Goal: Task Accomplishment & Management: Complete application form

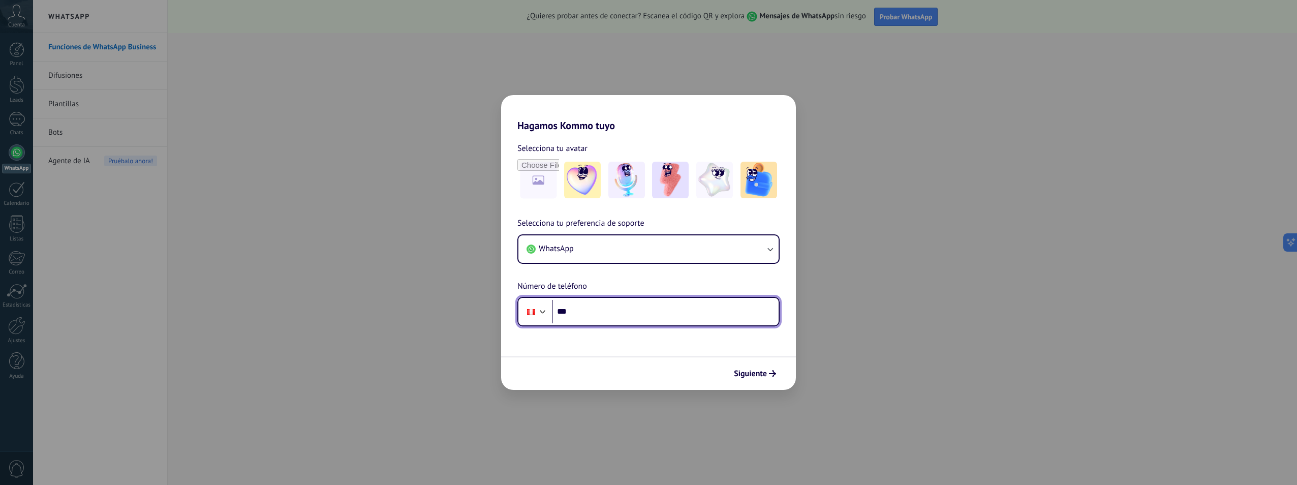
click at [594, 314] on input "***" at bounding box center [665, 311] width 227 height 23
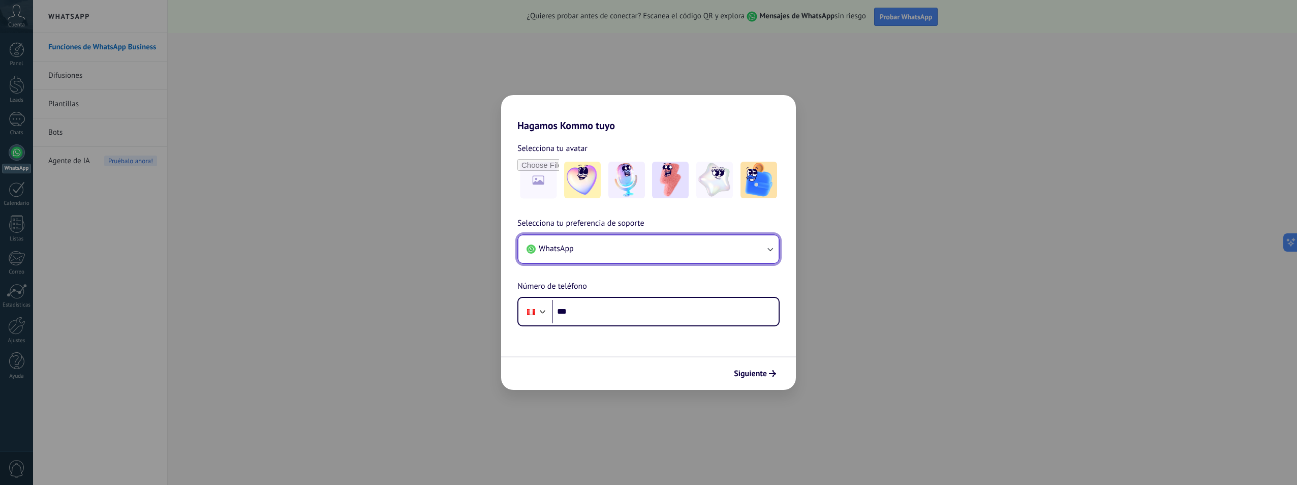
click at [633, 240] on button "WhatsApp" at bounding box center [648, 248] width 260 height 27
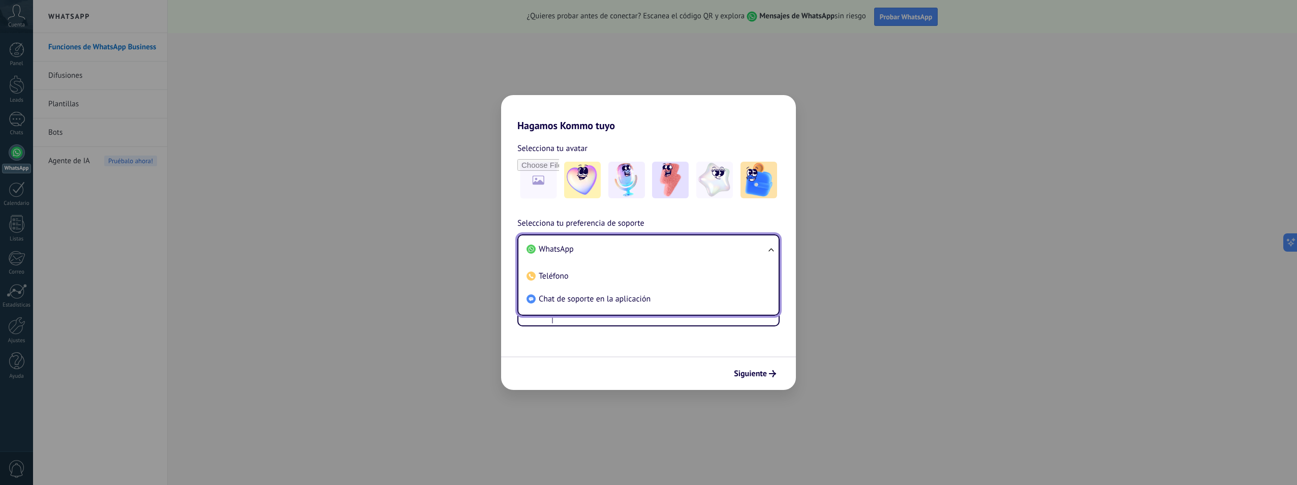
click at [529, 202] on div "Selecciona tu avatar Selecciona tu preferencia de soporte WhatsApp WhatsApp Tel…" at bounding box center [648, 229] width 295 height 195
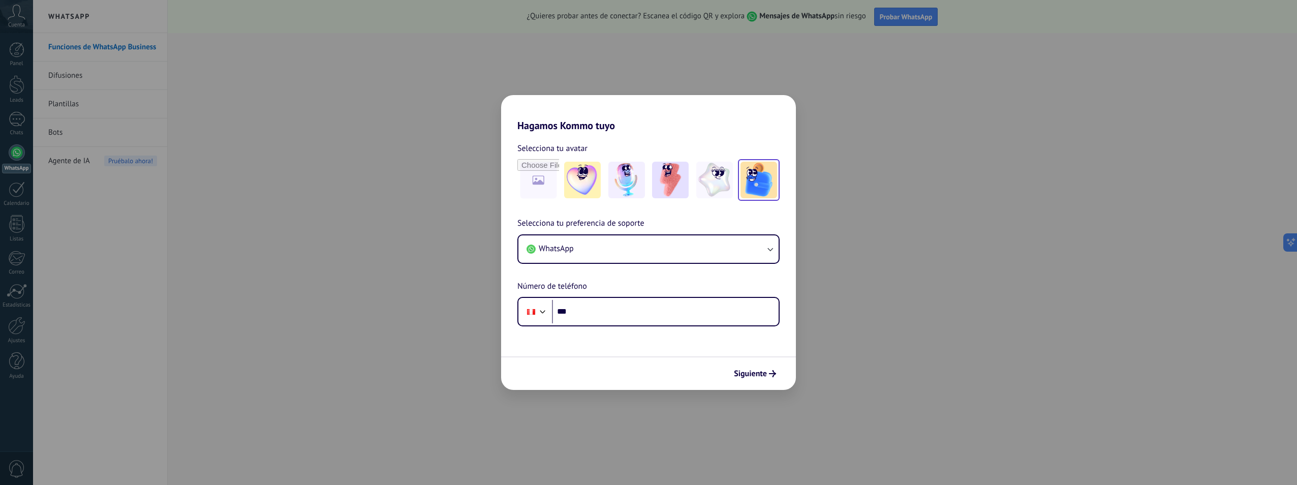
click at [756, 185] on img at bounding box center [758, 180] width 37 height 37
click at [722, 185] on img at bounding box center [714, 180] width 37 height 37
click at [703, 188] on img at bounding box center [714, 180] width 37 height 37
click at [635, 184] on img at bounding box center [626, 180] width 37 height 37
click at [550, 173] on input "file" at bounding box center [538, 180] width 40 height 40
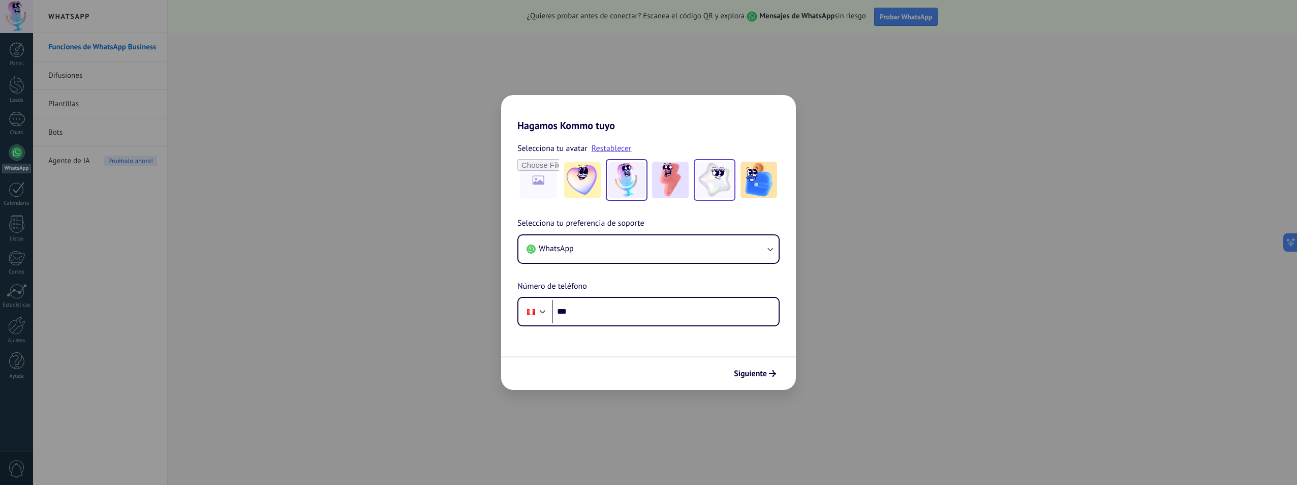
click at [709, 181] on img at bounding box center [714, 180] width 37 height 37
click at [734, 181] on div at bounding box center [715, 180] width 42 height 42
click at [759, 179] on img at bounding box center [758, 180] width 37 height 37
click at [11, 191] on div "Hagamos Kommo tuyo Selecciona tu avatar Restablecer Selecciona tu preferencia d…" at bounding box center [648, 242] width 1297 height 485
click at [14, 211] on div "Hagamos Kommo tuyo Selecciona tu avatar Restablecer Selecciona tu preferencia d…" at bounding box center [648, 242] width 1297 height 485
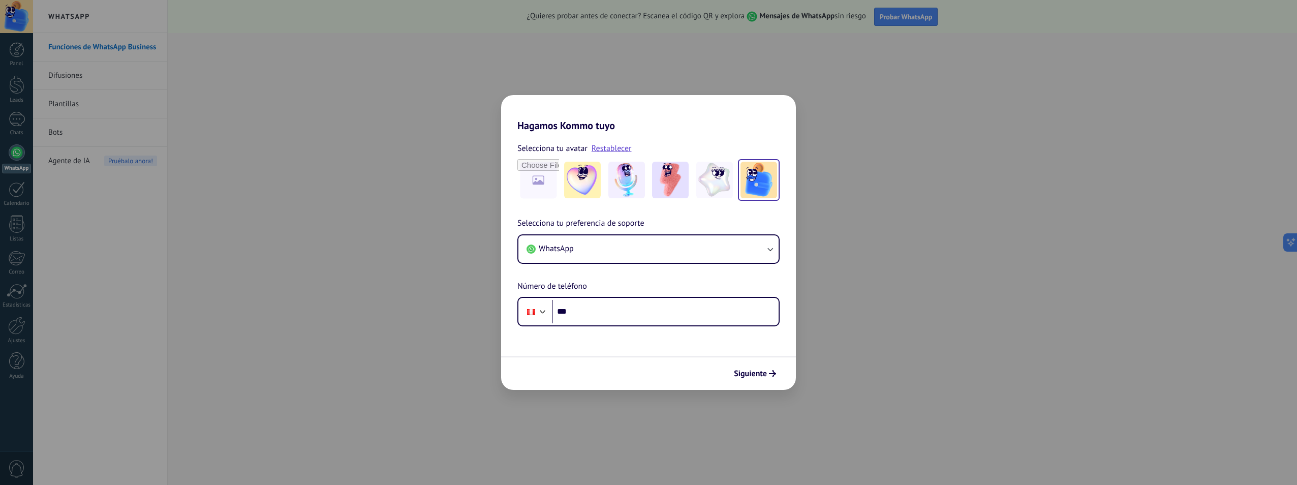
click at [8, 248] on div "Hagamos Kommo tuyo Selecciona tu avatar Restablecer Selecciona tu preferencia d…" at bounding box center [648, 242] width 1297 height 485
click at [195, 238] on div "Hagamos Kommo tuyo Selecciona tu avatar Restablecer Selecciona tu preferencia d…" at bounding box center [648, 242] width 1297 height 485
click at [362, 204] on div "Hagamos Kommo tuyo Selecciona tu avatar Restablecer Selecciona tu preferencia d…" at bounding box center [648, 242] width 1297 height 485
click at [361, 205] on div "Hagamos Kommo tuyo Selecciona tu avatar Restablecer Selecciona tu preferencia d…" at bounding box center [648, 242] width 1297 height 485
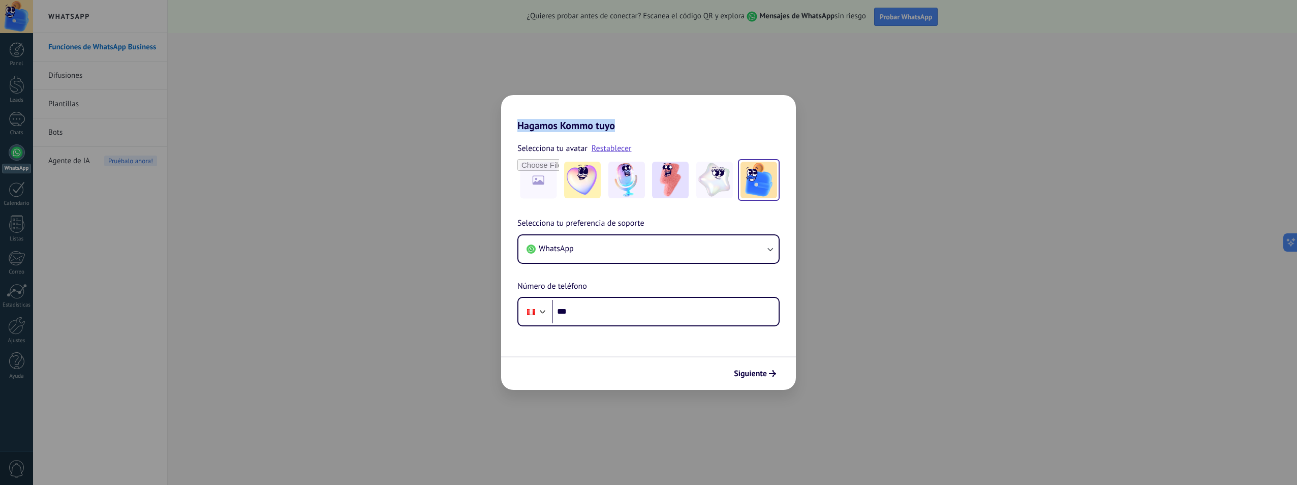
click at [361, 205] on div "Hagamos Kommo tuyo Selecciona tu avatar Restablecer Selecciona tu preferencia d…" at bounding box center [648, 242] width 1297 height 485
drag, startPoint x: 361, startPoint y: 205, endPoint x: 320, endPoint y: 204, distance: 40.7
click at [320, 204] on div "Hagamos Kommo tuyo Selecciona tu avatar Restablecer Selecciona tu preferencia d…" at bounding box center [648, 242] width 1297 height 485
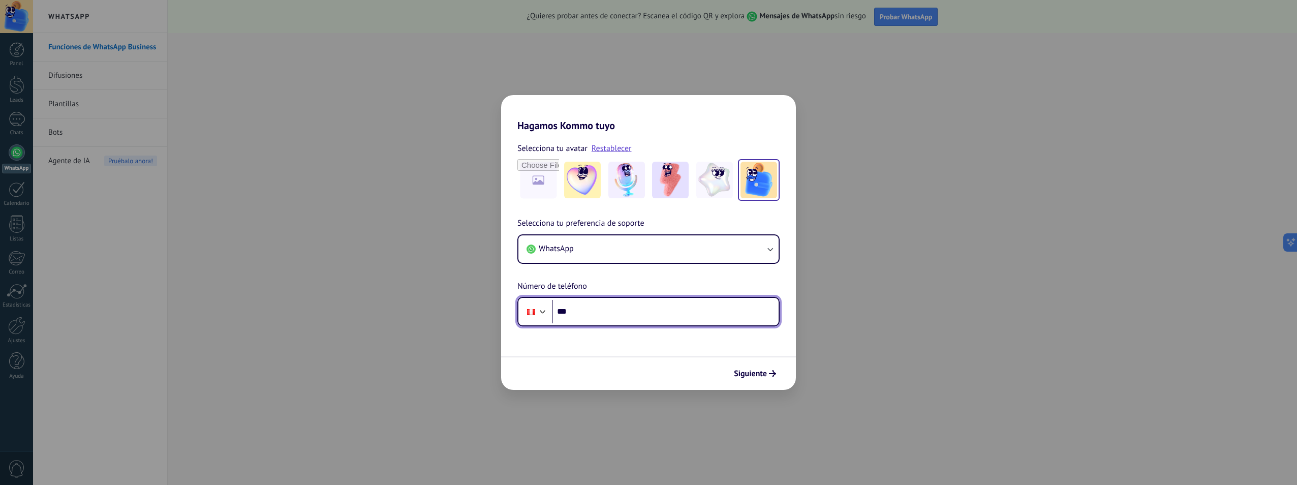
click at [663, 320] on input "***" at bounding box center [665, 311] width 227 height 23
click at [858, 345] on div "Hagamos Kommo tuyo Selecciona tu avatar Restablecer Selecciona tu preferencia d…" at bounding box center [648, 242] width 1297 height 485
click at [654, 328] on form "Selecciona tu avatar Restablecer Selecciona tu preferencia de soporte WhatsApp …" at bounding box center [648, 261] width 295 height 258
click at [654, 311] on input "***" at bounding box center [665, 311] width 227 height 23
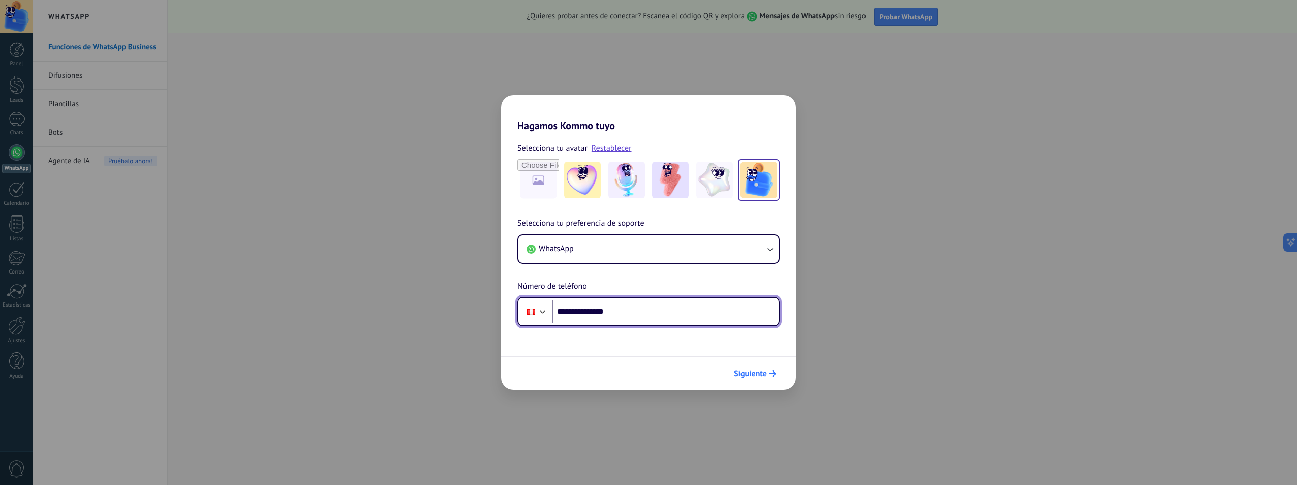
type input "**********"
click at [743, 370] on span "Siguiente" at bounding box center [750, 373] width 33 height 7
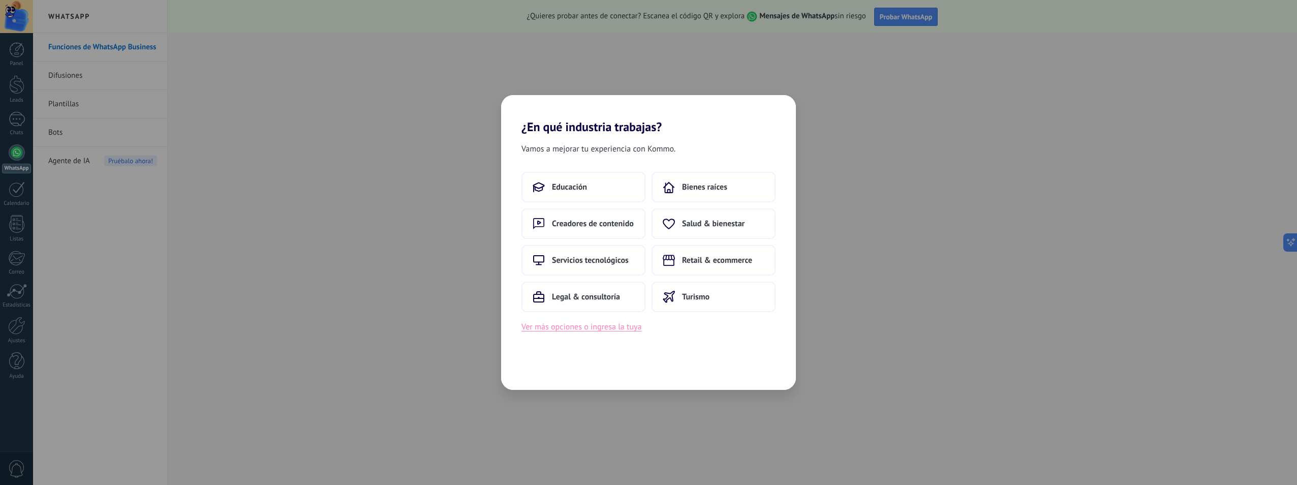
click at [611, 331] on button "Ver más opciones o ingresa la tuya" at bounding box center [581, 326] width 120 height 13
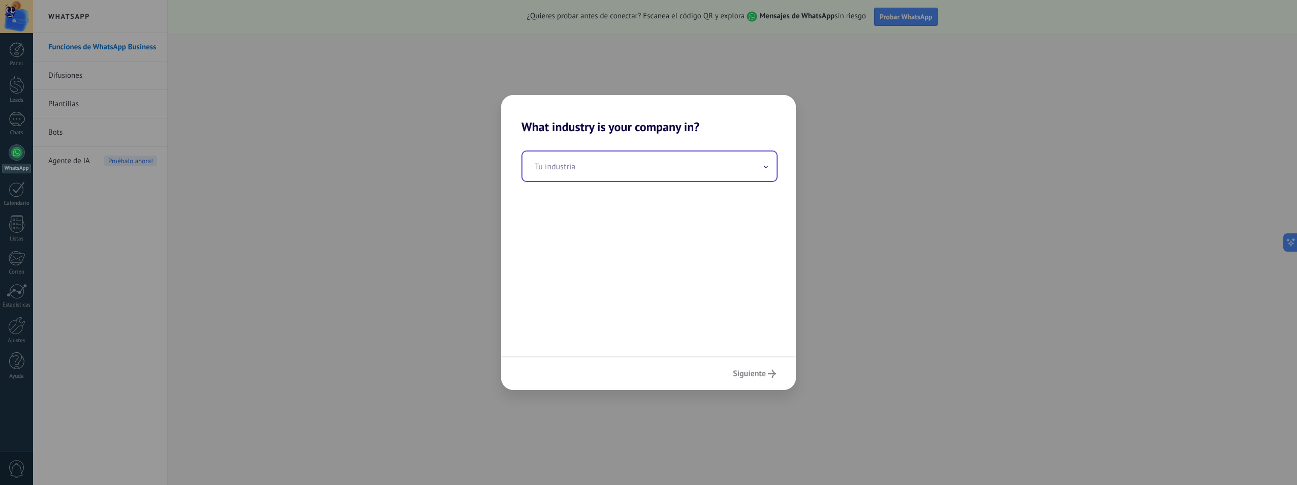
click at [644, 181] on div "Tu industria" at bounding box center [649, 166] width 256 height 32
click at [650, 173] on input "text" at bounding box center [649, 165] width 254 height 29
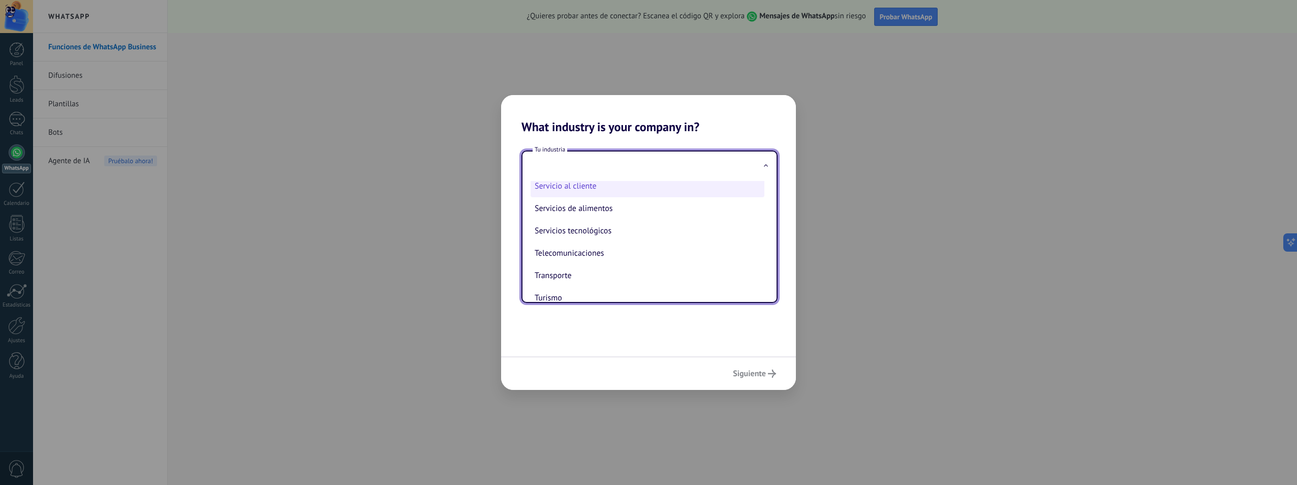
scroll to position [269, 0]
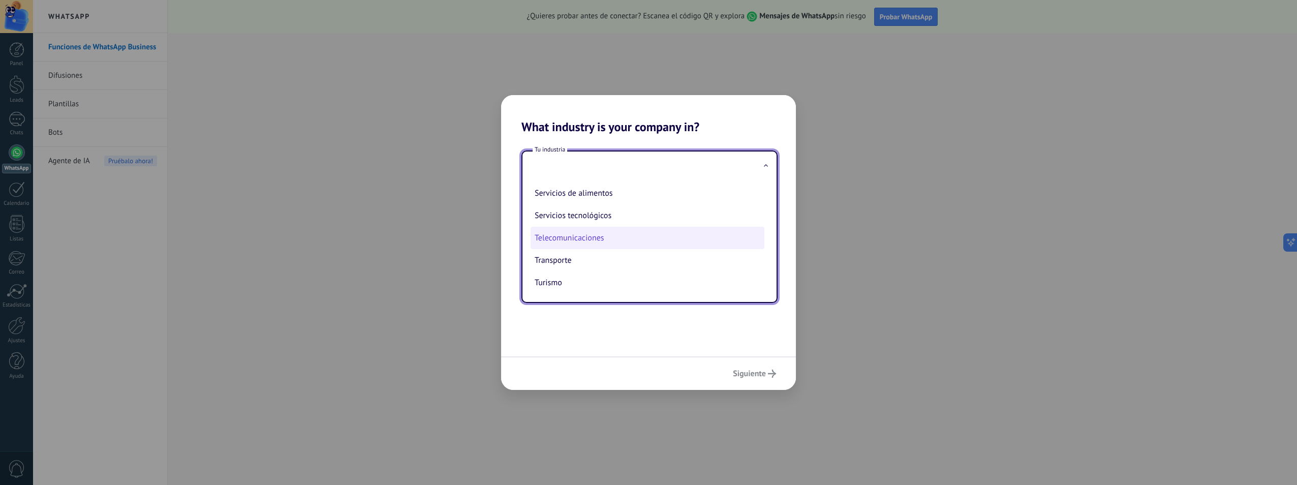
click at [594, 242] on li "Telecomunicaciones" at bounding box center [648, 238] width 234 height 22
type input "**********"
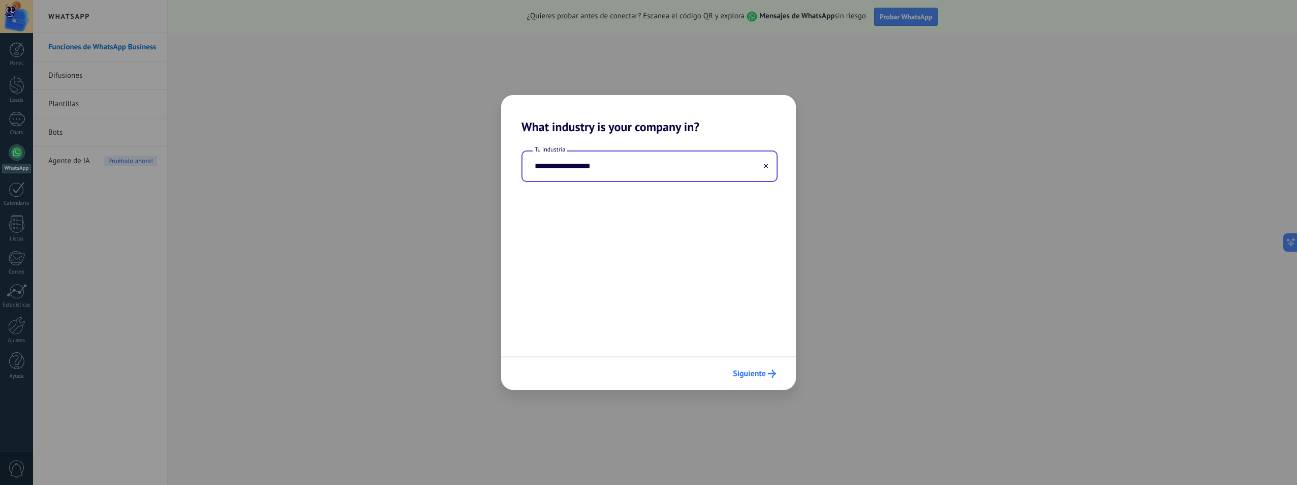
click at [754, 379] on button "Siguiente" at bounding box center [754, 373] width 52 height 17
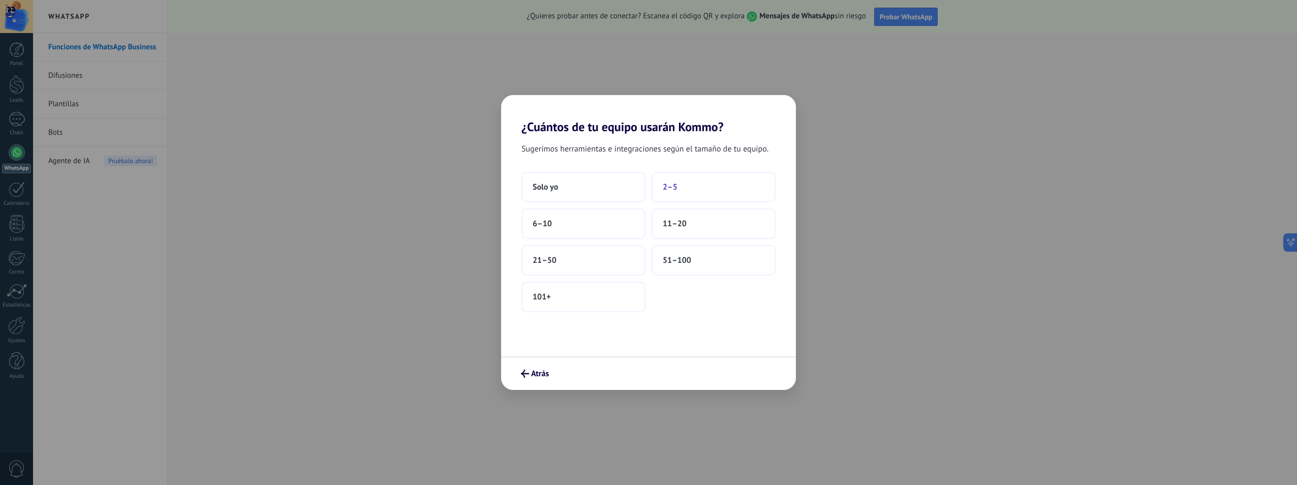
click at [674, 185] on span "2–5" at bounding box center [670, 187] width 15 height 10
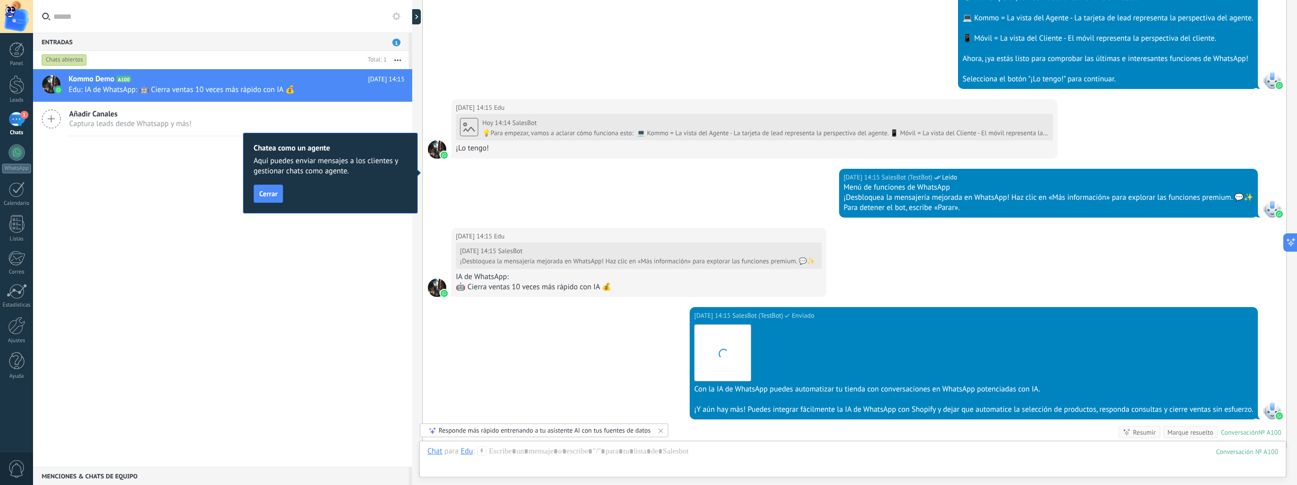
scroll to position [519, 0]
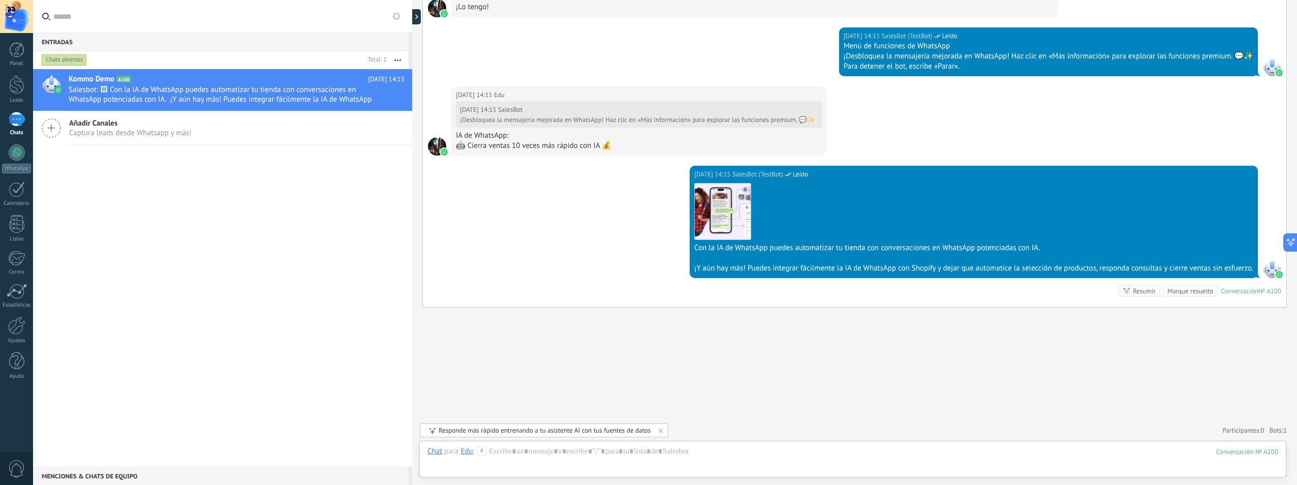
click at [13, 128] on link "1 Chats" at bounding box center [16, 124] width 33 height 24
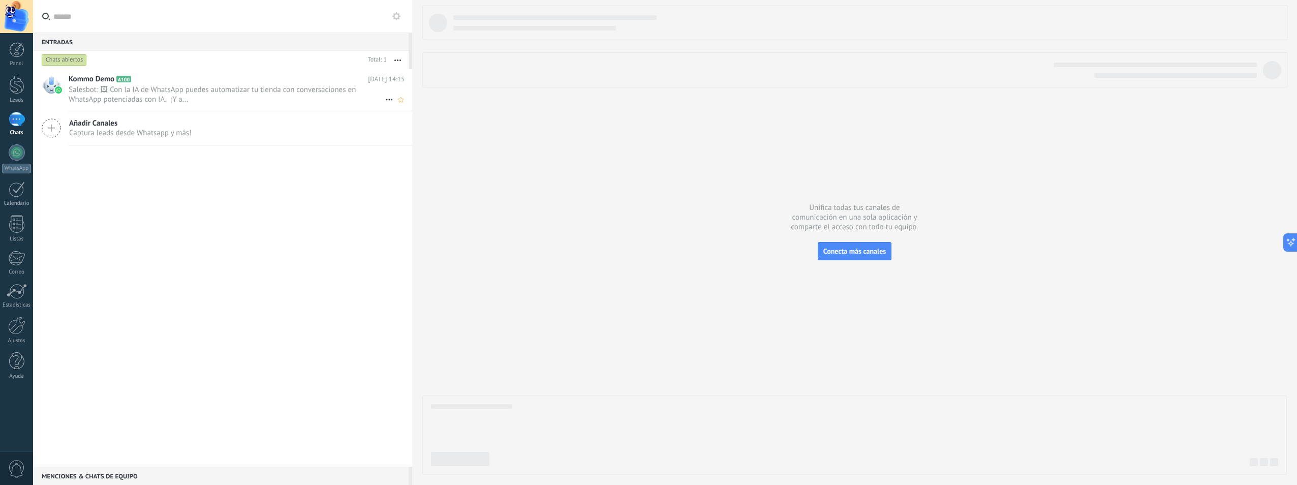
click at [175, 92] on span "Salesbot: 🖼 Con la IA de WhatsApp puedes automatizar tu tienda con conversacion…" at bounding box center [227, 94] width 317 height 19
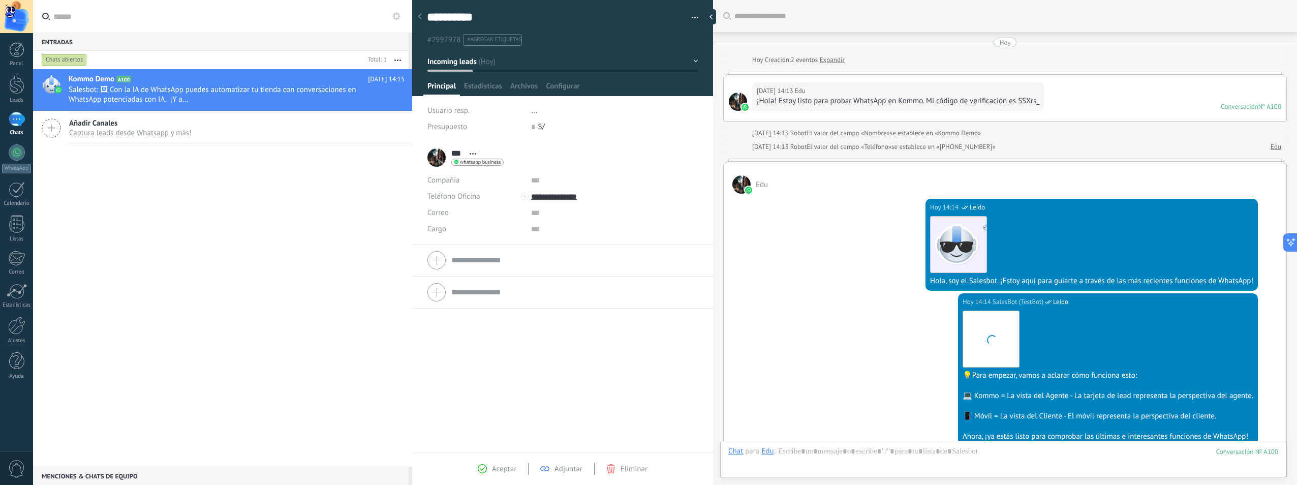
scroll to position [539, 0]
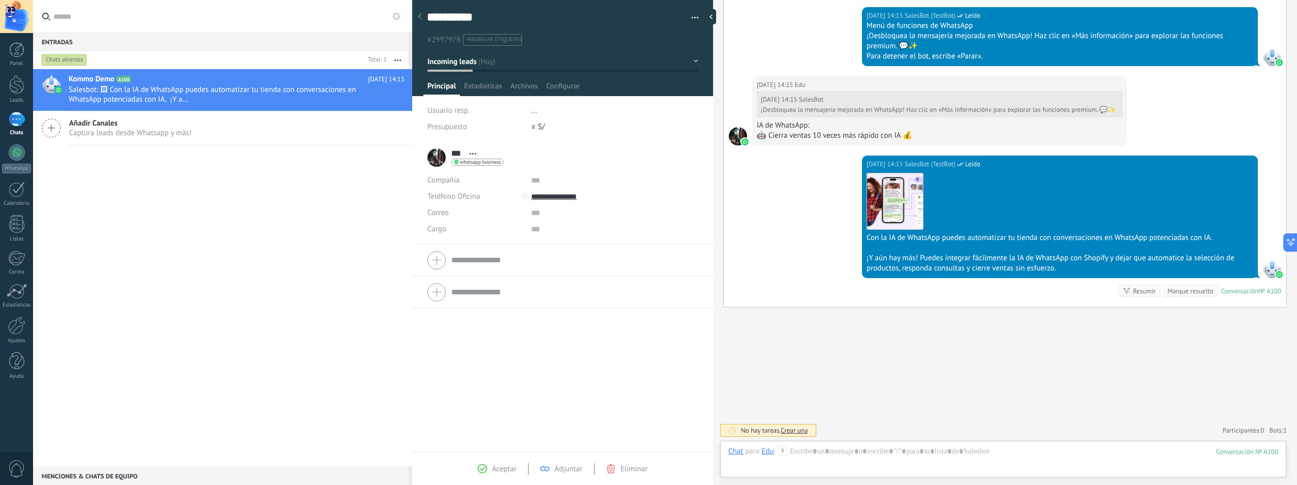
click at [434, 158] on div "*** Edu *** [PERSON_NAME] Abrir detalle Copie el nombre Desatar Contacto princi…" at bounding box center [465, 157] width 76 height 25
click at [472, 151] on span "Abrir detalle Copie el nombre Desatar Contacto principal" at bounding box center [472, 154] width 17 height 8
click at [494, 167] on link "Abrir detalle" at bounding box center [504, 168] width 41 height 10
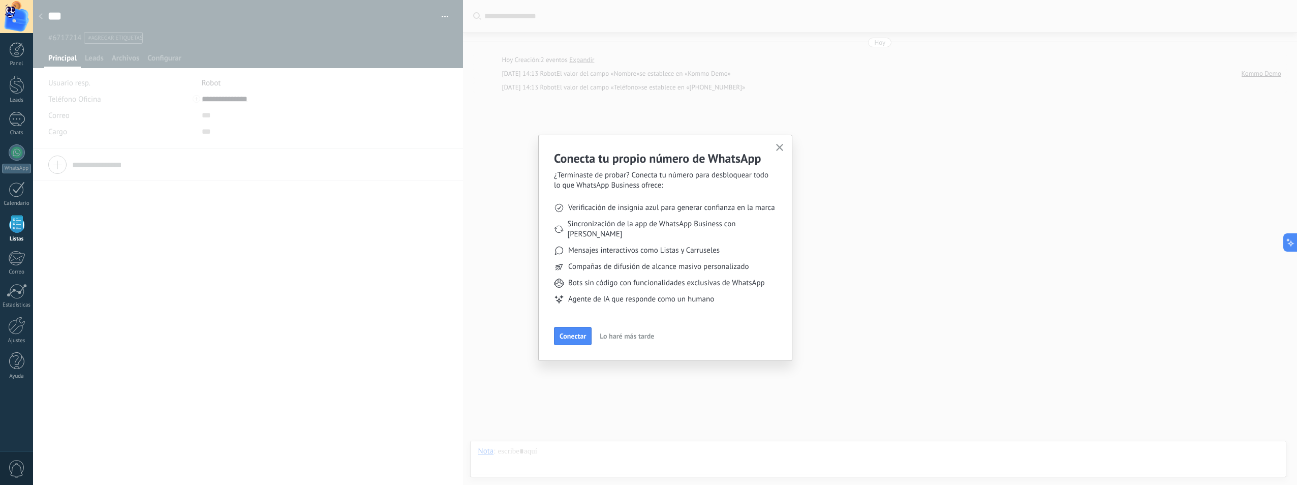
click at [781, 151] on span "button" at bounding box center [780, 148] width 8 height 9
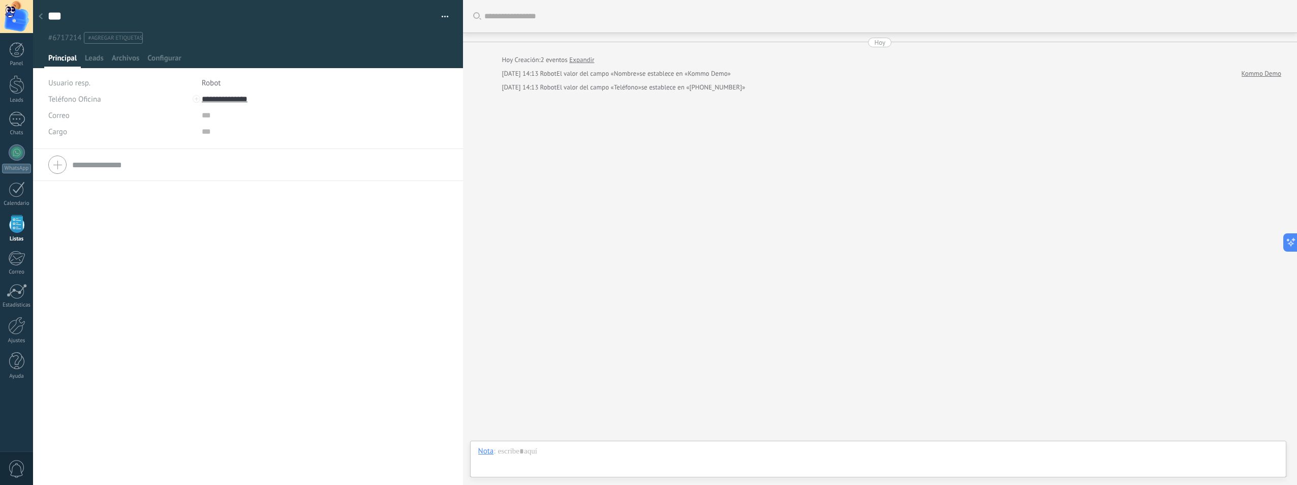
click at [43, 19] on div at bounding box center [41, 17] width 14 height 20
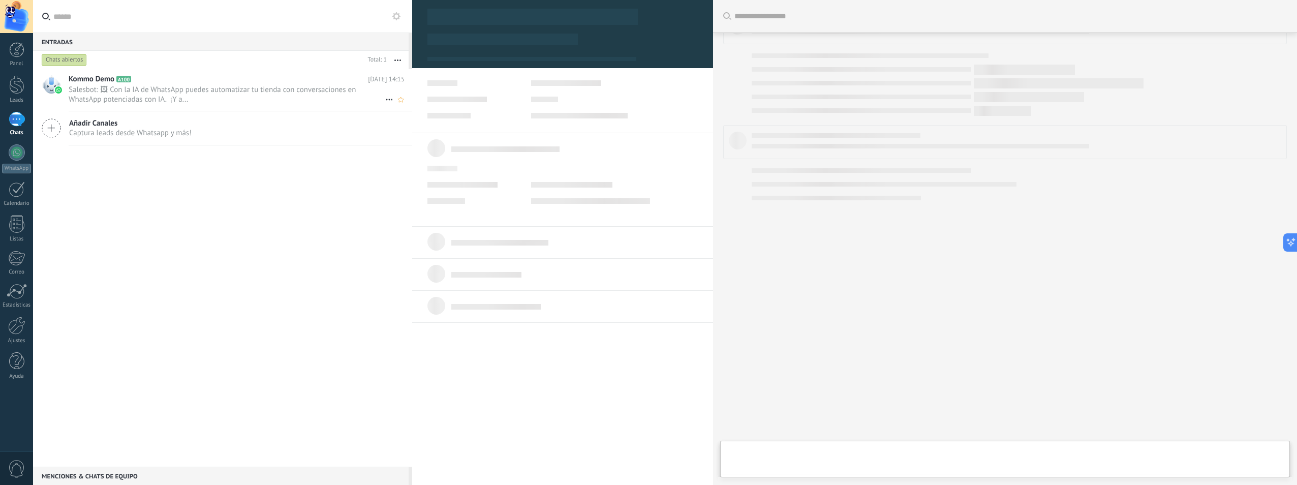
click at [182, 88] on span "Salesbot: 🖼 Con la IA de WhatsApp puedes automatizar tu tienda con conversacion…" at bounding box center [227, 94] width 317 height 19
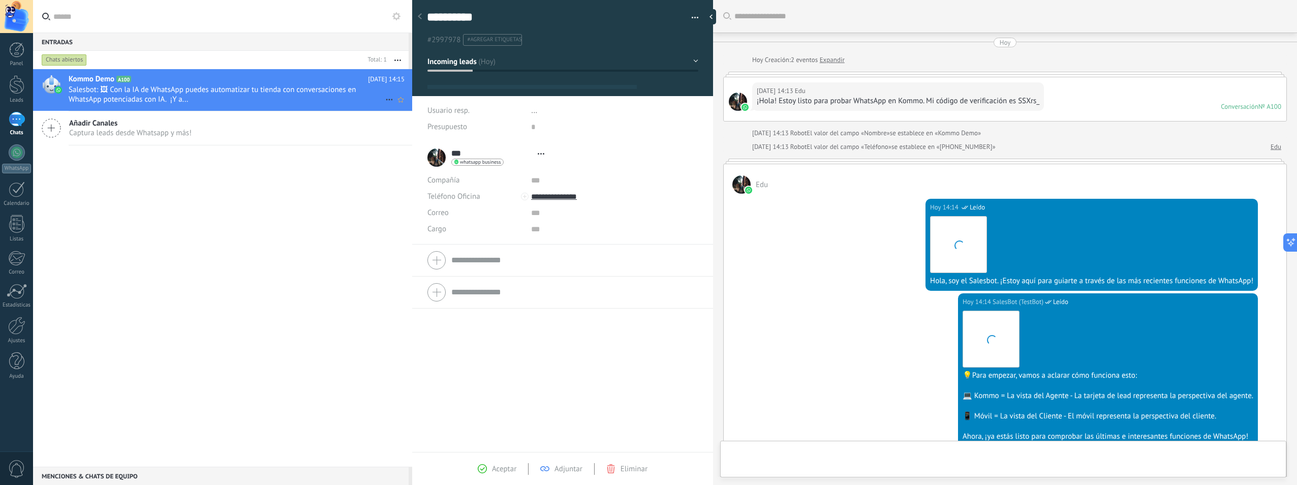
click at [181, 88] on span "Salesbot: 🖼 Con la IA de WhatsApp puedes automatizar tu tienda con conversacion…" at bounding box center [227, 94] width 317 height 19
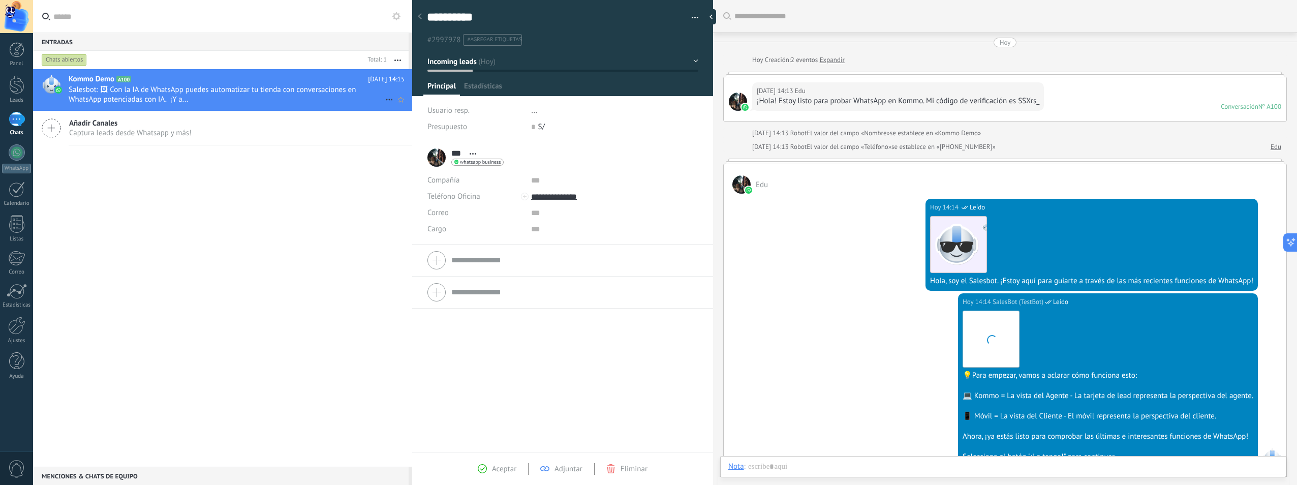
type textarea "**********"
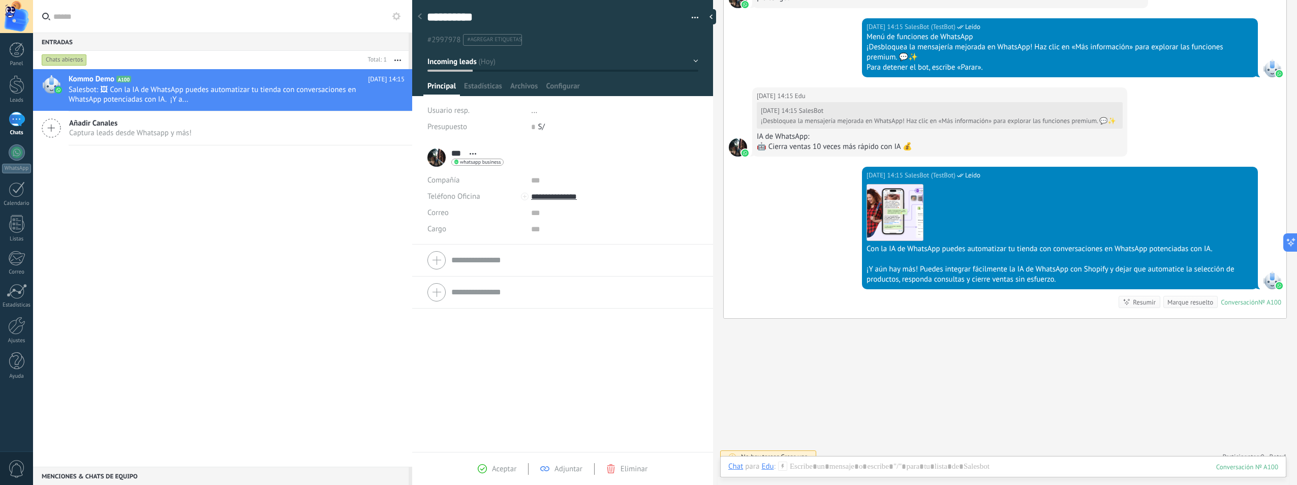
scroll to position [539, 0]
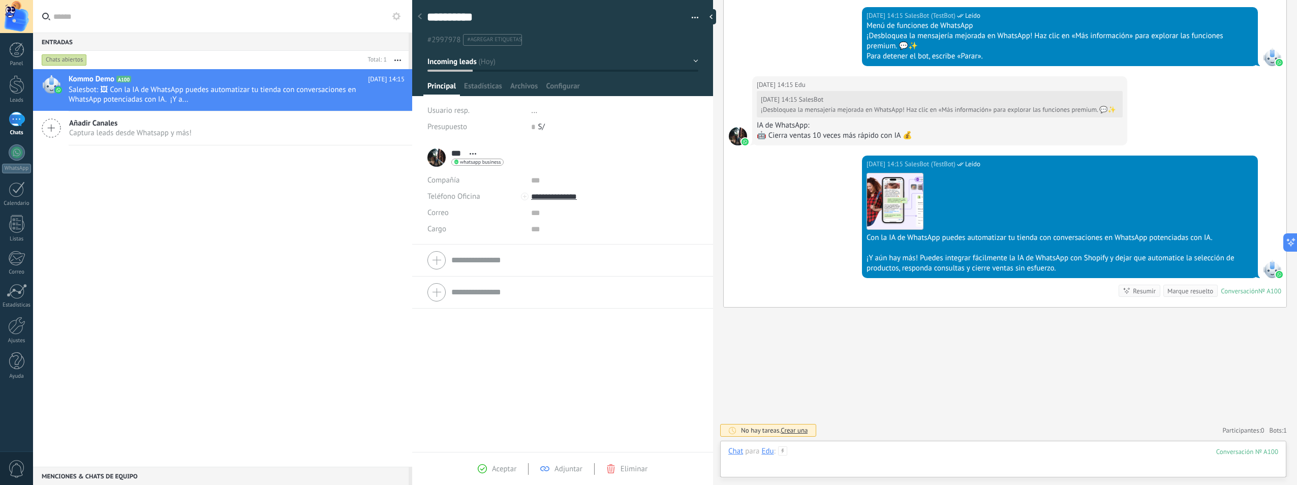
click at [827, 452] on div at bounding box center [1003, 461] width 550 height 30
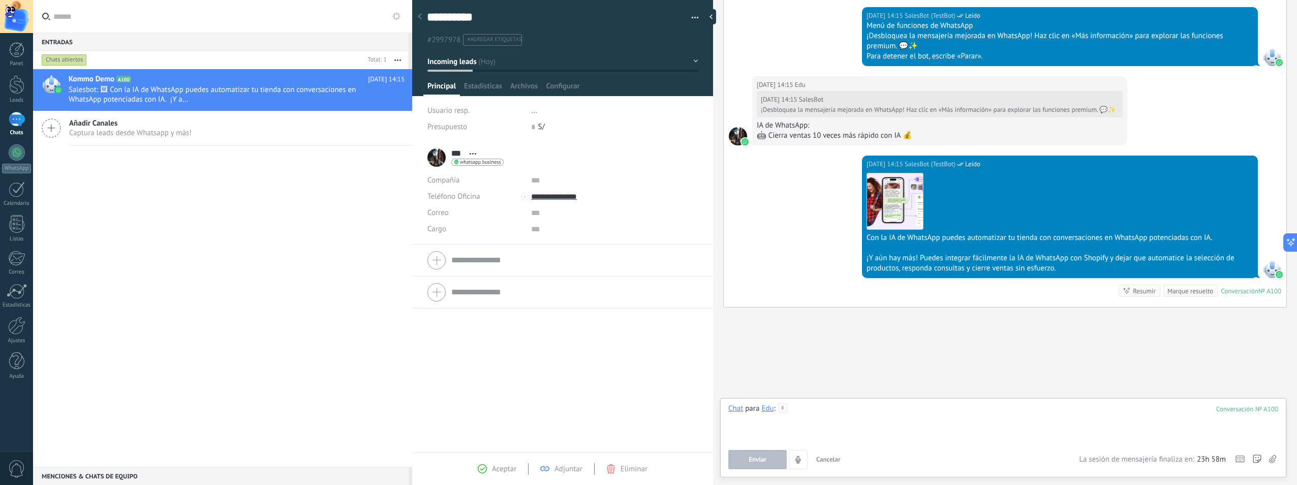
click at [836, 420] on div at bounding box center [1003, 422] width 550 height 39
type input "*"
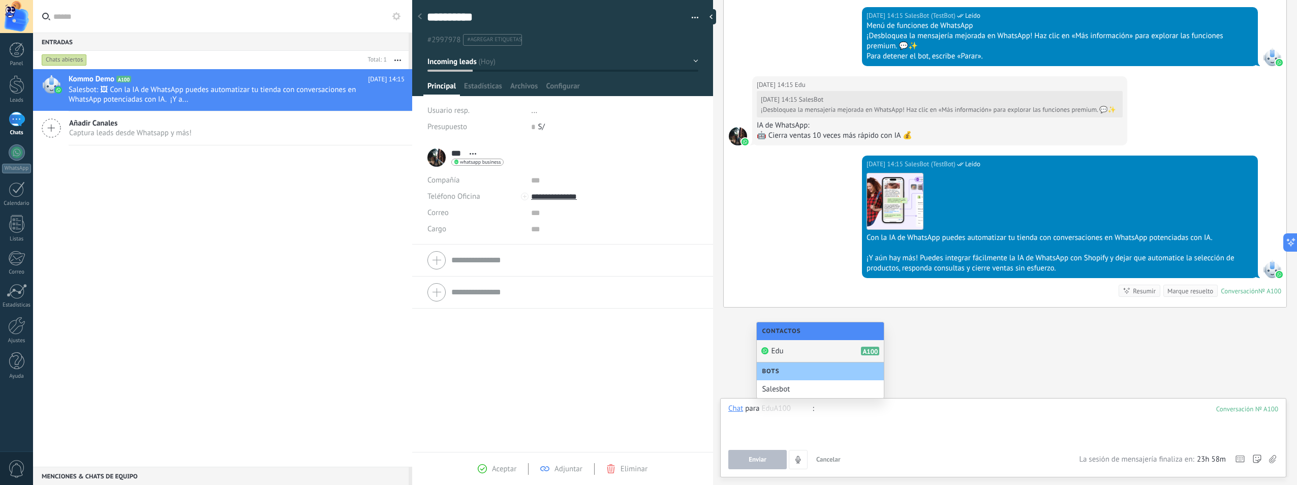
click at [781, 353] on span "Edu" at bounding box center [777, 351] width 12 height 10
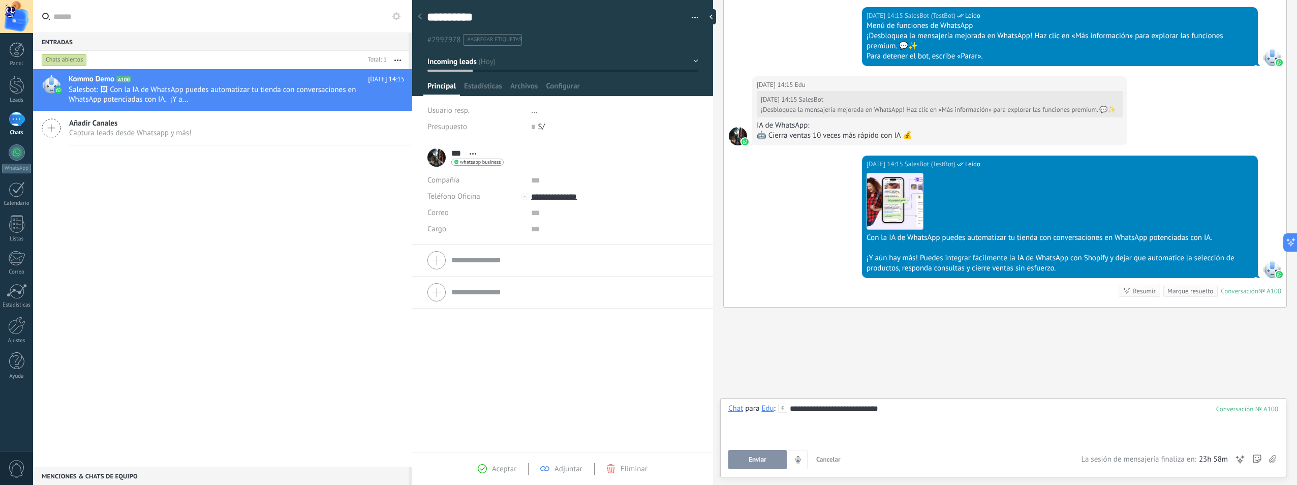
click at [754, 456] on span "Enviar" at bounding box center [758, 459] width 18 height 7
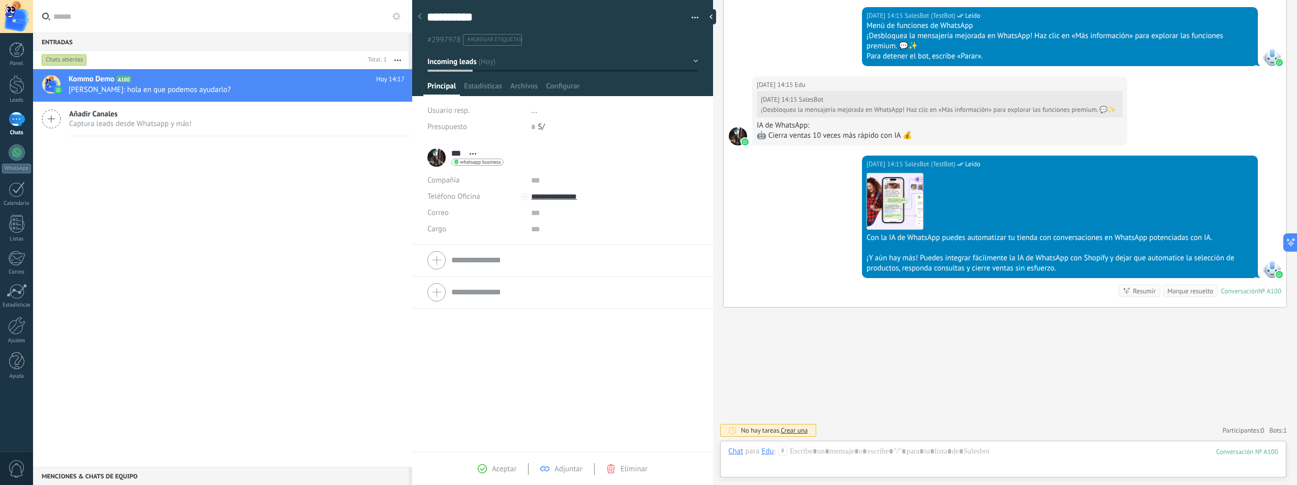
click at [48, 117] on icon at bounding box center [51, 118] width 19 height 19
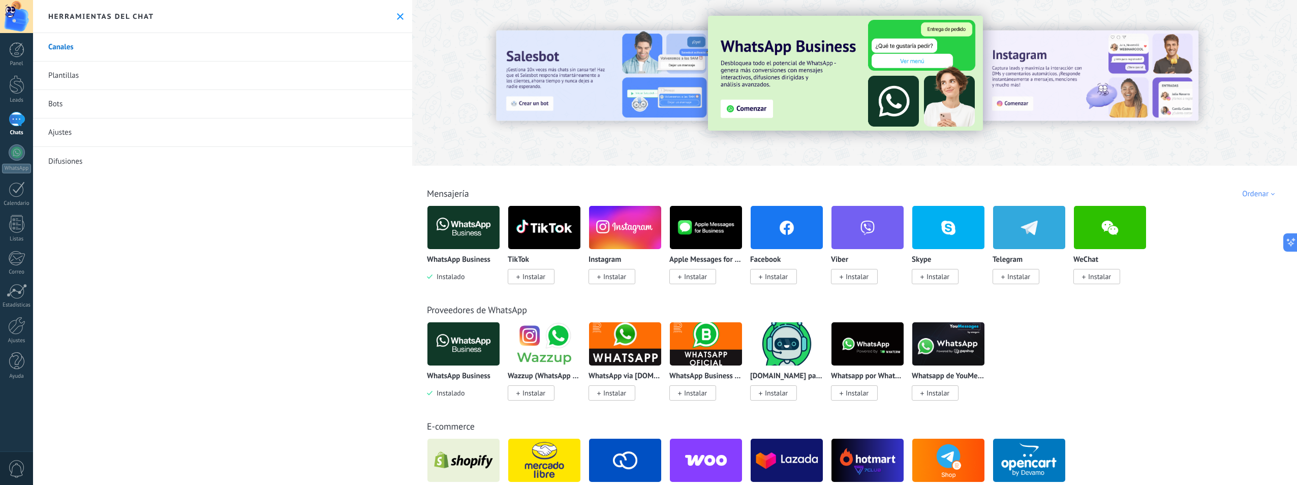
click at [63, 74] on link "Plantillas" at bounding box center [222, 75] width 379 height 28
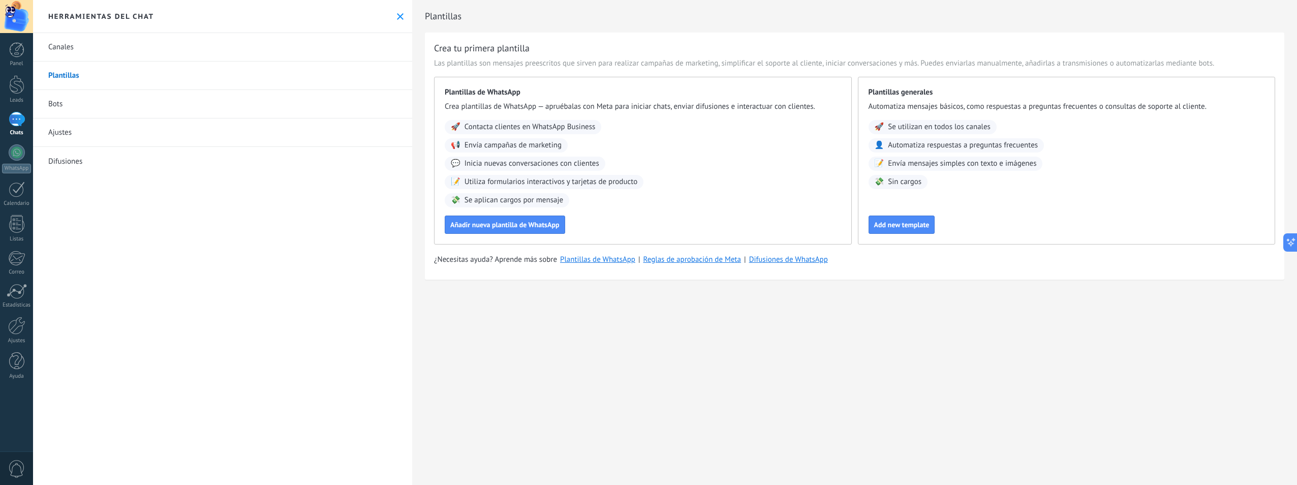
click at [65, 100] on link "Bots" at bounding box center [222, 104] width 379 height 28
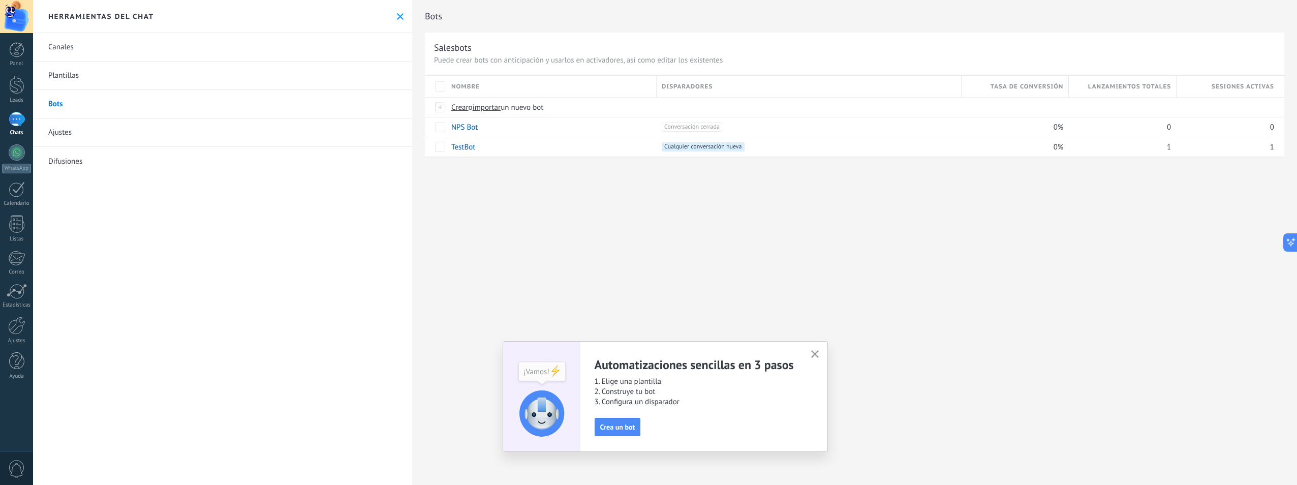
click at [20, 117] on div "1" at bounding box center [17, 119] width 16 height 15
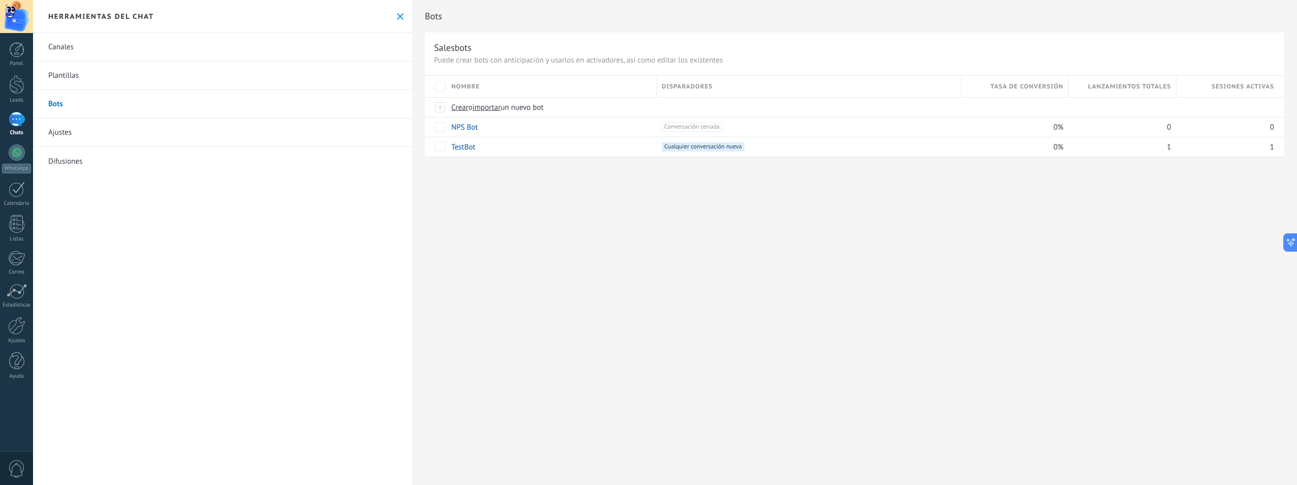
click at [13, 116] on div "1" at bounding box center [17, 119] width 16 height 15
click at [64, 157] on link "Difusiones" at bounding box center [222, 161] width 379 height 28
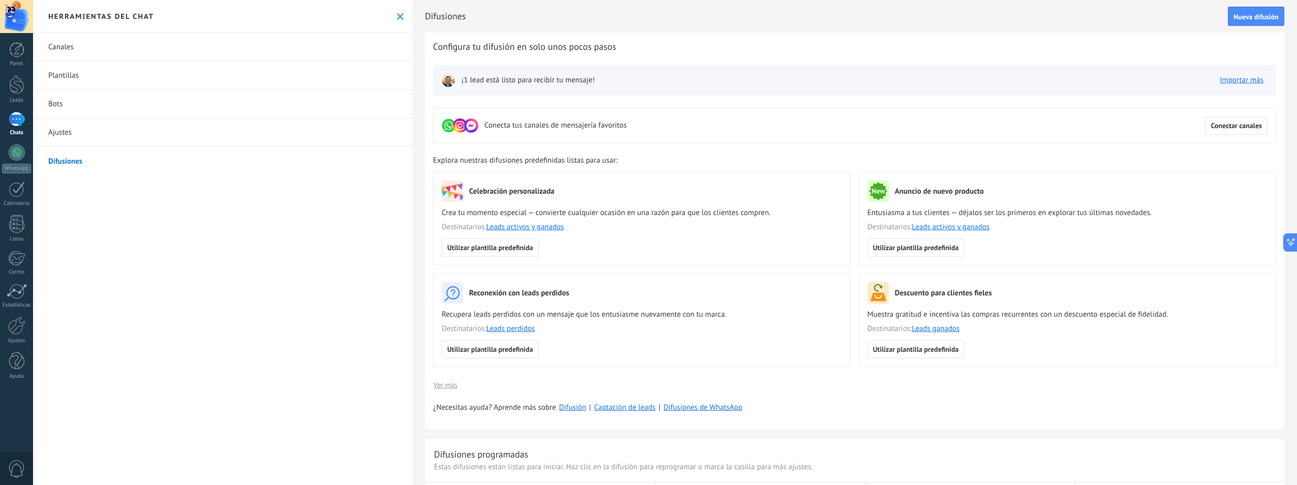
click at [56, 52] on link "Canales" at bounding box center [222, 47] width 379 height 28
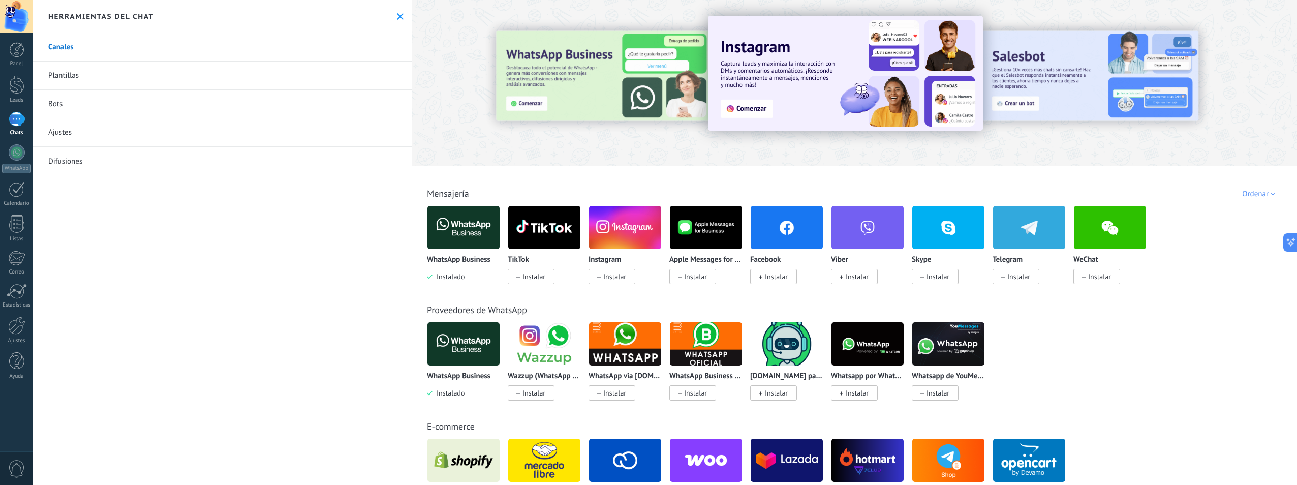
click at [594, 87] on div at bounding box center [605, 82] width 223 height 91
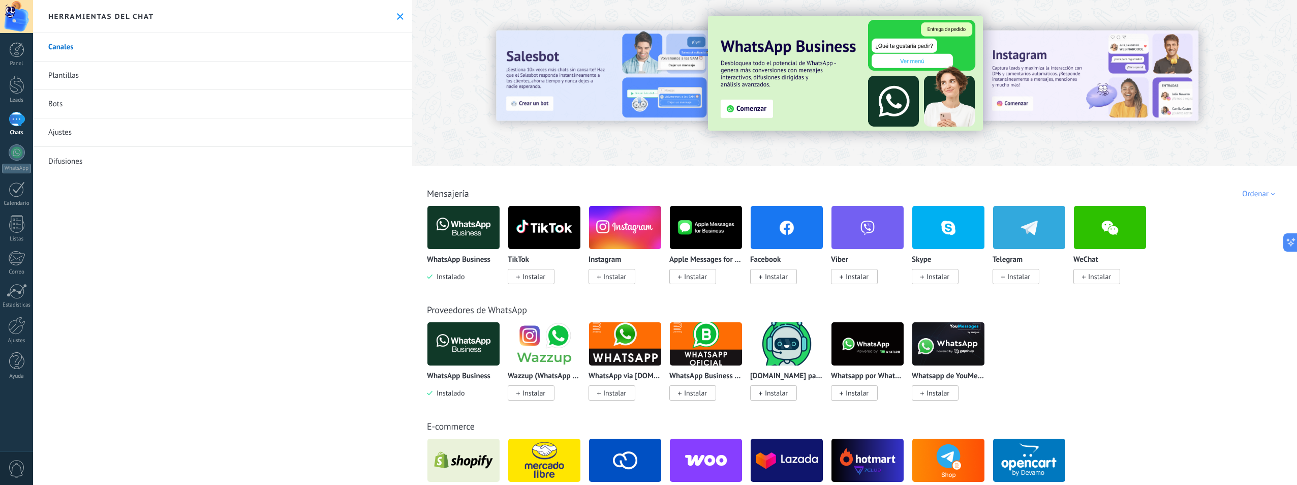
click at [703, 63] on div at bounding box center [605, 82] width 223 height 91
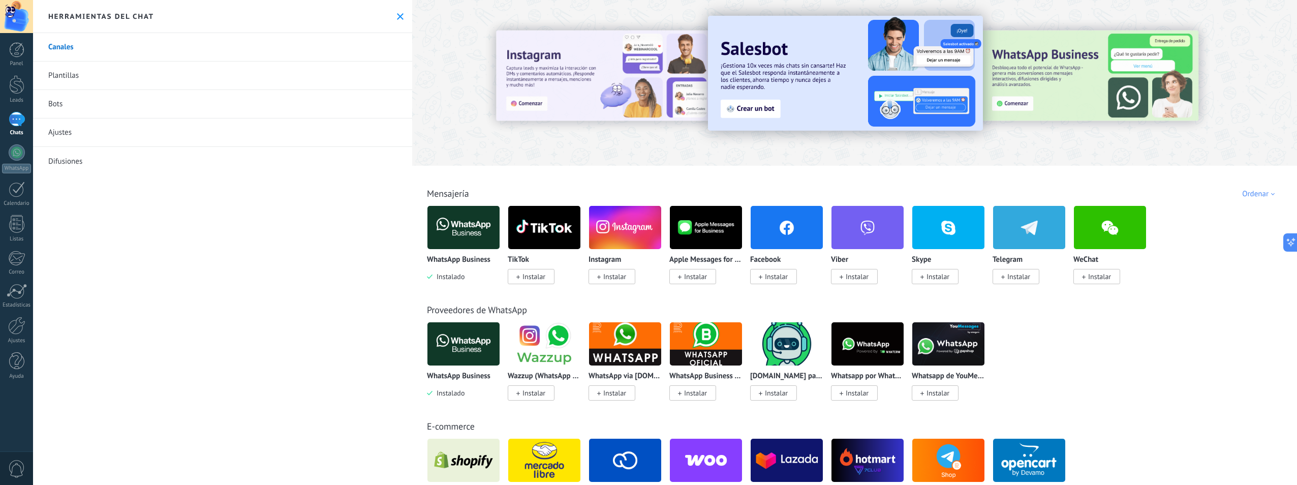
click at [1147, 66] on div at bounding box center [1106, 82] width 229 height 91
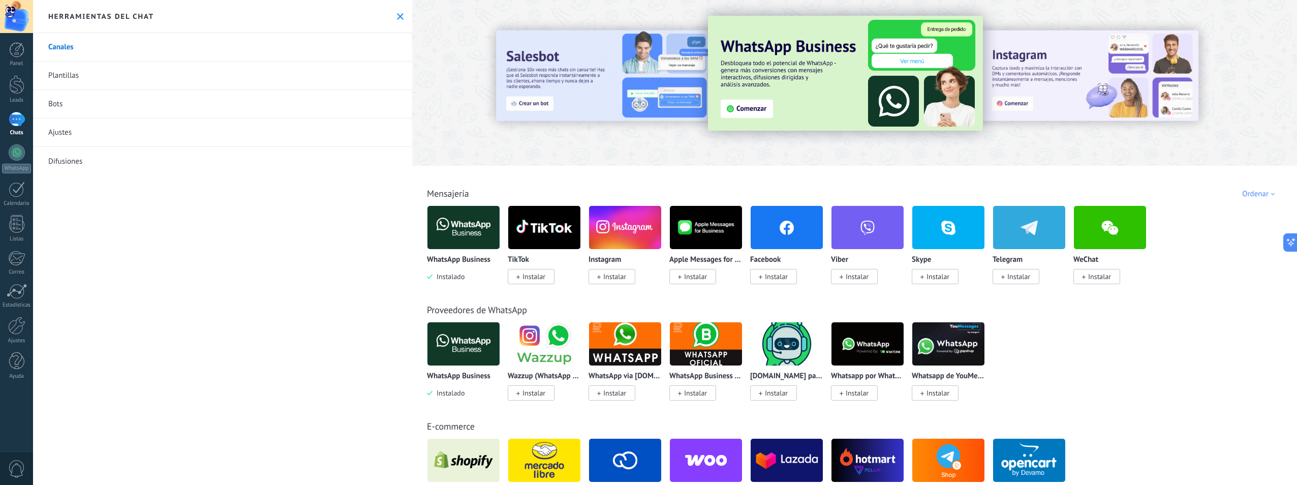
click at [737, 109] on img at bounding box center [845, 73] width 275 height 115
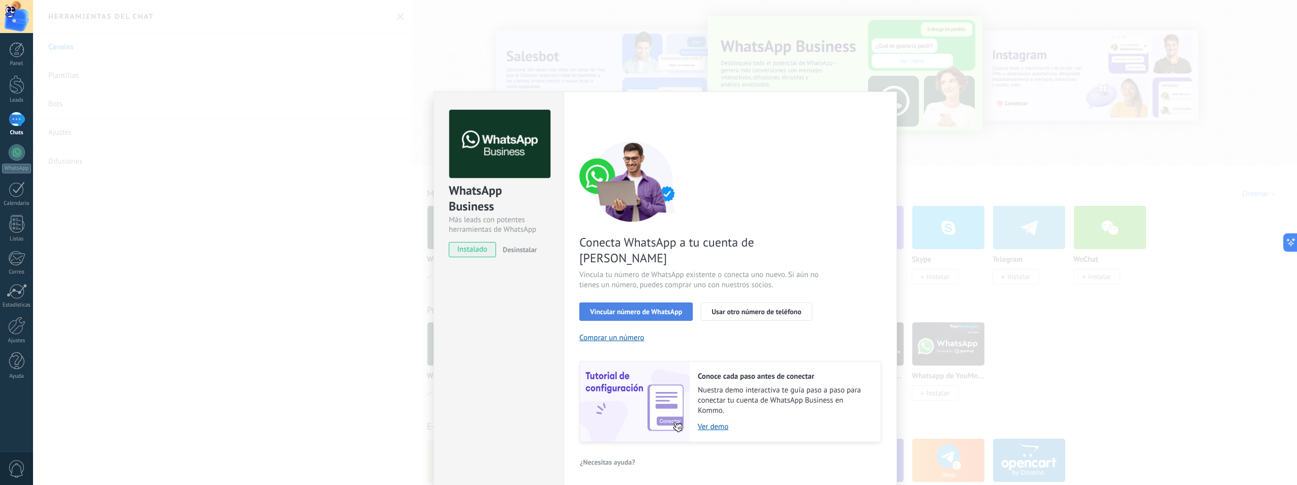
click at [649, 308] on span "Vincular número de WhatsApp" at bounding box center [636, 311] width 92 height 7
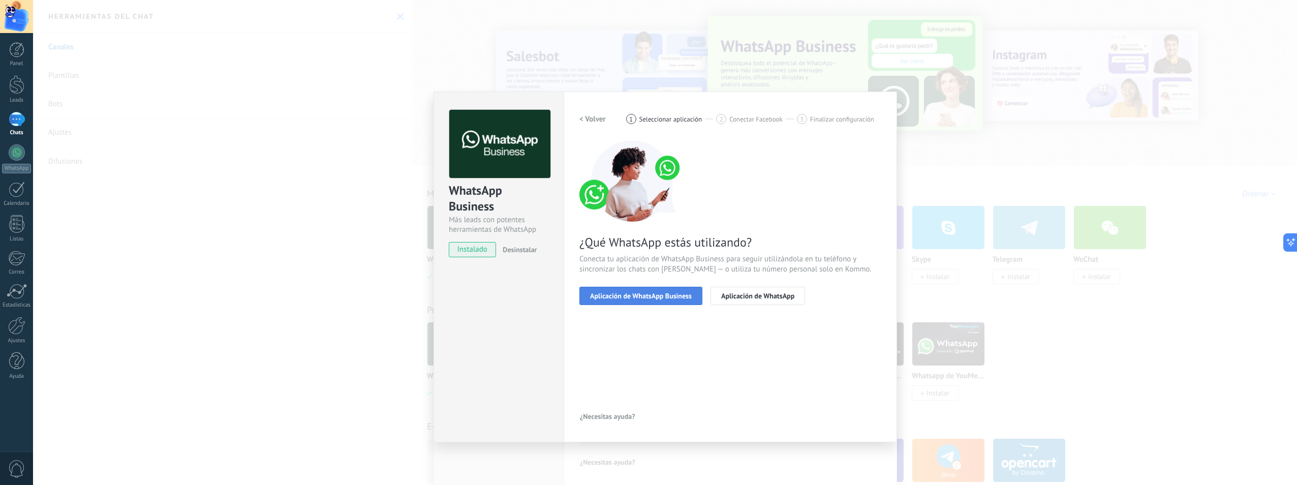
click at [650, 295] on span "Aplicación de WhatsApp Business" at bounding box center [641, 295] width 102 height 7
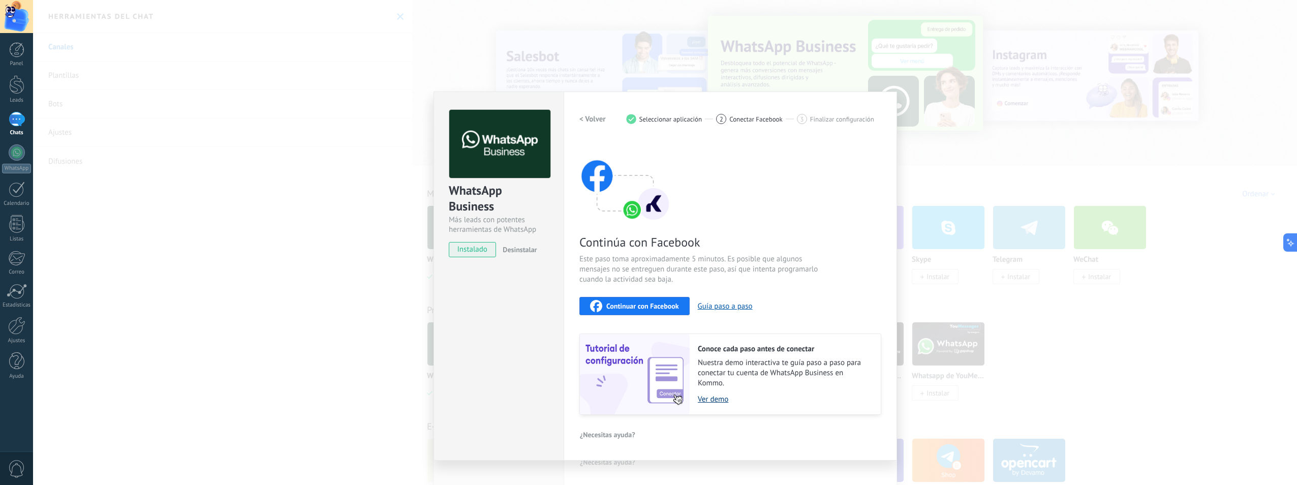
click at [722, 398] on link "Ver demo" at bounding box center [784, 399] width 173 height 10
click at [980, 155] on div "WhatsApp Business Más leads con potentes herramientas de WhatsApp instalado Des…" at bounding box center [665, 242] width 1264 height 485
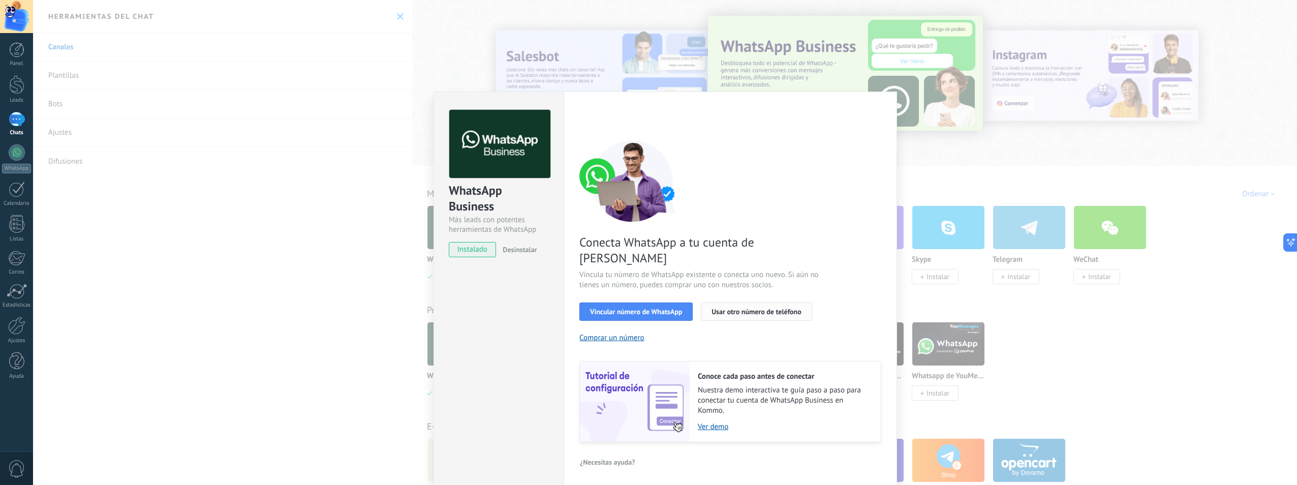
click at [742, 308] on span "Usar otro número de teléfono" at bounding box center [755, 311] width 89 height 7
click at [219, 189] on div "WhatsApp Business Más leads con potentes herramientas de WhatsApp instalado Des…" at bounding box center [665, 242] width 1264 height 485
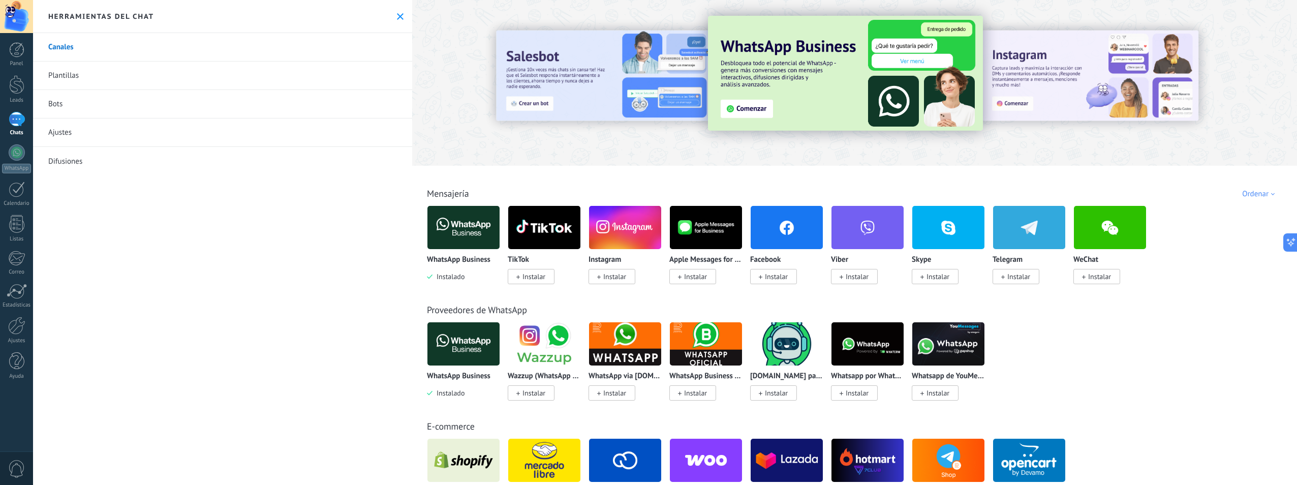
click at [22, 121] on div "1" at bounding box center [17, 119] width 16 height 15
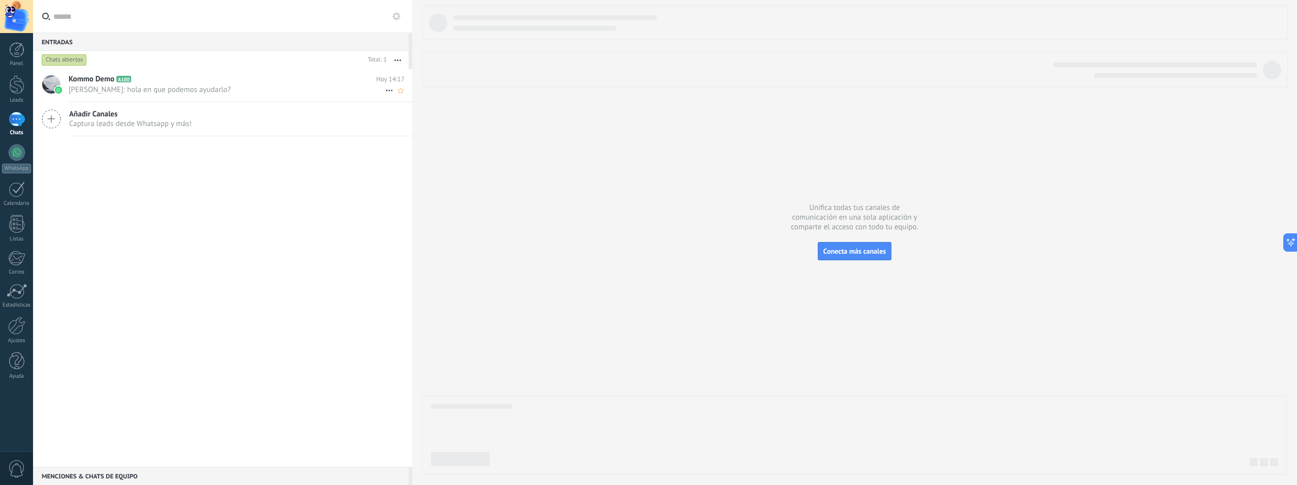
click at [161, 91] on span "[PERSON_NAME]: hola en que podemos ayudarlo?" at bounding box center [227, 90] width 317 height 10
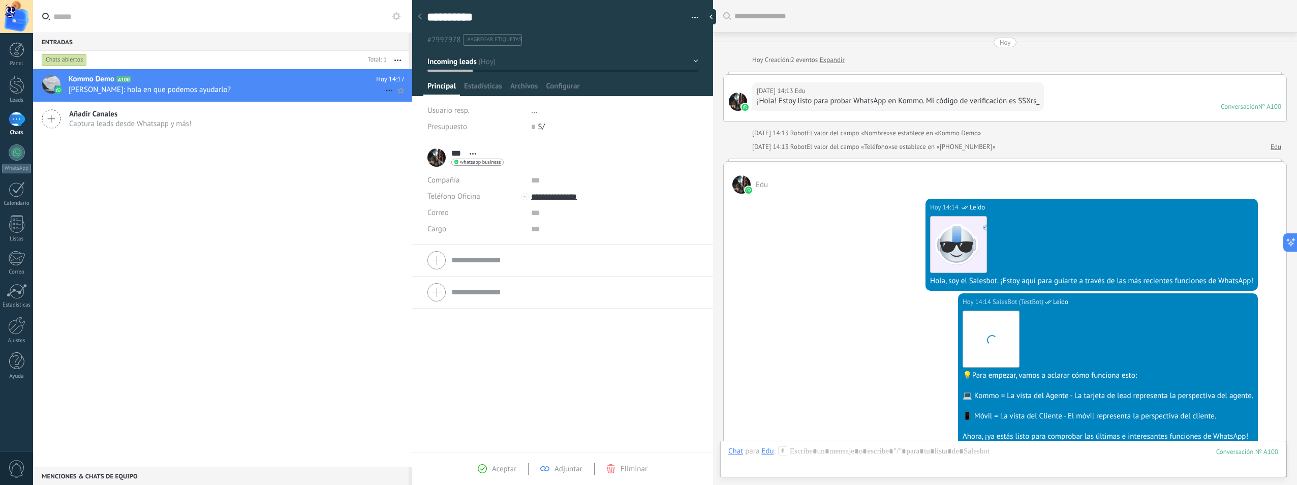
scroll to position [578, 0]
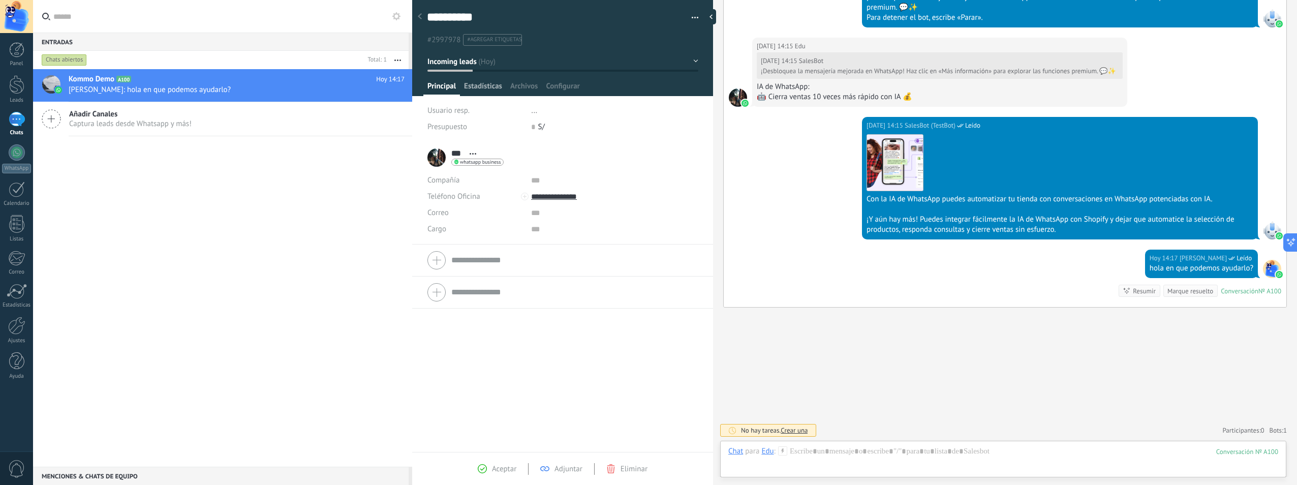
click at [487, 87] on span "Estadísticas" at bounding box center [483, 88] width 38 height 15
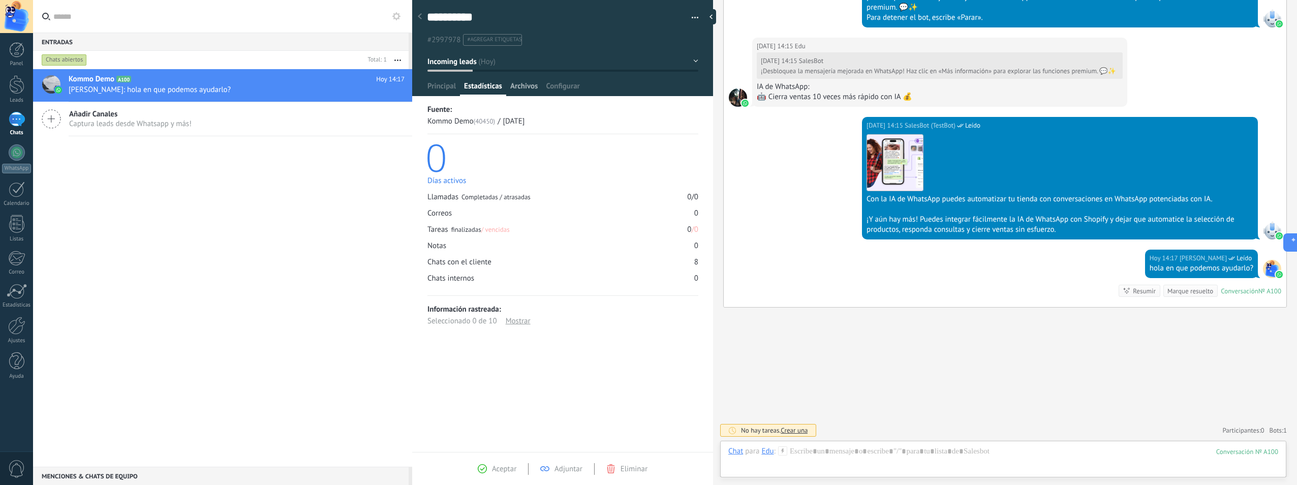
click at [520, 89] on span "Archivos" at bounding box center [523, 88] width 27 height 15
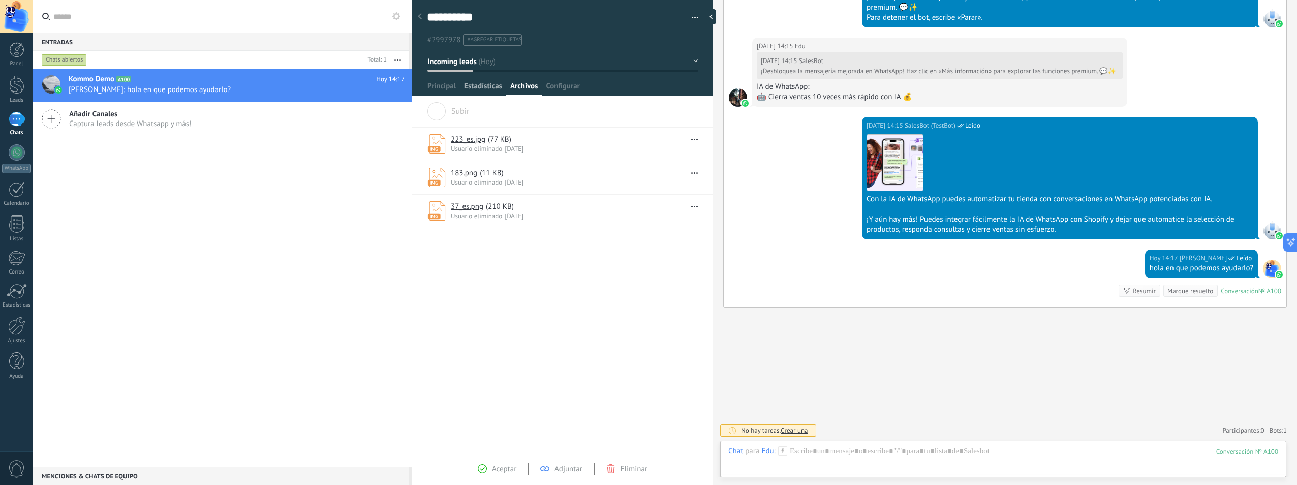
click at [485, 89] on span "Estadísticas" at bounding box center [483, 88] width 38 height 15
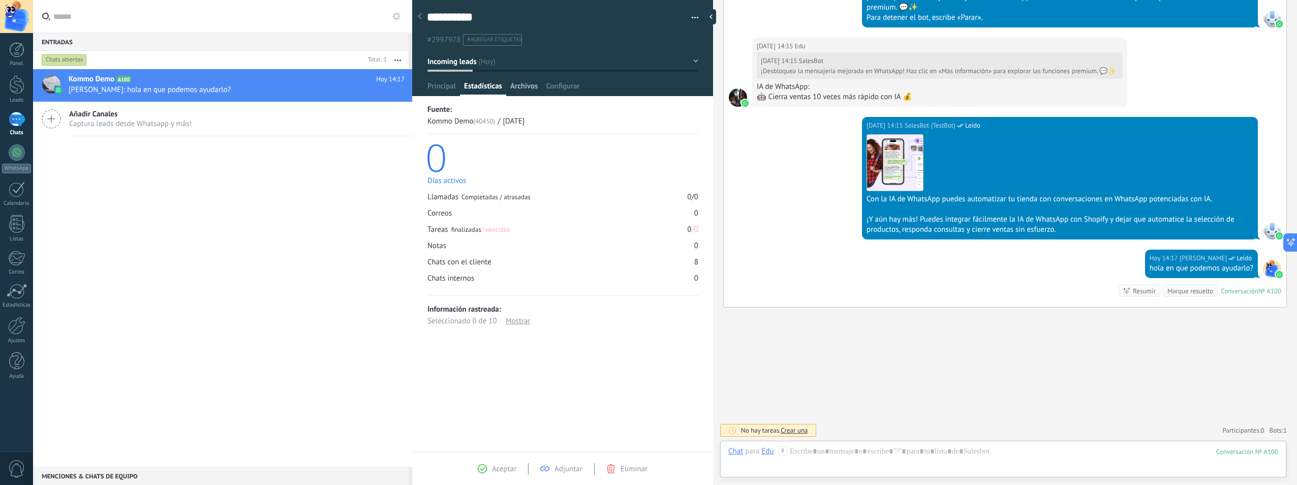
click at [515, 86] on span "Archivos" at bounding box center [523, 88] width 27 height 15
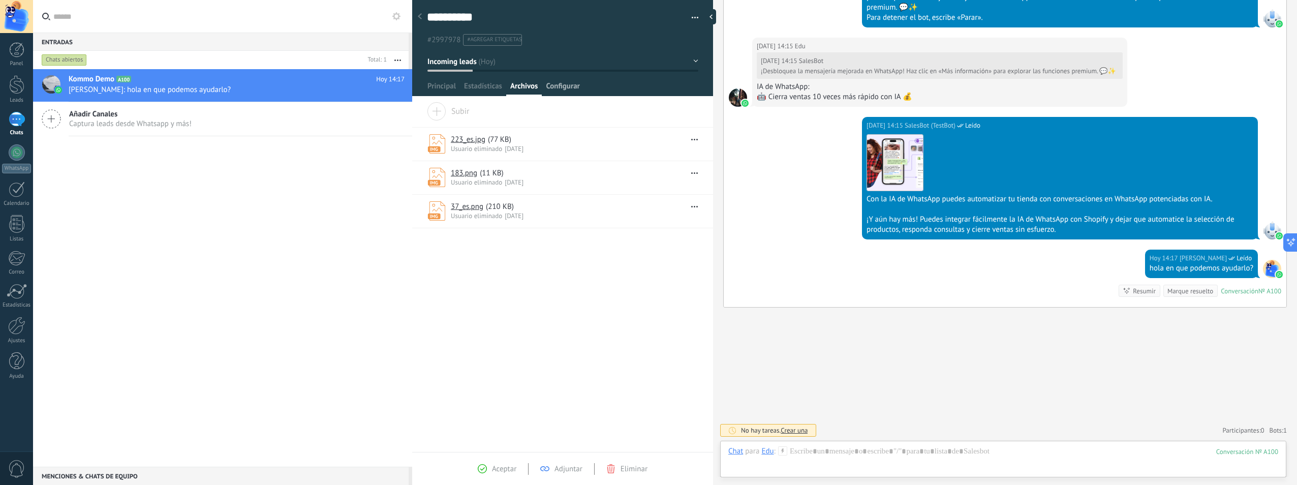
click at [548, 84] on span "Configurar" at bounding box center [563, 88] width 34 height 15
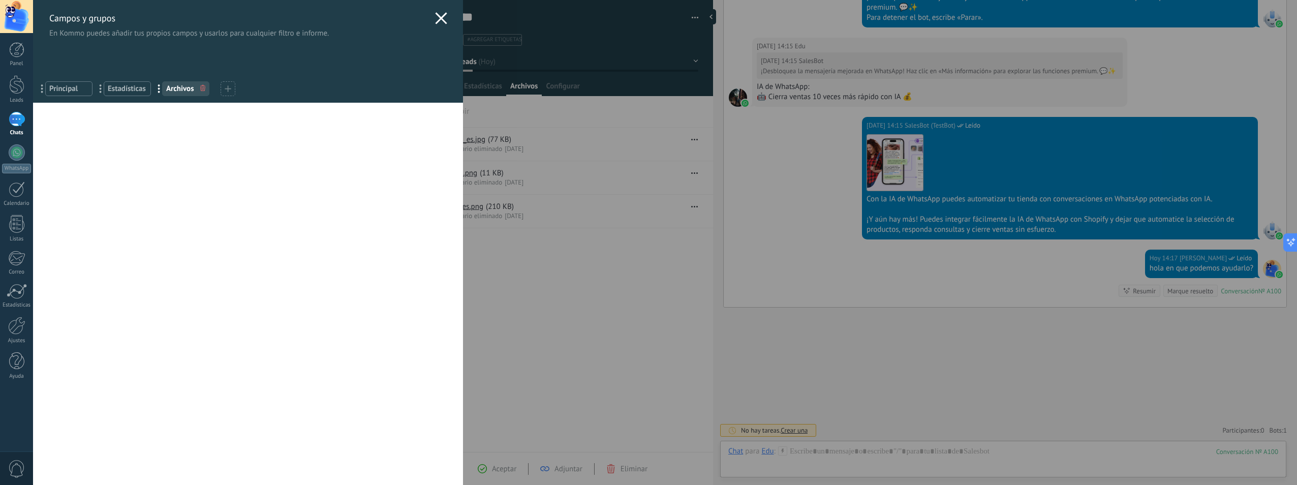
click at [441, 19] on icon at bounding box center [441, 18] width 12 height 12
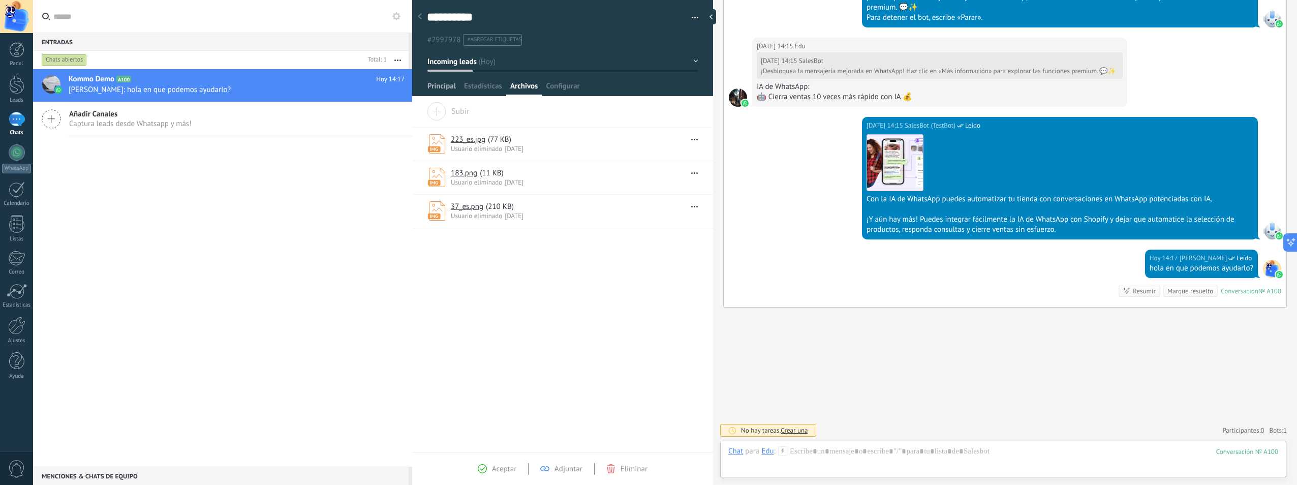
click at [437, 86] on span "Principal" at bounding box center [441, 88] width 28 height 15
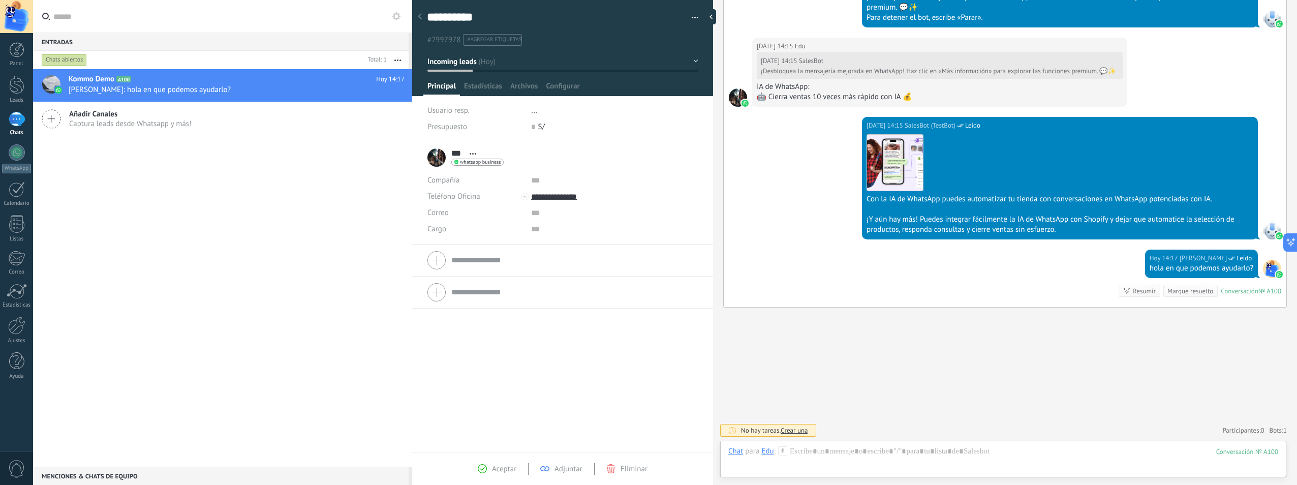
click at [436, 260] on div at bounding box center [562, 259] width 270 height 25
click at [494, 196] on input "text" at bounding box center [574, 189] width 246 height 16
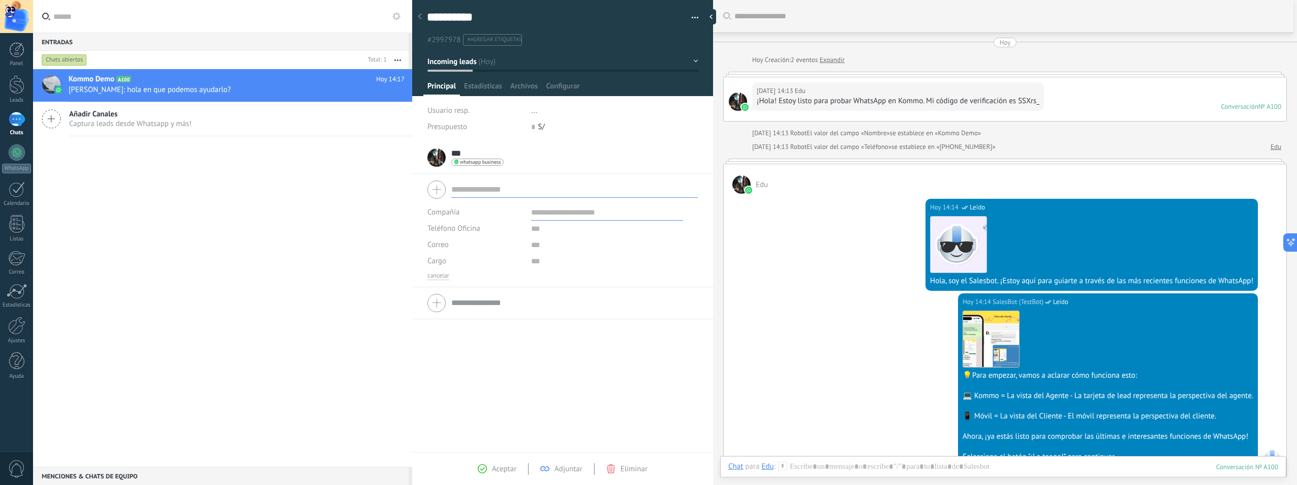
click at [166, 118] on span "Añadir Canales" at bounding box center [130, 114] width 122 height 10
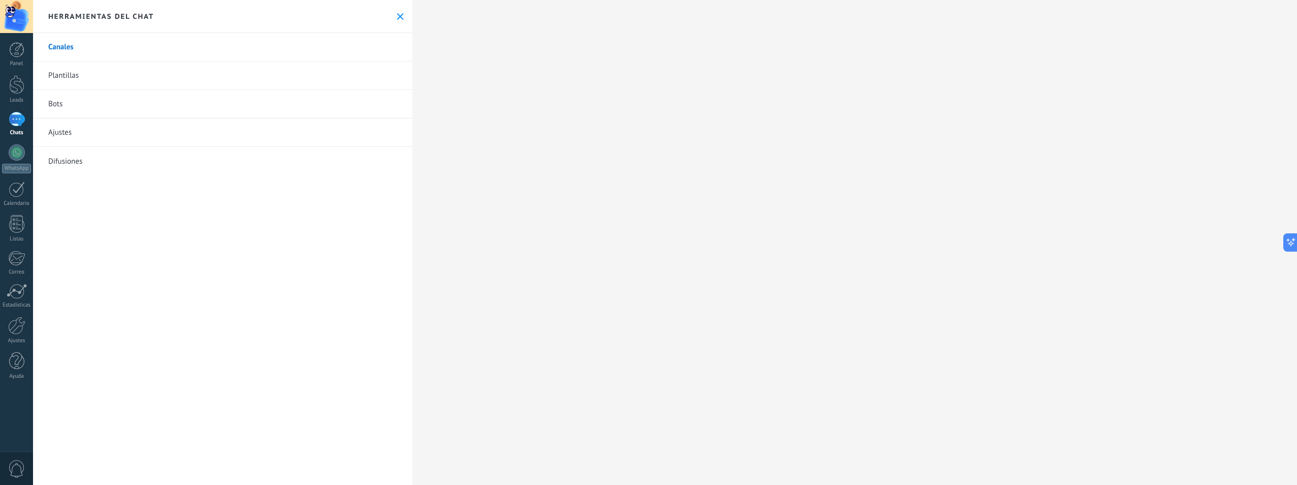
click at [397, 16] on icon at bounding box center [400, 16] width 7 height 7
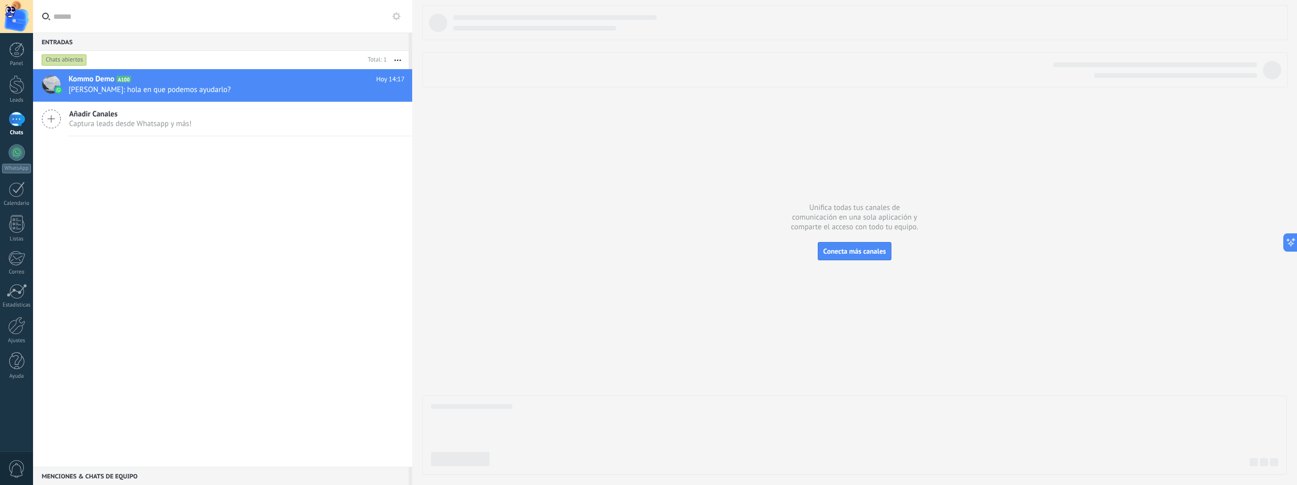
click at [397, 54] on button "button" at bounding box center [398, 60] width 22 height 18
click at [437, 96] on div at bounding box center [854, 240] width 864 height 470
click at [399, 19] on use at bounding box center [396, 16] width 8 height 8
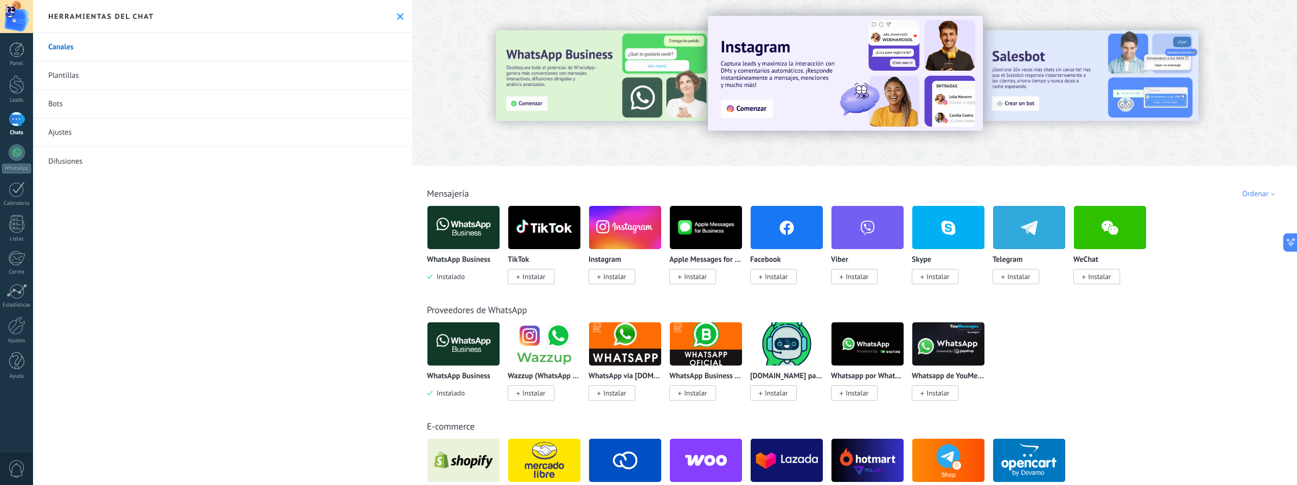
click at [399, 19] on use at bounding box center [400, 16] width 7 height 7
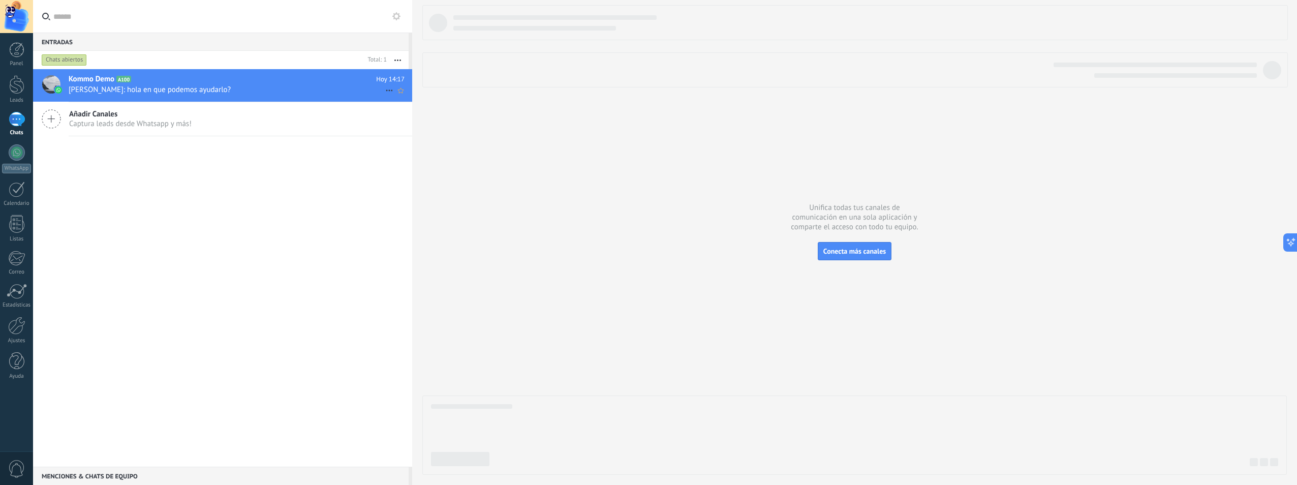
click at [319, 70] on div "Kommo Demo A100 [DATE] 14:17 [PERSON_NAME]: hola en que podemos ayudarlo?" at bounding box center [241, 85] width 344 height 32
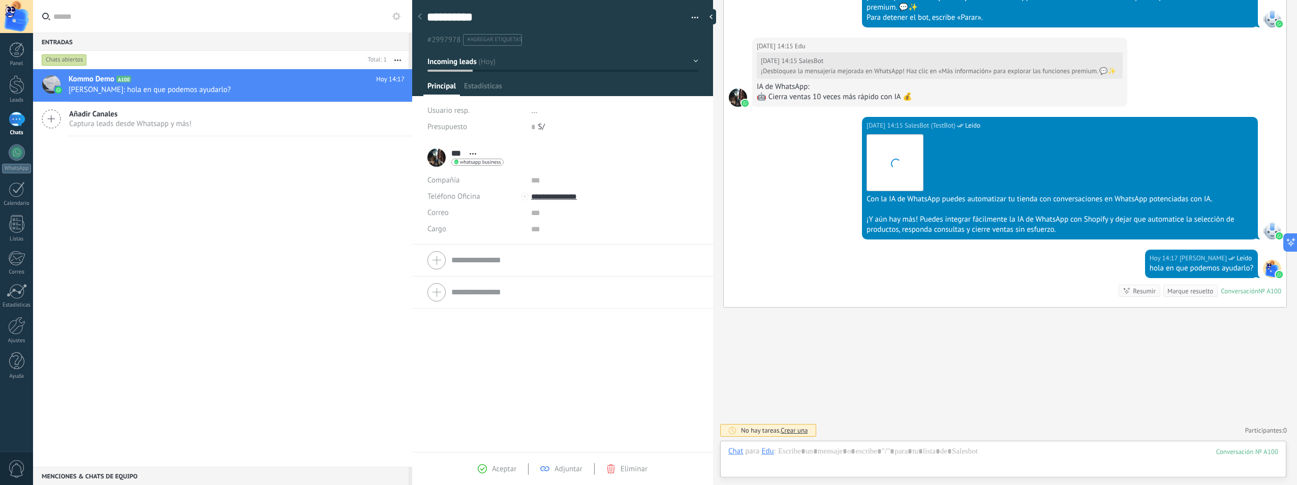
scroll to position [15, 0]
click at [424, 19] on div at bounding box center [420, 17] width 14 height 20
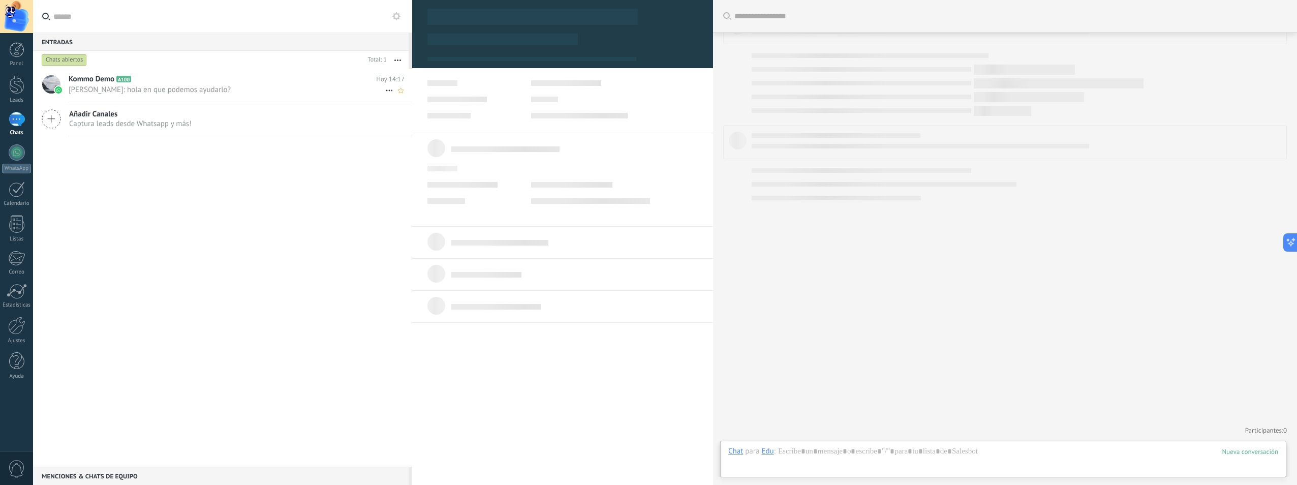
click at [226, 87] on span "[PERSON_NAME]: hola en que podemos ayudarlo?" at bounding box center [227, 90] width 317 height 10
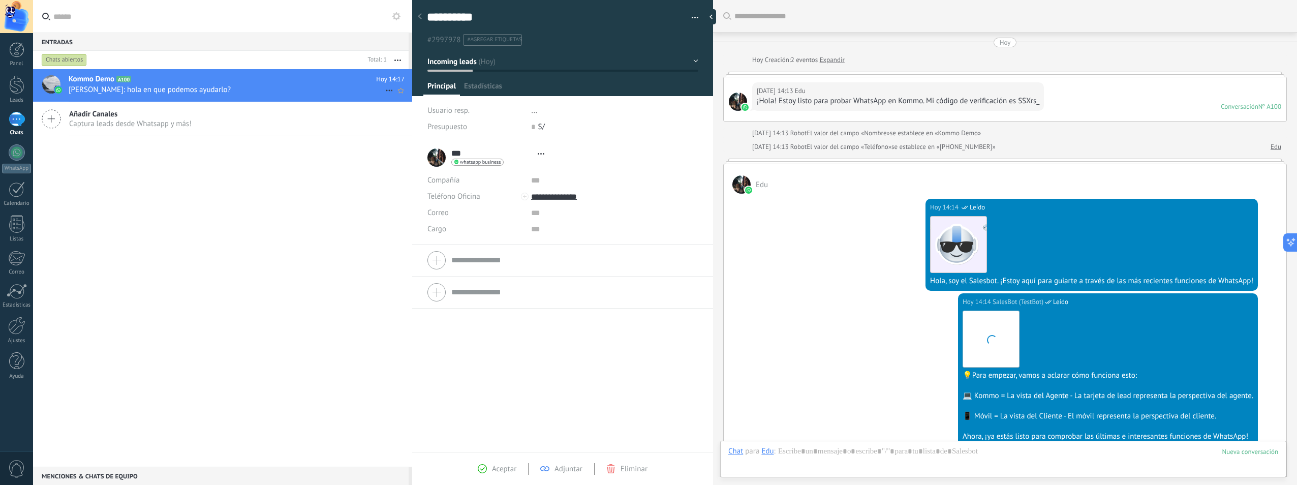
type textarea "**********"
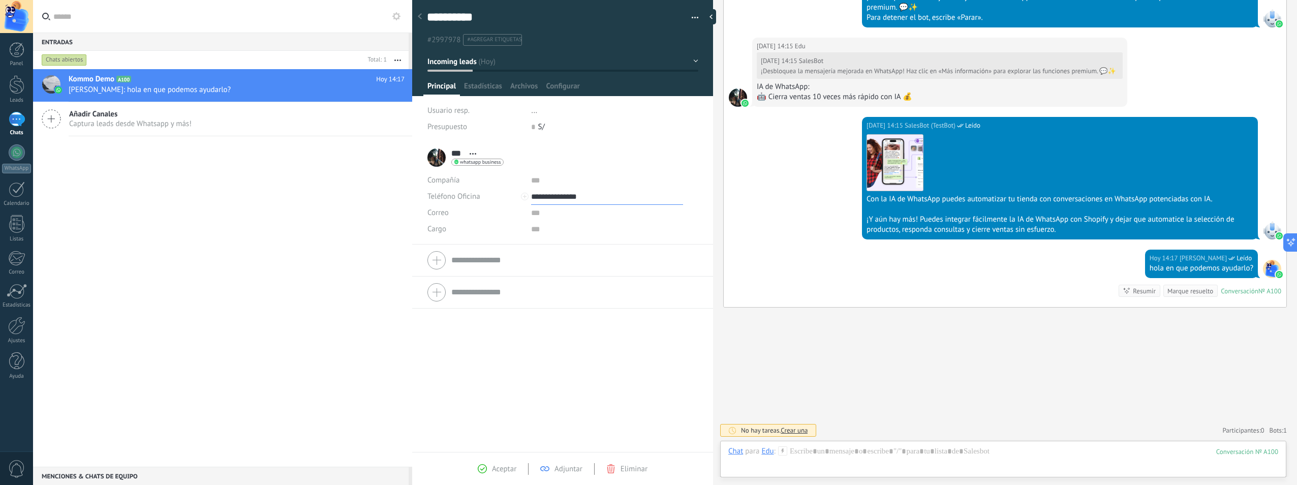
click at [545, 198] on input "**********" at bounding box center [607, 197] width 152 height 16
type input "**********"
drag, startPoint x: 635, startPoint y: 220, endPoint x: 601, endPoint y: 221, distance: 33.6
click at [635, 221] on input "text" at bounding box center [607, 213] width 152 height 16
click at [490, 259] on form "Compañía Teléfono Oficina Ofic. directo Celular Fax Casa Otro Teléfono Oficina …" at bounding box center [562, 295] width 270 height 103
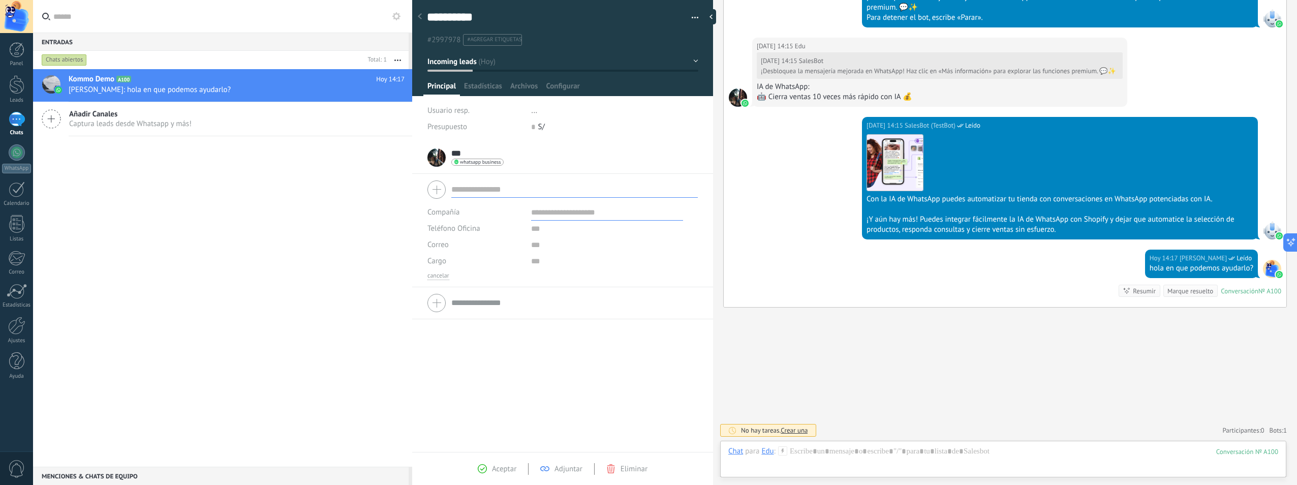
click at [488, 194] on input "text" at bounding box center [574, 189] width 246 height 16
type input "*********"
click at [446, 469] on span "Guardar" at bounding box center [445, 468] width 24 height 7
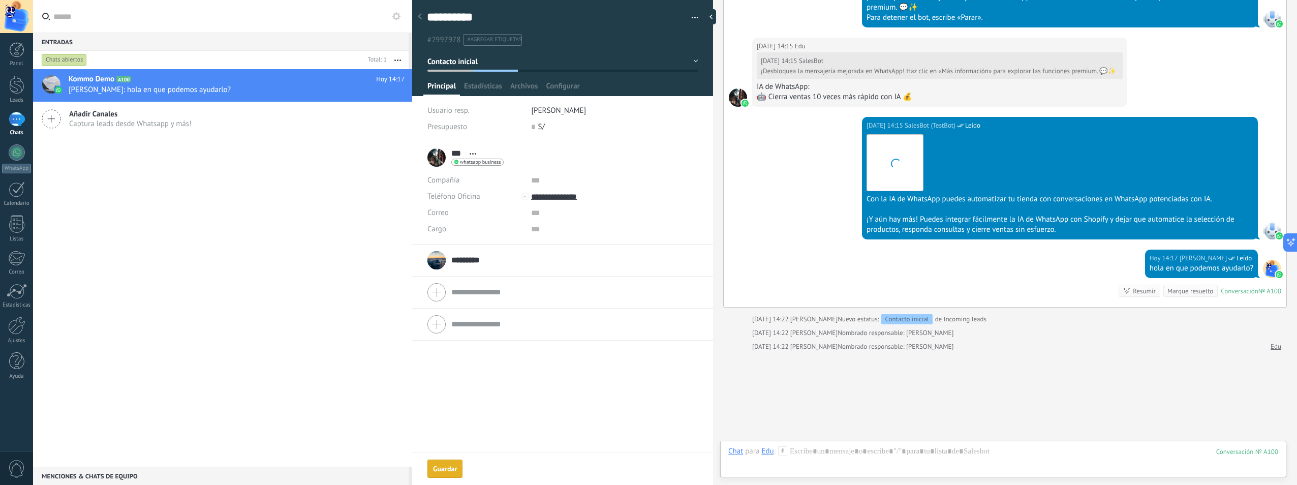
scroll to position [622, 0]
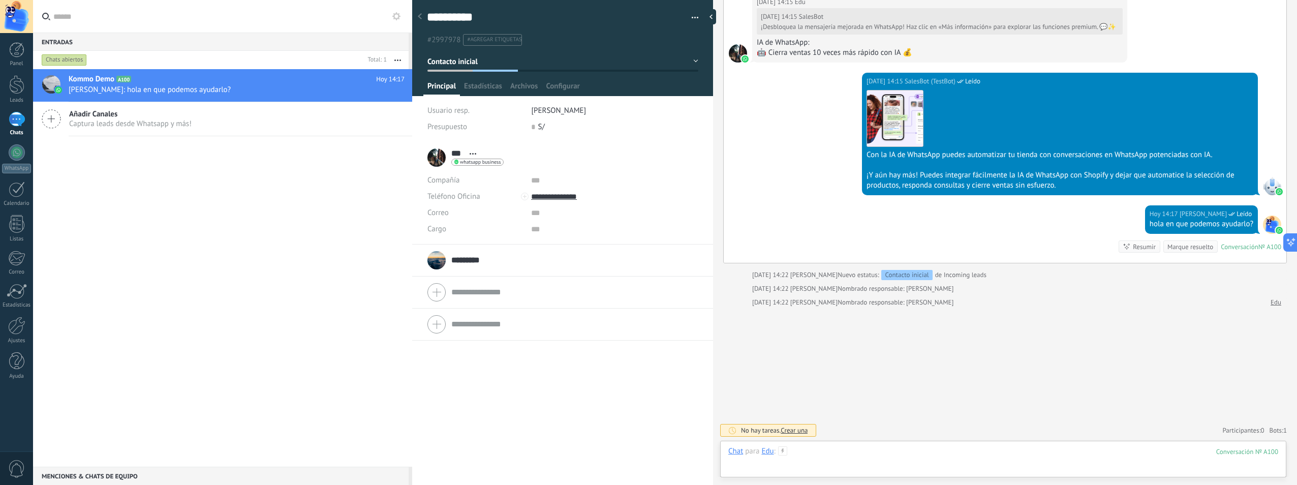
click at [817, 450] on div at bounding box center [1003, 461] width 550 height 30
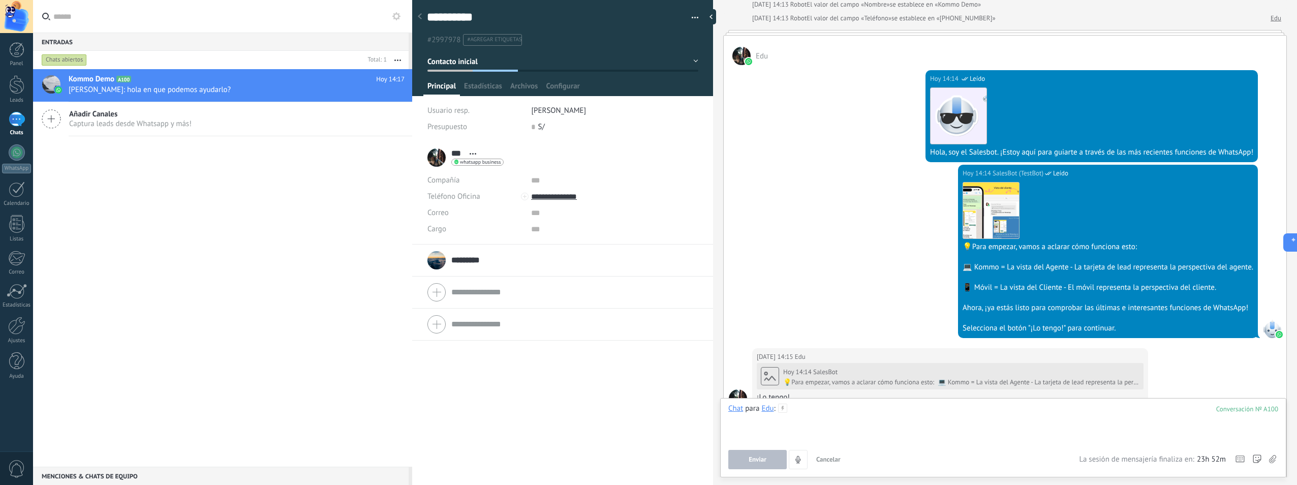
scroll to position [0, 0]
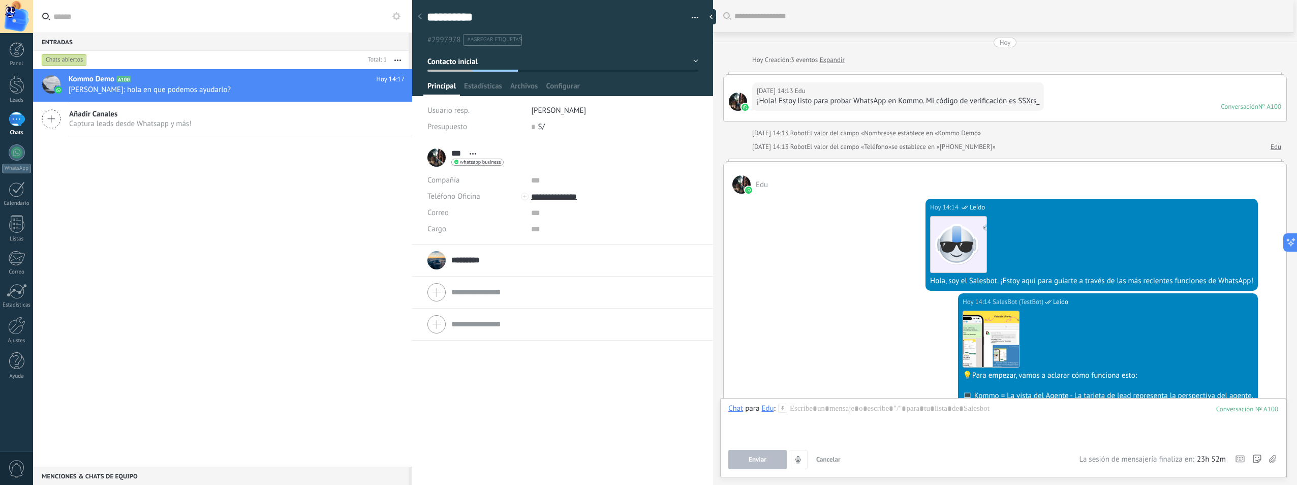
click at [1227, 106] on div "Conversación" at bounding box center [1240, 106] width 38 height 9
click at [842, 61] on link "Expandir" at bounding box center [832, 60] width 25 height 10
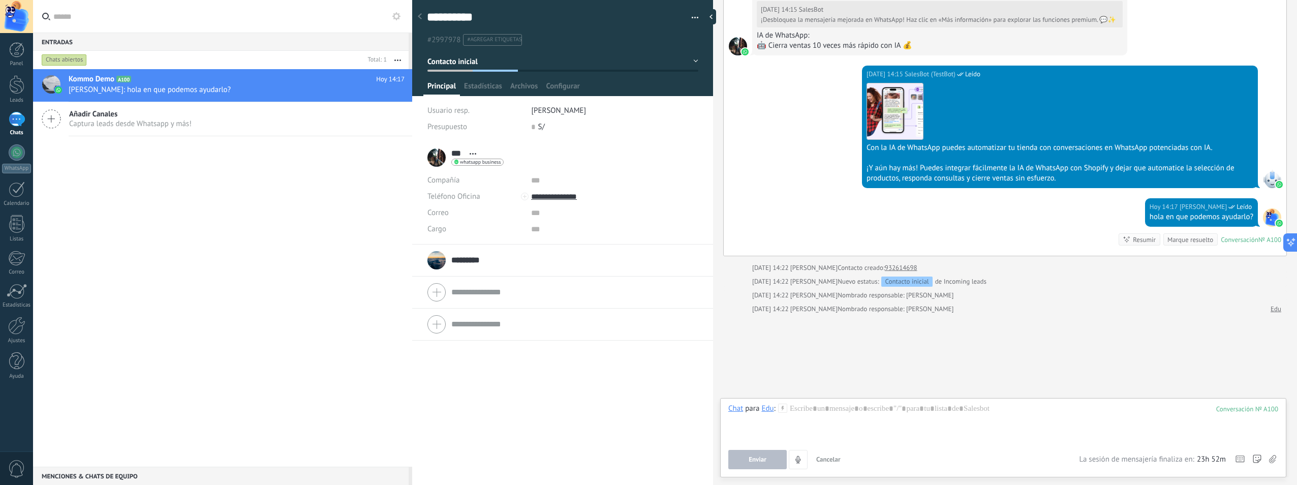
scroll to position [649, 0]
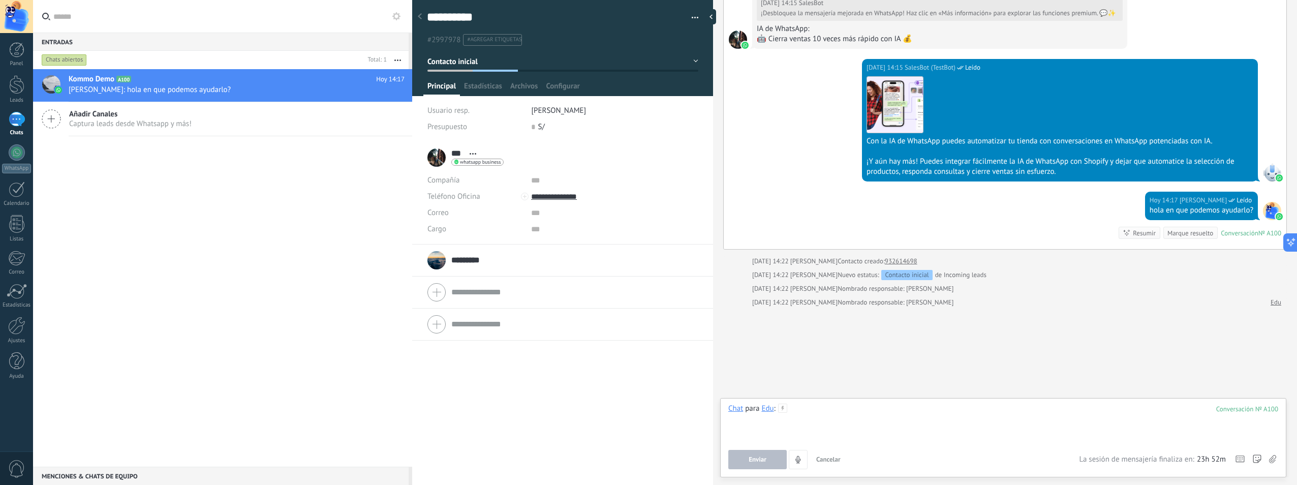
click at [795, 412] on div at bounding box center [1003, 422] width 550 height 39
click at [771, 406] on div "Edu" at bounding box center [767, 407] width 12 height 9
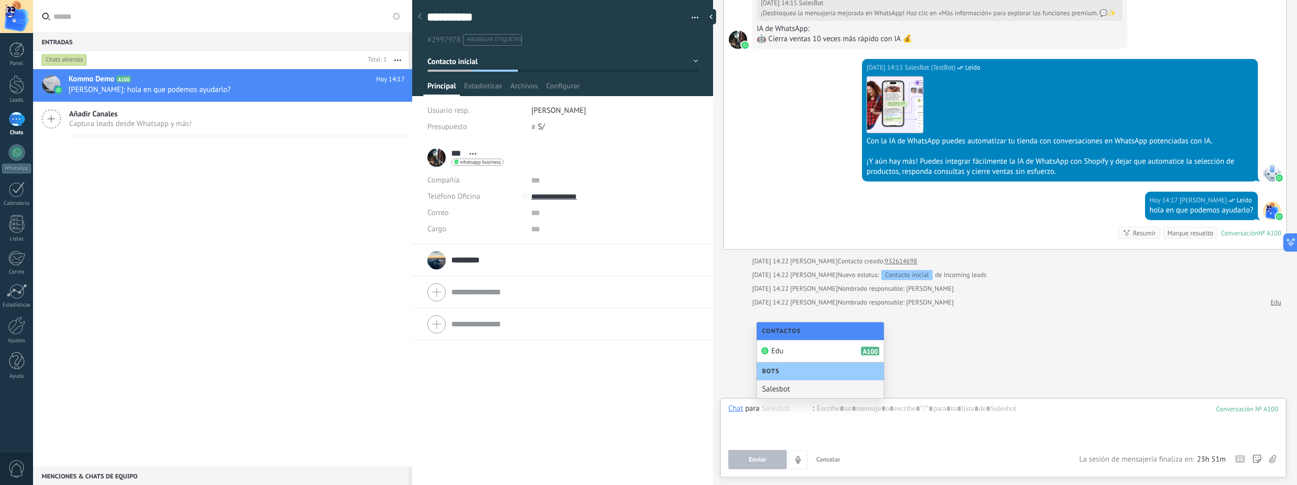
click at [810, 384] on div "Salesbot" at bounding box center [820, 389] width 127 height 18
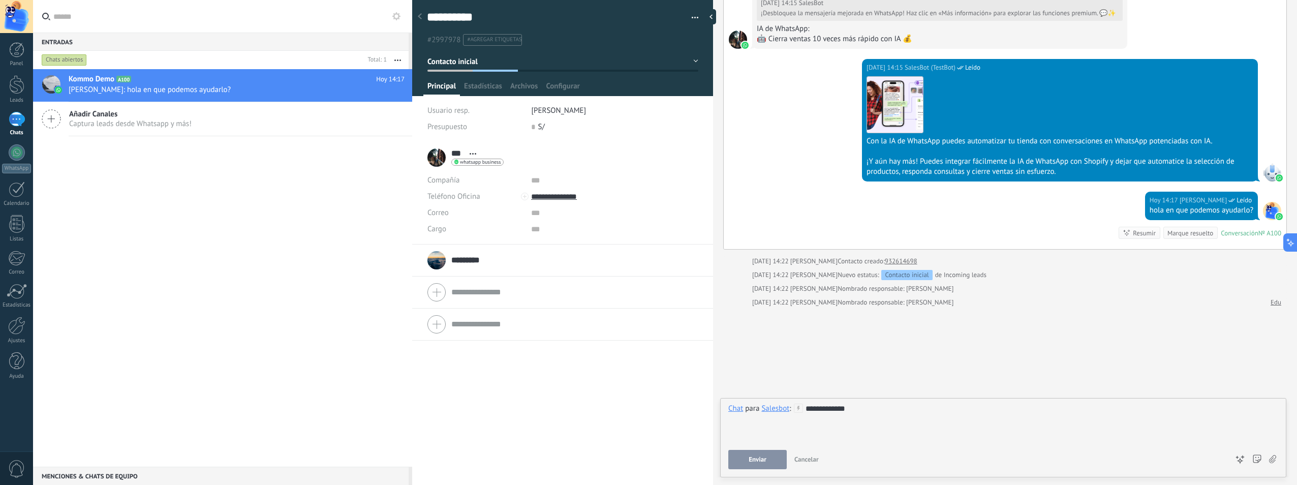
click at [763, 456] on span "Enviar" at bounding box center [758, 459] width 18 height 7
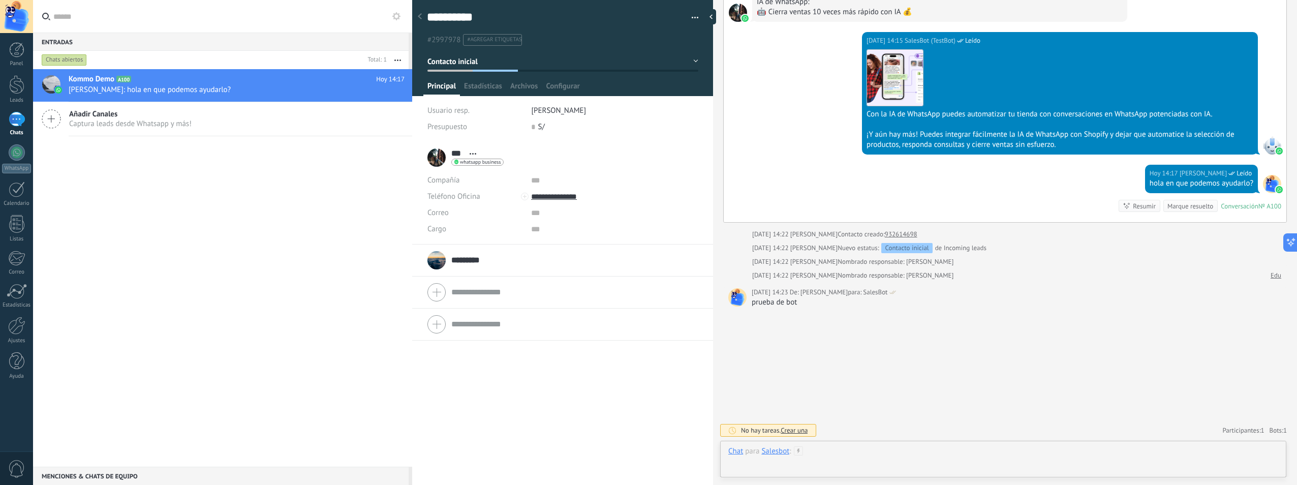
click at [867, 458] on div at bounding box center [1003, 461] width 550 height 30
click at [751, 458] on span "Enviar" at bounding box center [758, 459] width 18 height 7
click at [821, 454] on div at bounding box center [1003, 461] width 550 height 30
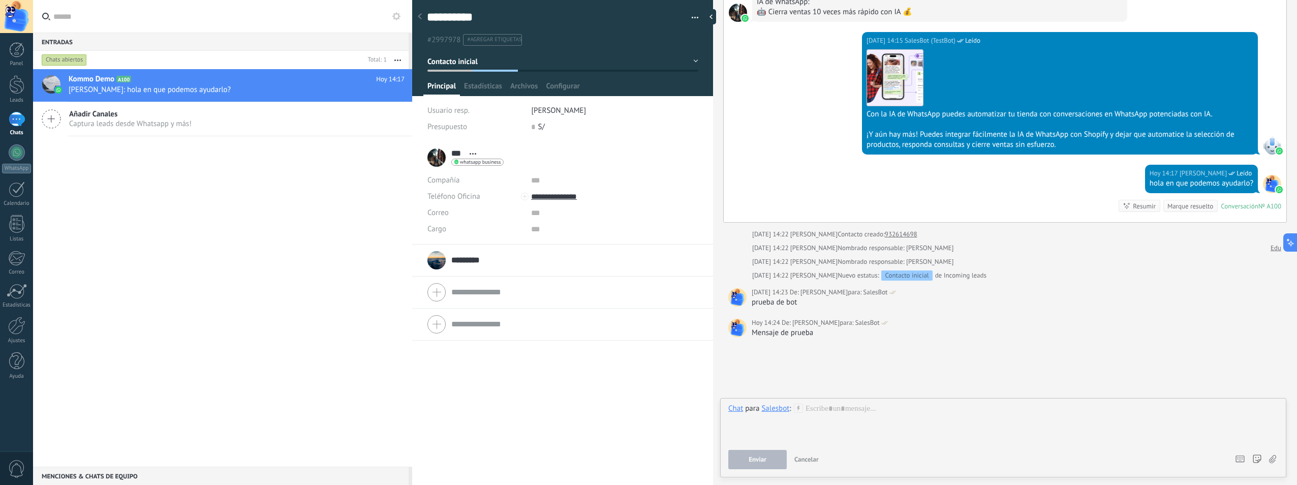
click at [780, 408] on div "Salesbot" at bounding box center [775, 407] width 28 height 9
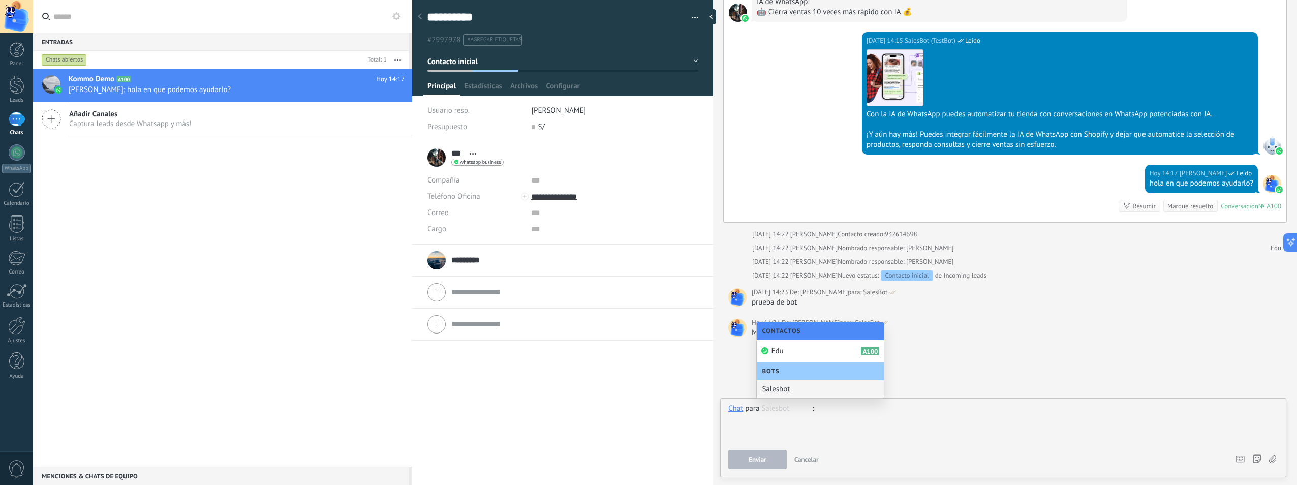
click at [883, 428] on div at bounding box center [1003, 422] width 550 height 39
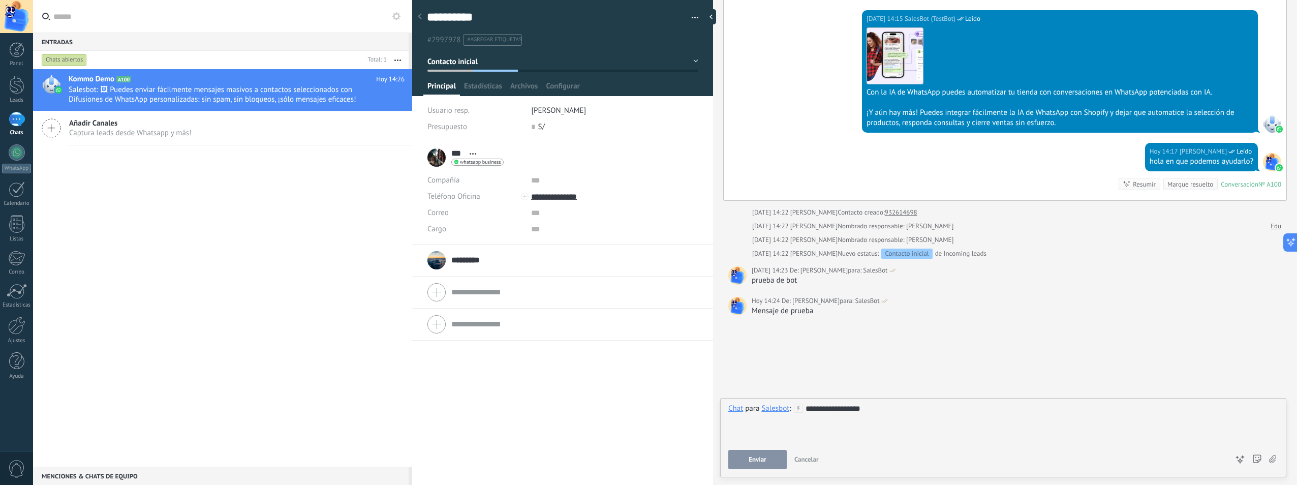
scroll to position [707, 0]
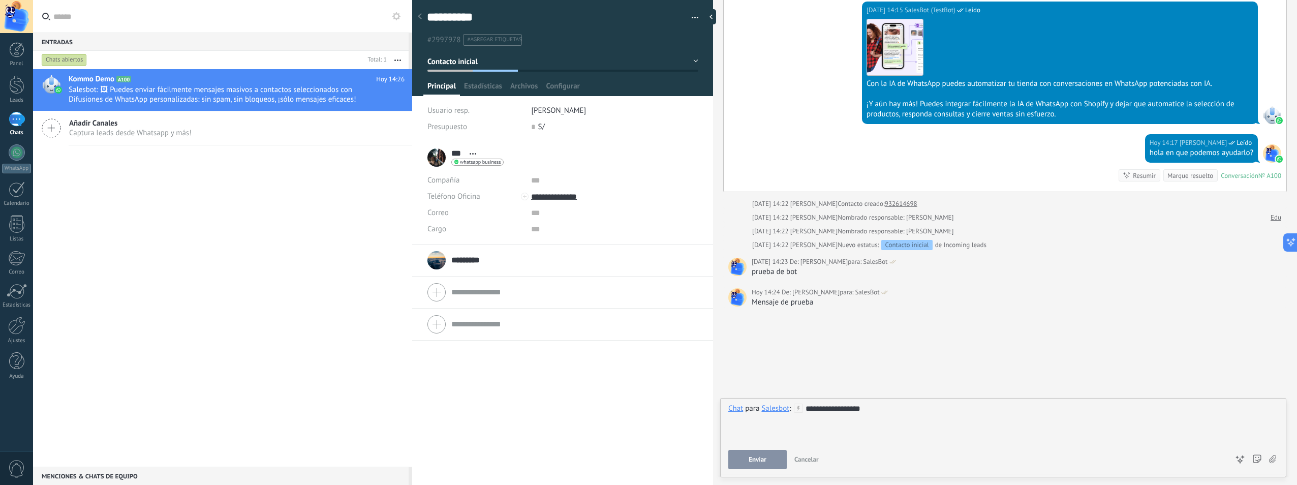
click at [473, 260] on input "*********" at bounding box center [472, 260] width 42 height 10
click at [466, 191] on input "*********" at bounding box center [472, 189] width 42 height 10
click at [439, 186] on div "********* 932614698 ********* 932614698 Apellido Abrir detalle Copie el nombre …" at bounding box center [562, 189] width 270 height 25
click at [893, 404] on div "**********" at bounding box center [1003, 422] width 550 height 39
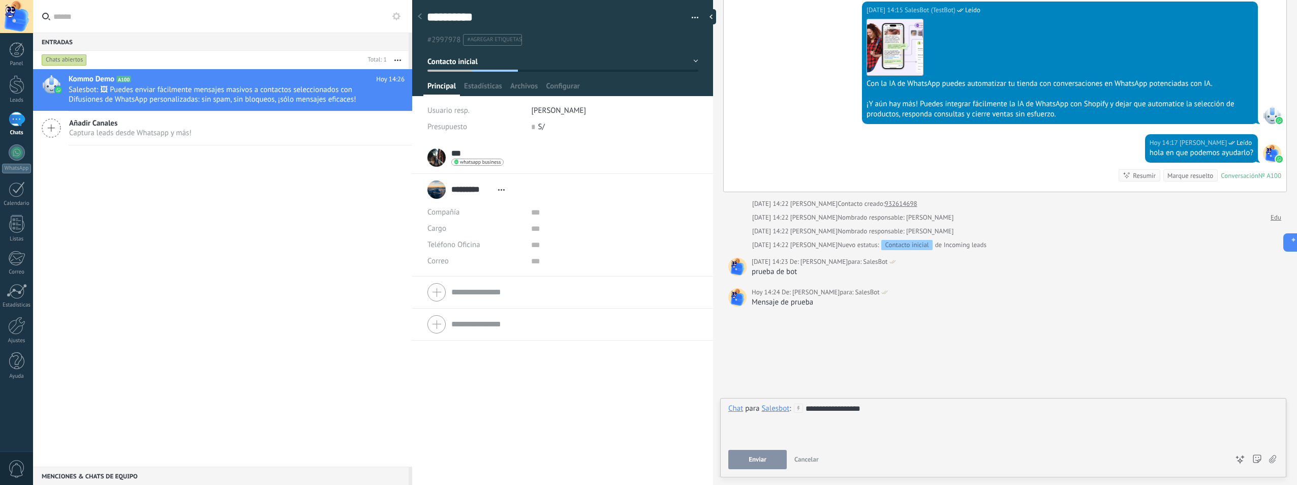
click at [774, 460] on button "Enviar" at bounding box center [757, 459] width 58 height 19
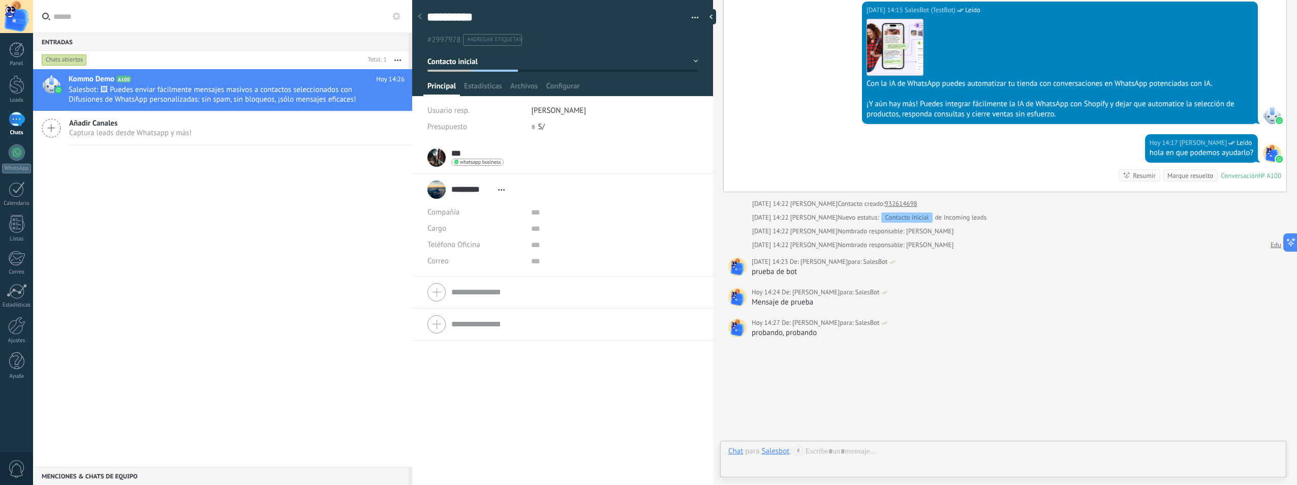
click at [810, 335] on div "probando, probando" at bounding box center [1017, 333] width 530 height 10
copy div "probando, probando No hay tareas. Crear una"
drag, startPoint x: 822, startPoint y: 452, endPoint x: 822, endPoint y: 445, distance: 6.6
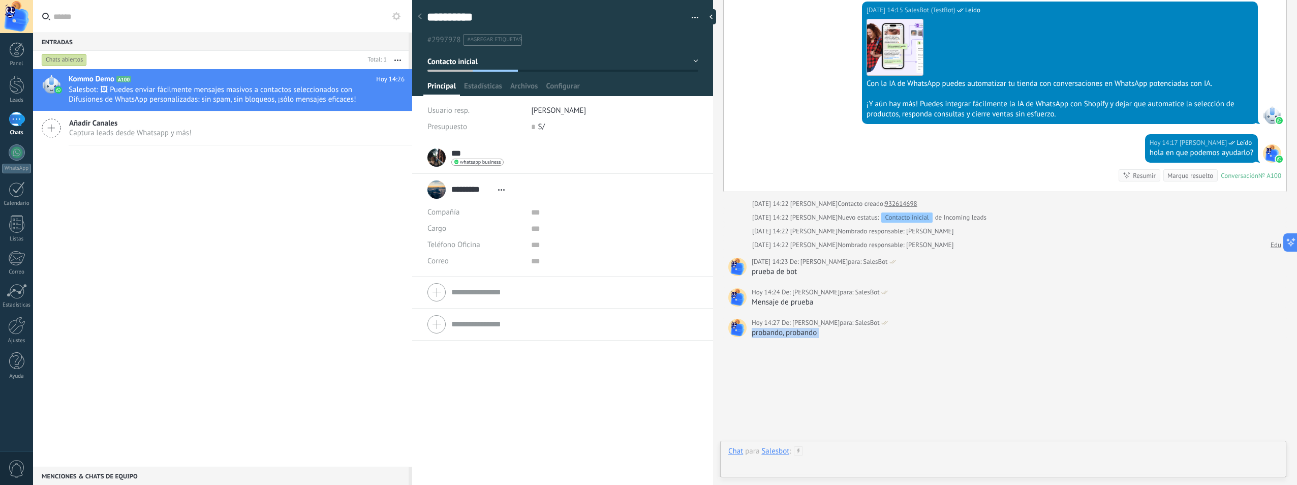
click at [822, 450] on div at bounding box center [1003, 461] width 550 height 30
click at [830, 415] on div at bounding box center [1003, 422] width 550 height 39
paste div
click at [766, 456] on button "Enviar" at bounding box center [757, 459] width 58 height 19
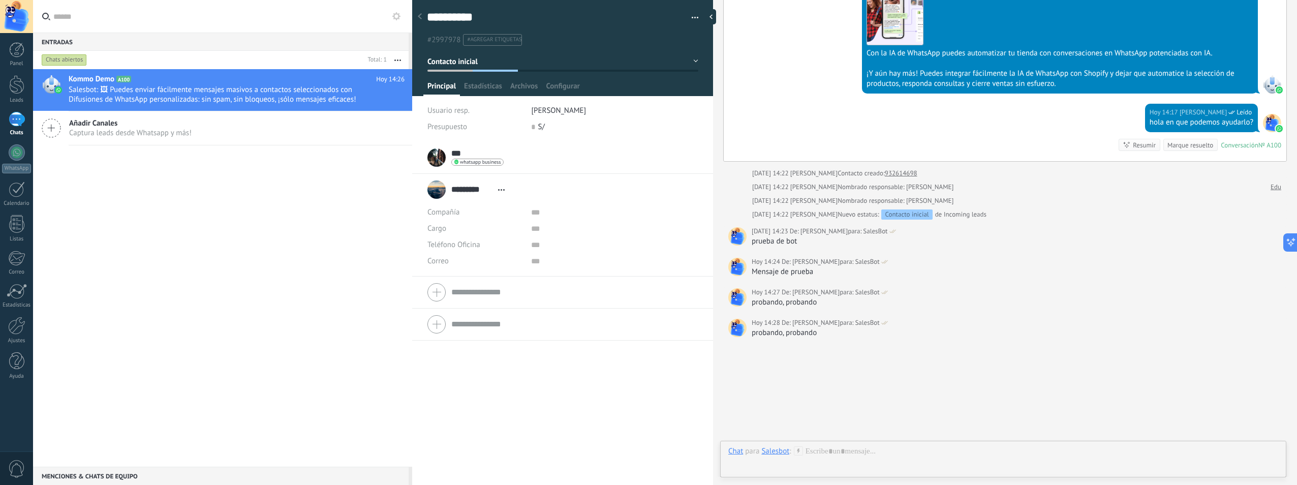
click at [499, 163] on span "whatsapp business" at bounding box center [480, 162] width 41 height 5
click at [483, 156] on div at bounding box center [648, 242] width 1297 height 485
click at [463, 154] on input "***" at bounding box center [457, 153] width 13 height 10
click at [466, 160] on span "whatsapp business" at bounding box center [480, 162] width 41 height 5
click at [484, 178] on div "Enviar mensaje" at bounding box center [490, 176] width 76 height 17
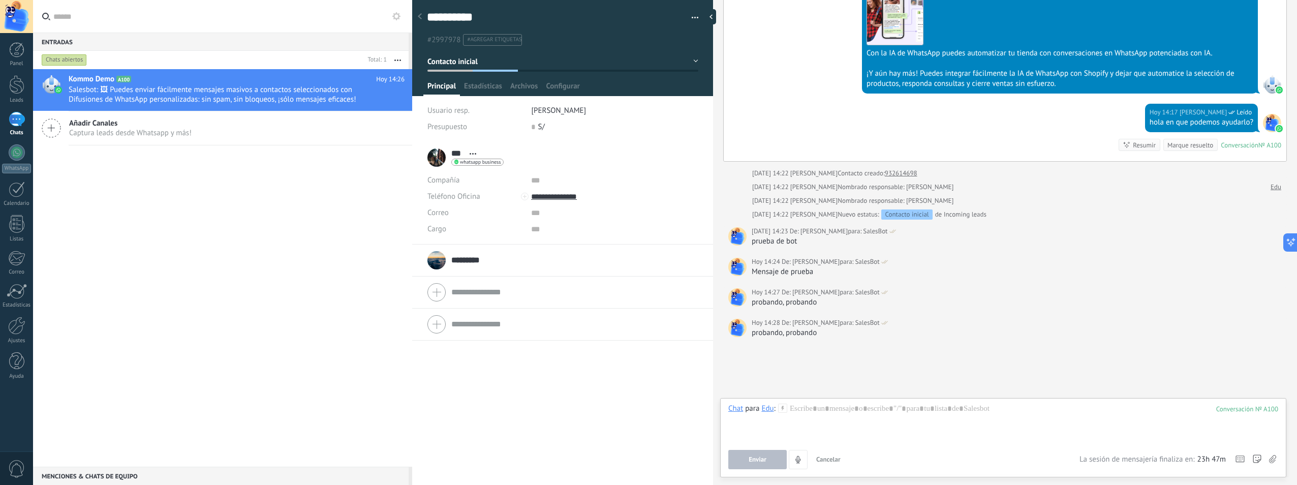
click at [806, 332] on div "probando, probando" at bounding box center [1017, 333] width 530 height 10
click at [807, 332] on div "probando, probando" at bounding box center [1017, 333] width 530 height 10
drag, startPoint x: 807, startPoint y: 332, endPoint x: 808, endPoint y: 408, distance: 76.2
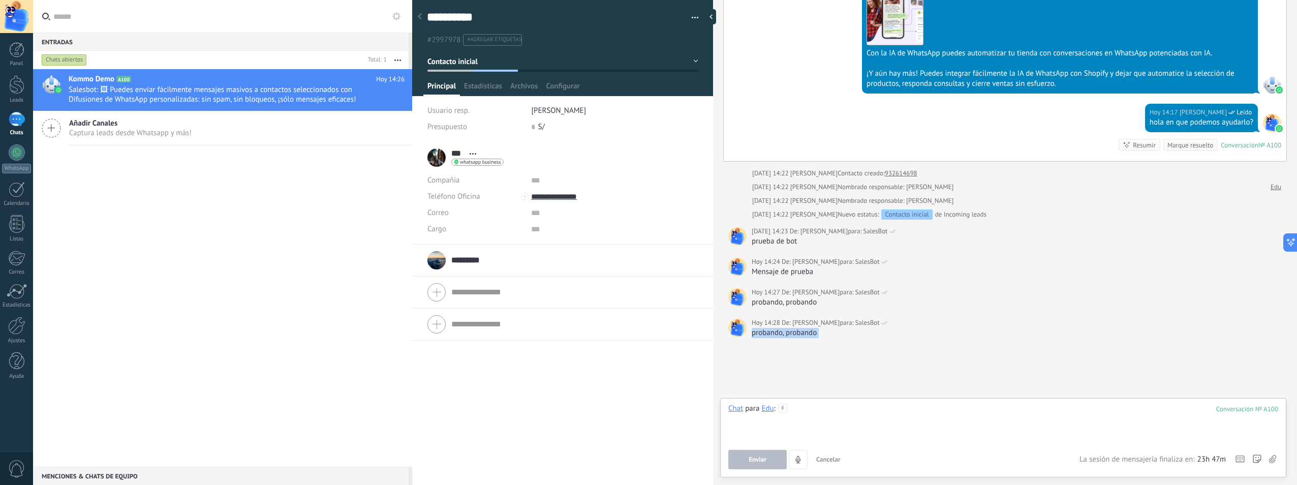
click at [808, 408] on div at bounding box center [1003, 422] width 550 height 39
click at [813, 407] on div at bounding box center [1003, 422] width 550 height 39
paste div
click at [771, 456] on button "Enviar" at bounding box center [757, 459] width 58 height 19
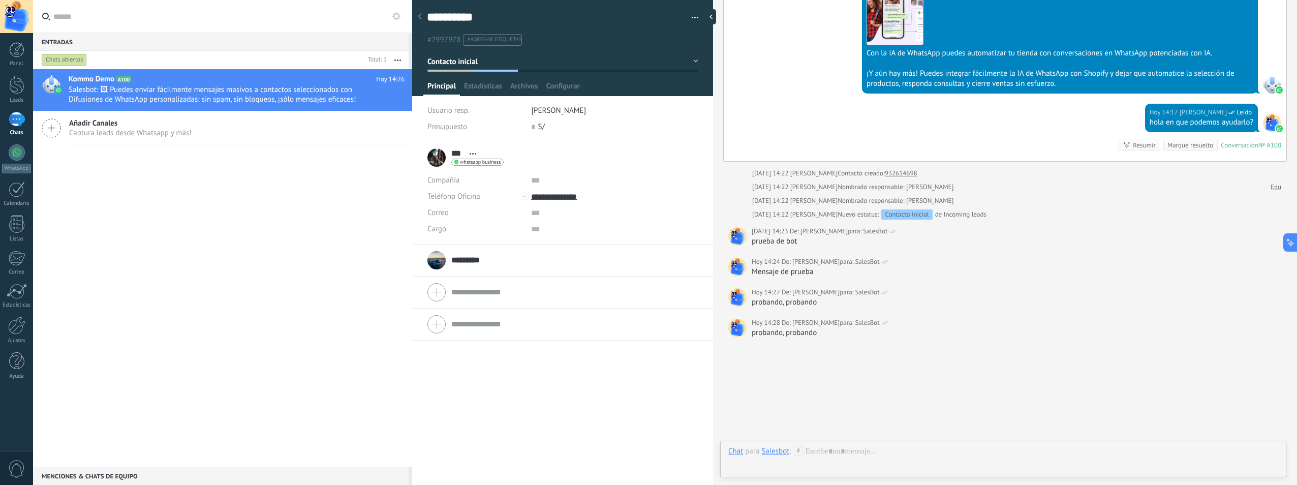
scroll to position [768, 0]
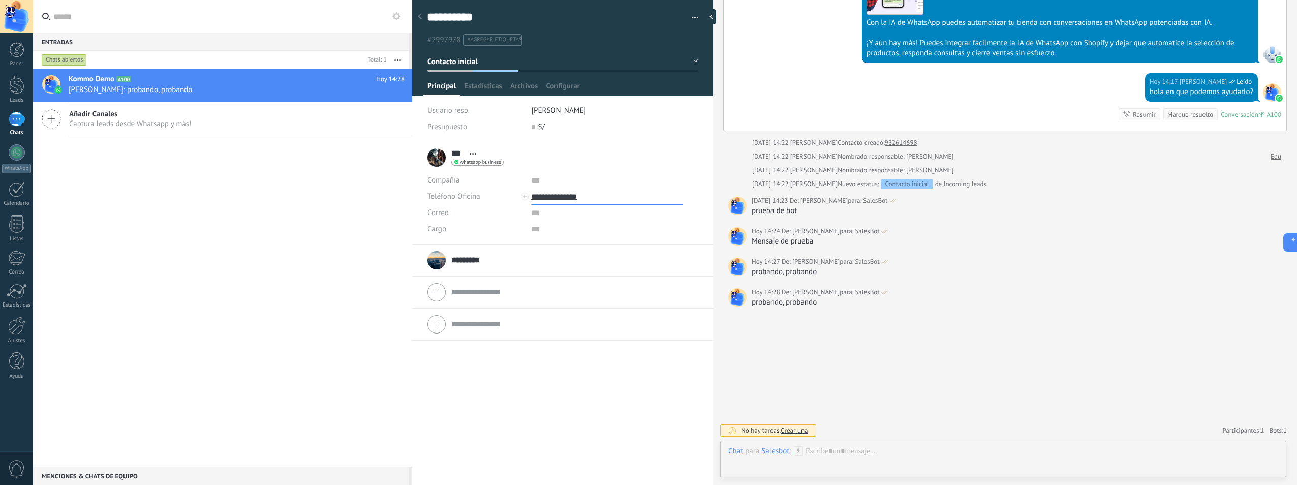
click at [579, 198] on input "**********" at bounding box center [607, 197] width 152 height 16
click at [562, 247] on div "Editar" at bounding box center [556, 248] width 49 height 17
type input "**********"
click at [442, 469] on span "Guardar" at bounding box center [445, 468] width 24 height 7
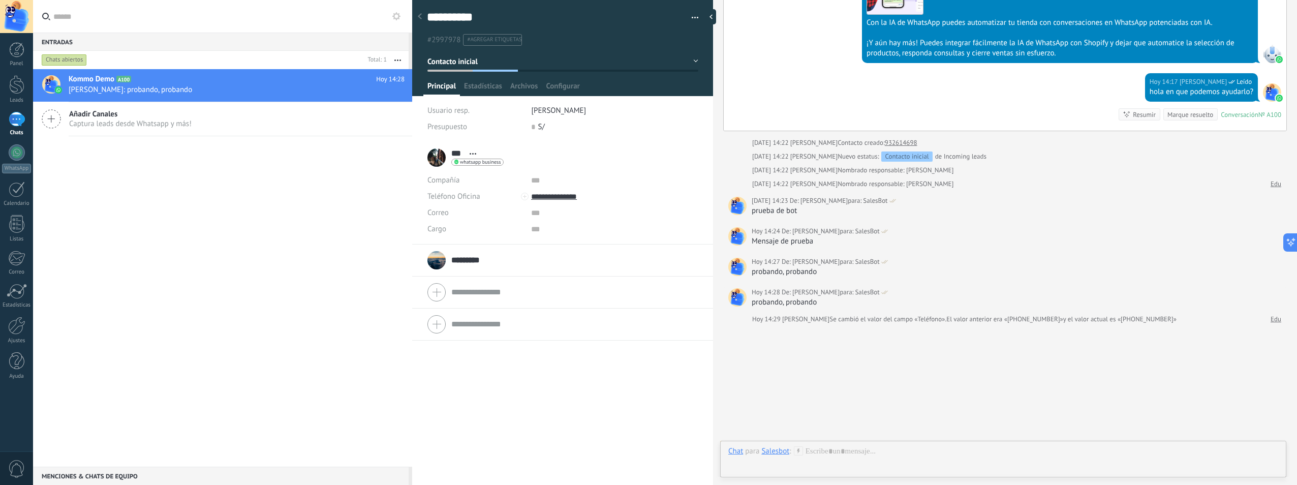
scroll to position [785, 0]
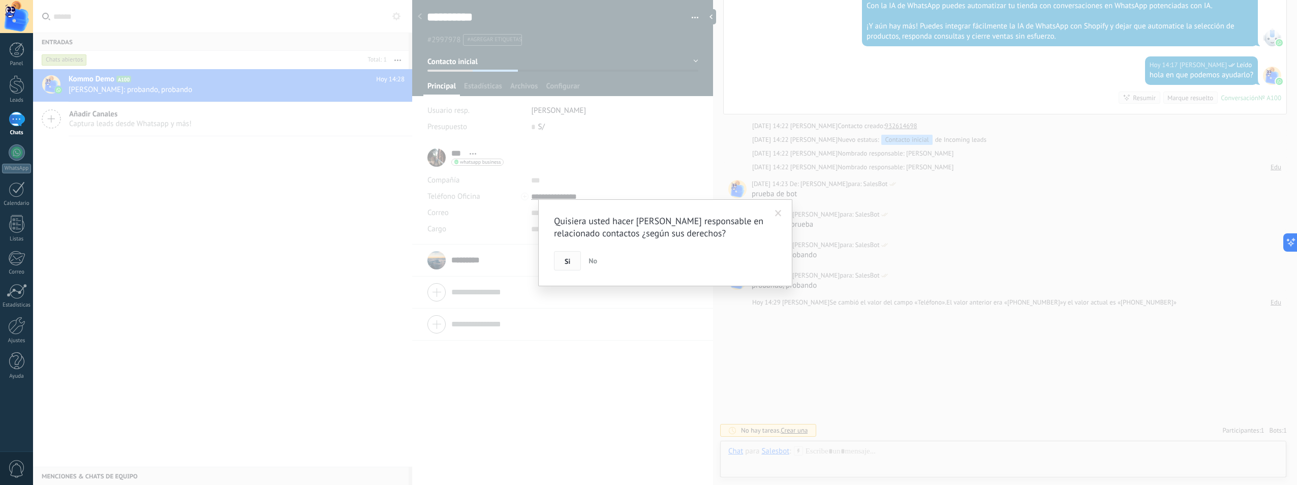
click at [567, 263] on span "Si" at bounding box center [568, 261] width 6 height 7
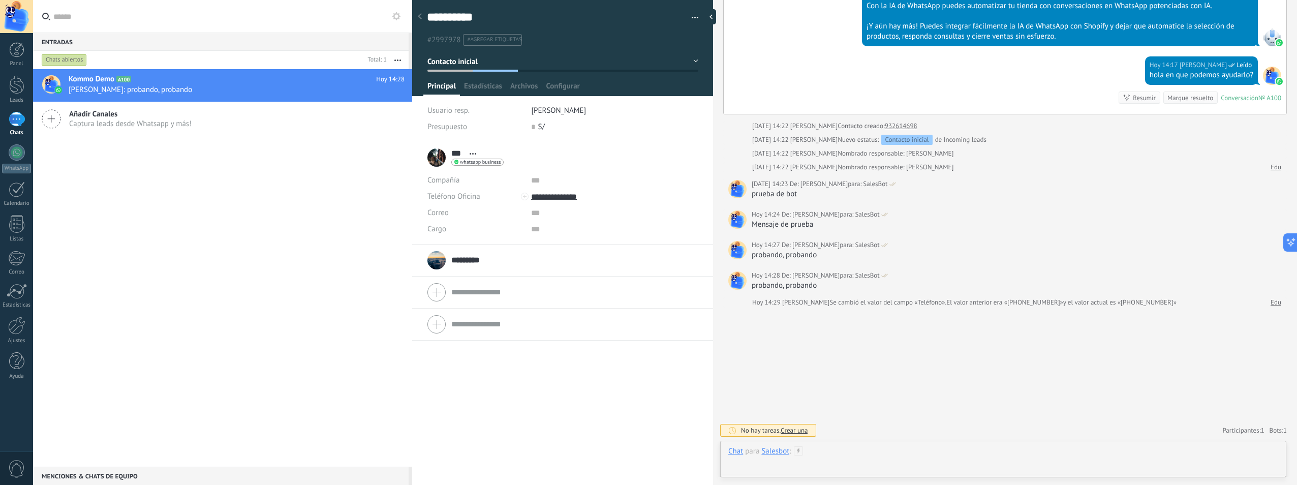
click at [816, 449] on div at bounding box center [1003, 461] width 550 height 30
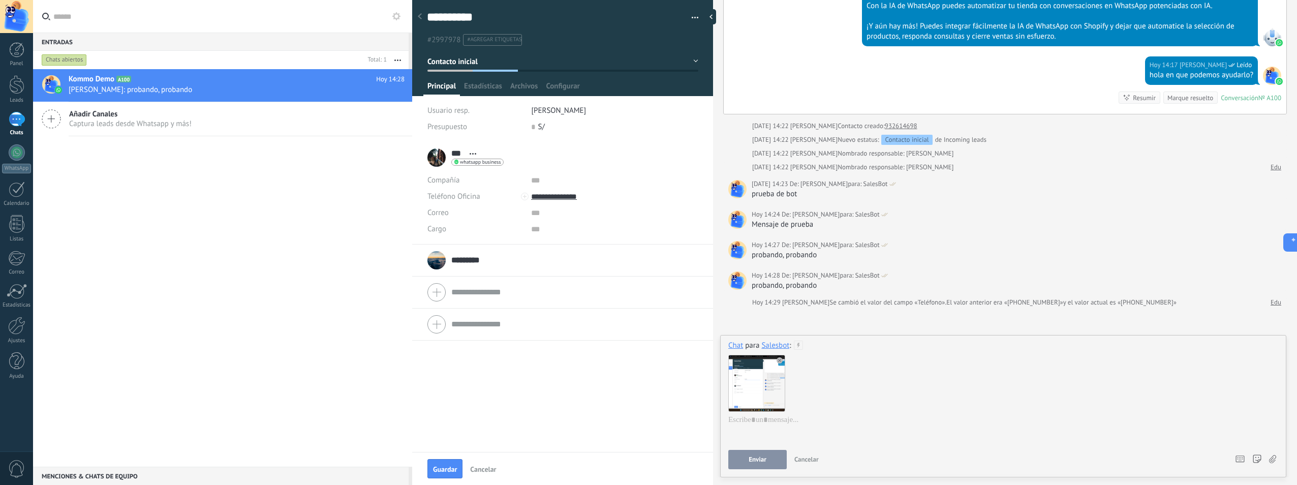
click at [779, 361] on use at bounding box center [780, 360] width 6 height 6
click at [789, 289] on div "probando, probando" at bounding box center [1017, 286] width 530 height 10
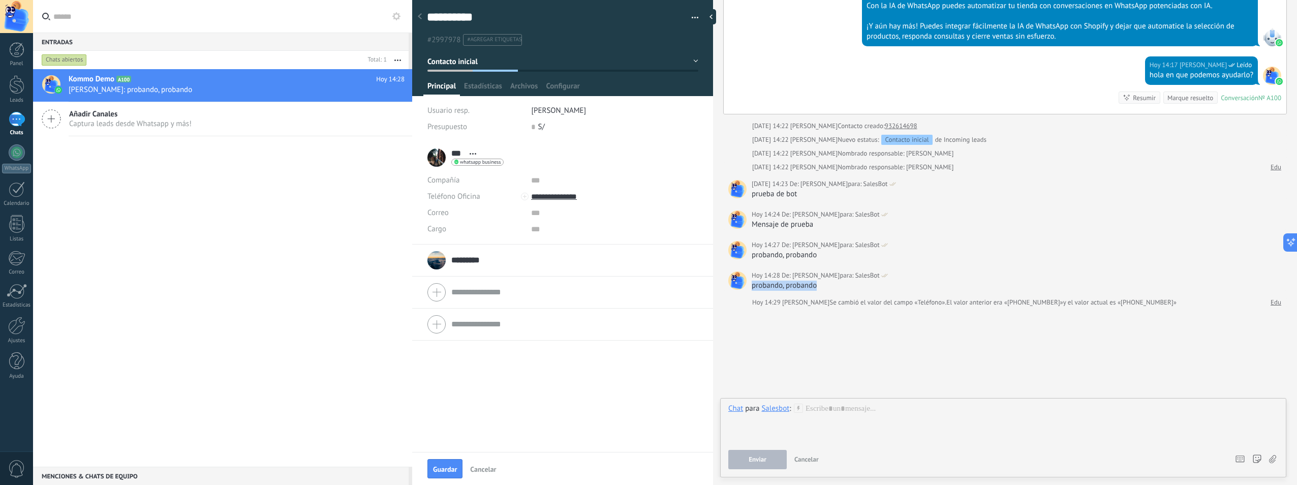
copy div "probando, probando"
click at [817, 408] on div at bounding box center [1003, 422] width 550 height 39
click at [826, 408] on div at bounding box center [1003, 422] width 550 height 39
paste div
click at [772, 458] on button "Enviar" at bounding box center [757, 459] width 58 height 19
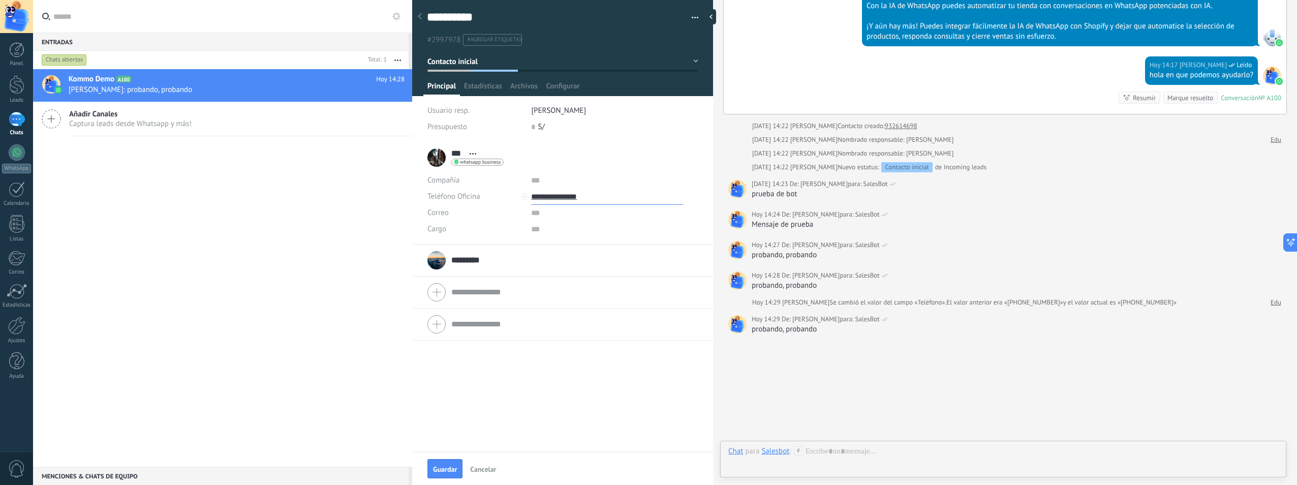
click at [572, 197] on input "**********" at bounding box center [607, 197] width 152 height 16
click at [495, 164] on span "whatsapp business" at bounding box center [480, 162] width 41 height 5
click at [493, 174] on div "Enviar mensaje" at bounding box center [490, 176] width 76 height 17
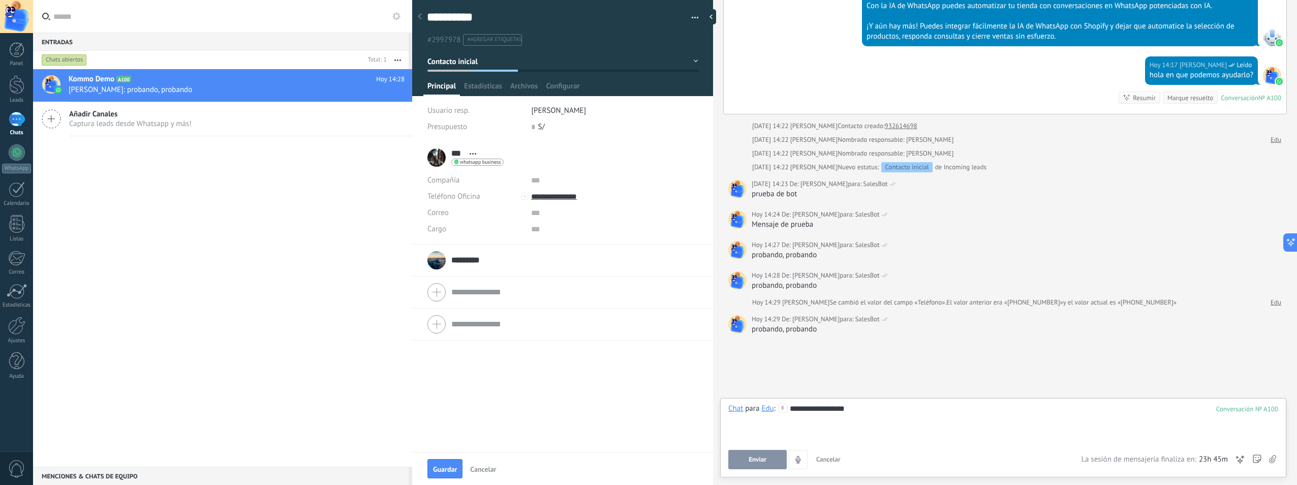
click at [744, 455] on button "Enviar" at bounding box center [757, 459] width 58 height 19
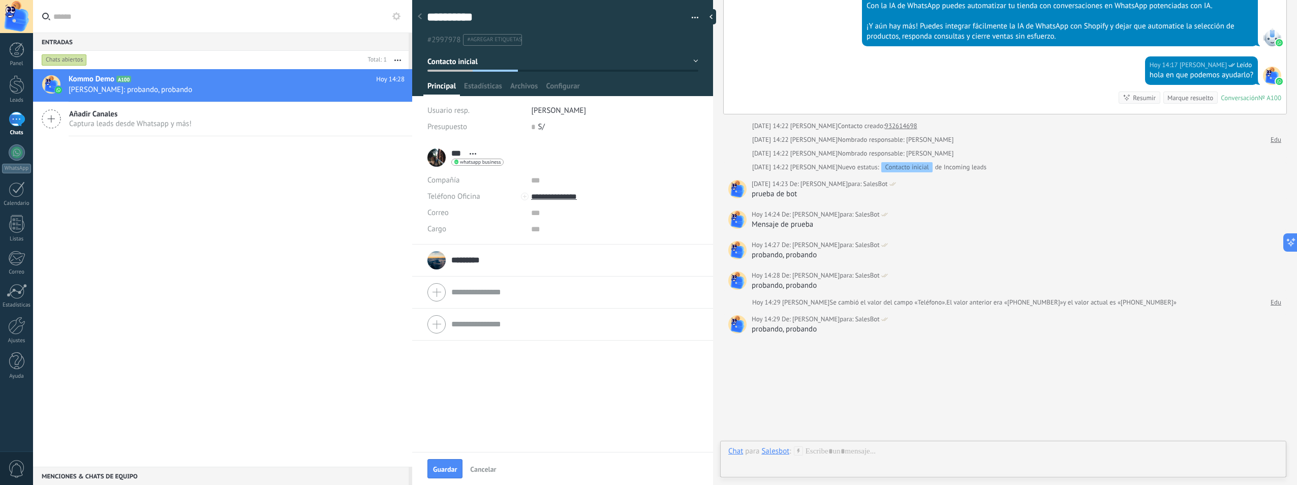
scroll to position [812, 0]
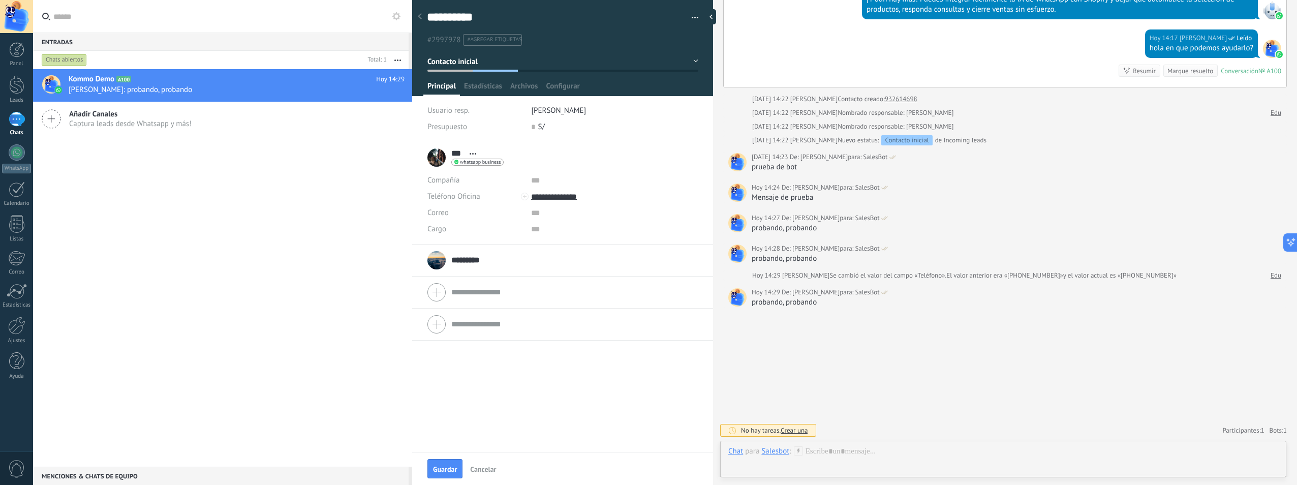
click at [486, 260] on input "*********" at bounding box center [472, 260] width 42 height 10
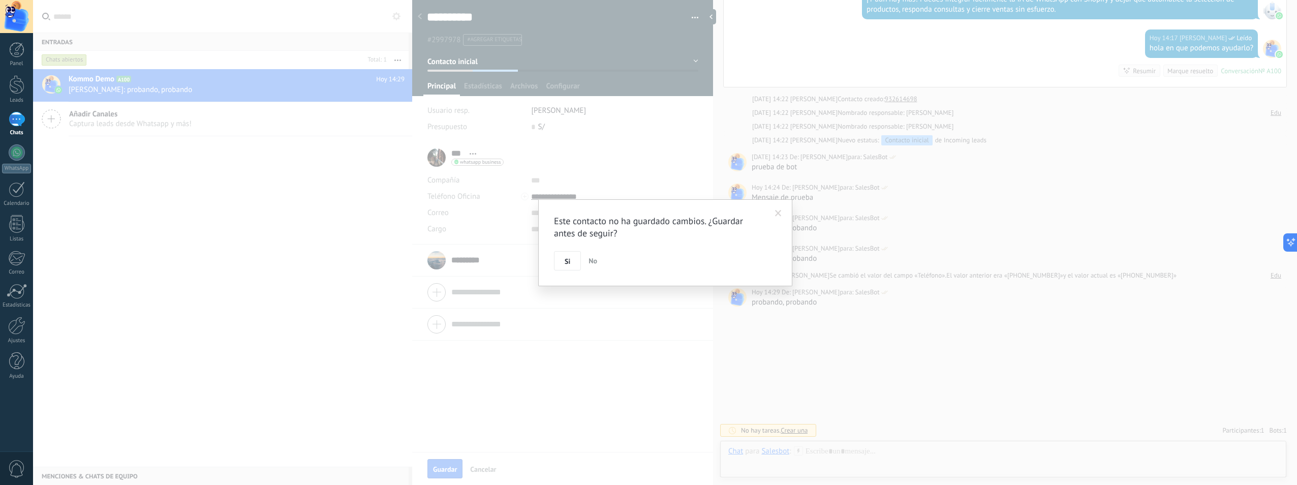
drag, startPoint x: 593, startPoint y: 261, endPoint x: 583, endPoint y: 278, distance: 20.0
click at [583, 278] on div "Este contacto no ha guardado cambios. ¿Guardar antes de seguir? Si No" at bounding box center [665, 242] width 254 height 87
click at [591, 264] on span "No" at bounding box center [592, 260] width 9 height 9
type input "**********"
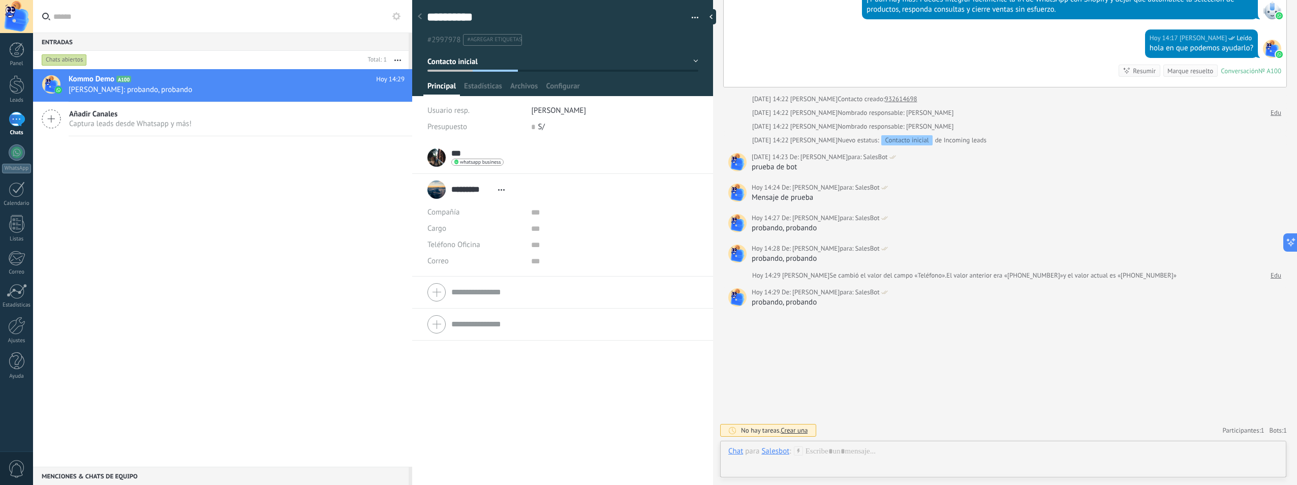
click at [492, 160] on span "whatsapp business" at bounding box center [480, 162] width 41 height 5
click at [495, 148] on div at bounding box center [648, 242] width 1297 height 485
click at [531, 159] on div "*** Edu *** [PERSON_NAME] Abrir detalle Copie el nombre Desatar" at bounding box center [562, 157] width 270 height 25
click at [690, 17] on button "button" at bounding box center [691, 17] width 15 height 15
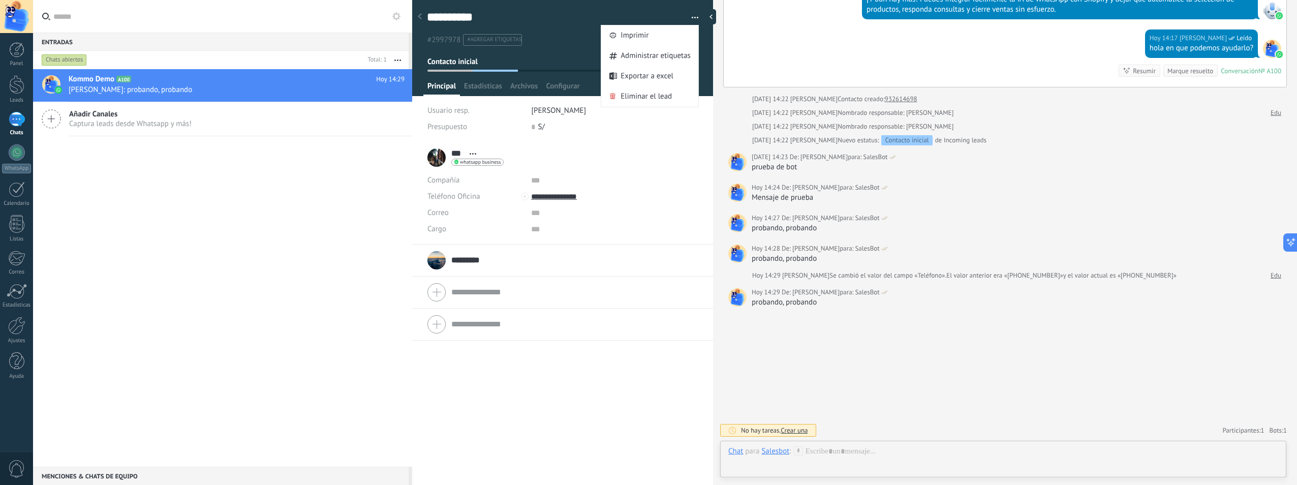
click at [579, 101] on div "**********" at bounding box center [562, 67] width 301 height 148
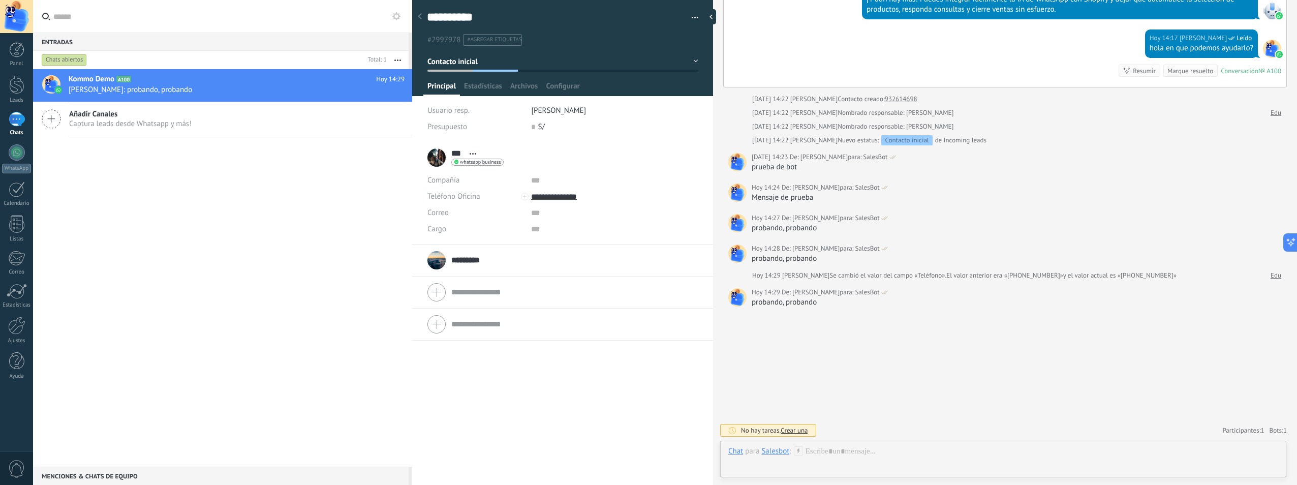
click at [692, 56] on button "Incoming leads" at bounding box center [562, 61] width 271 height 18
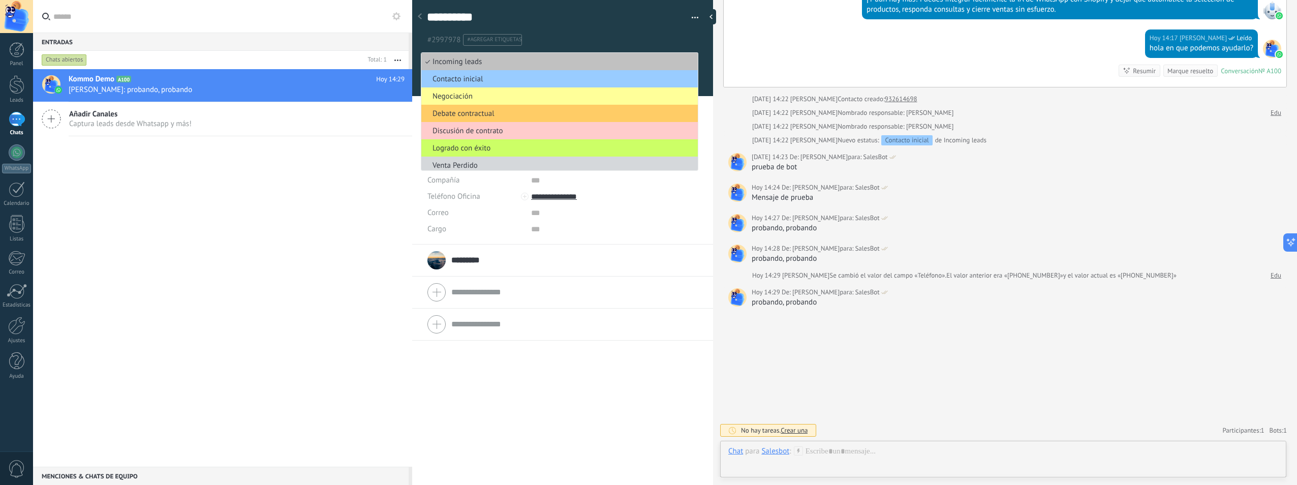
click at [705, 52] on div at bounding box center [562, 44] width 301 height 103
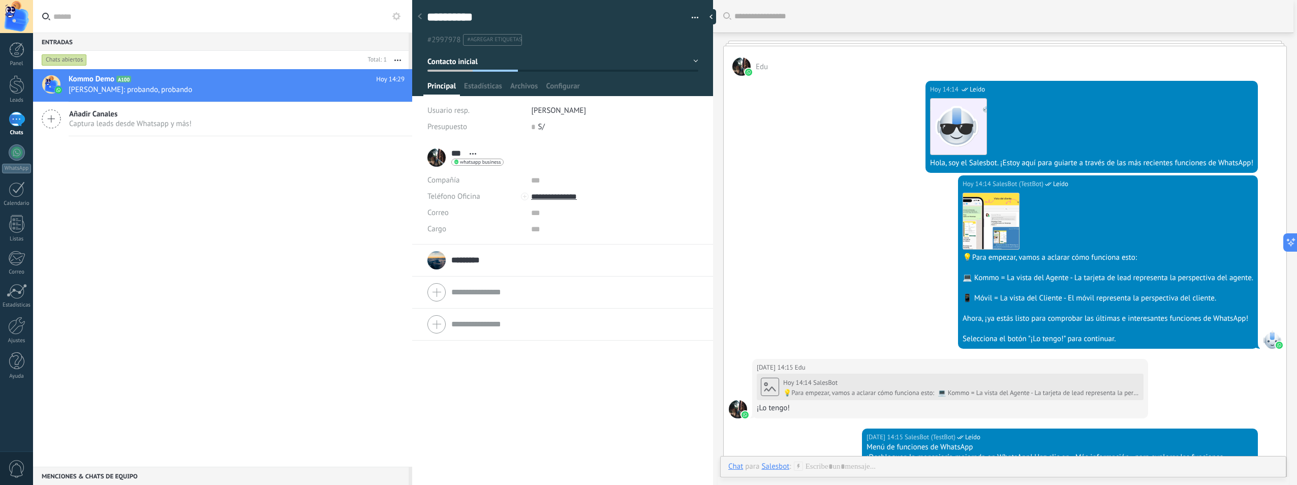
scroll to position [0, 0]
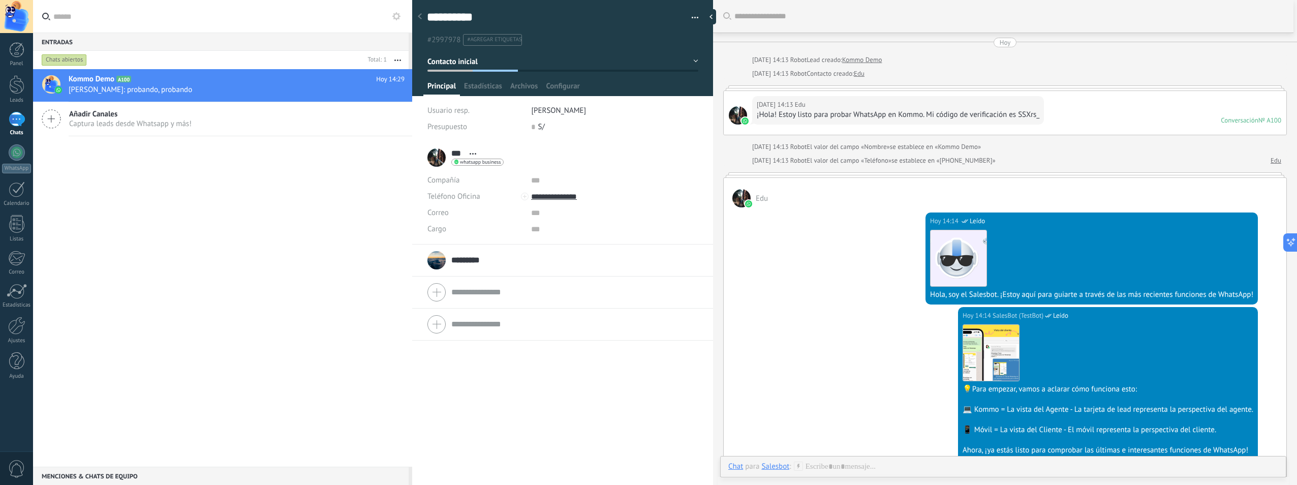
click at [862, 119] on div "¡Hola! Estoy listo para probar WhatsApp en Kommo. Mi código de verificación es …" at bounding box center [898, 115] width 283 height 10
click at [857, 111] on div "¡Hola! Estoy listo para probar WhatsApp en Kommo. Mi código de verificación es …" at bounding box center [898, 115] width 283 height 10
click at [855, 74] on link "Edu" at bounding box center [859, 74] width 11 height 10
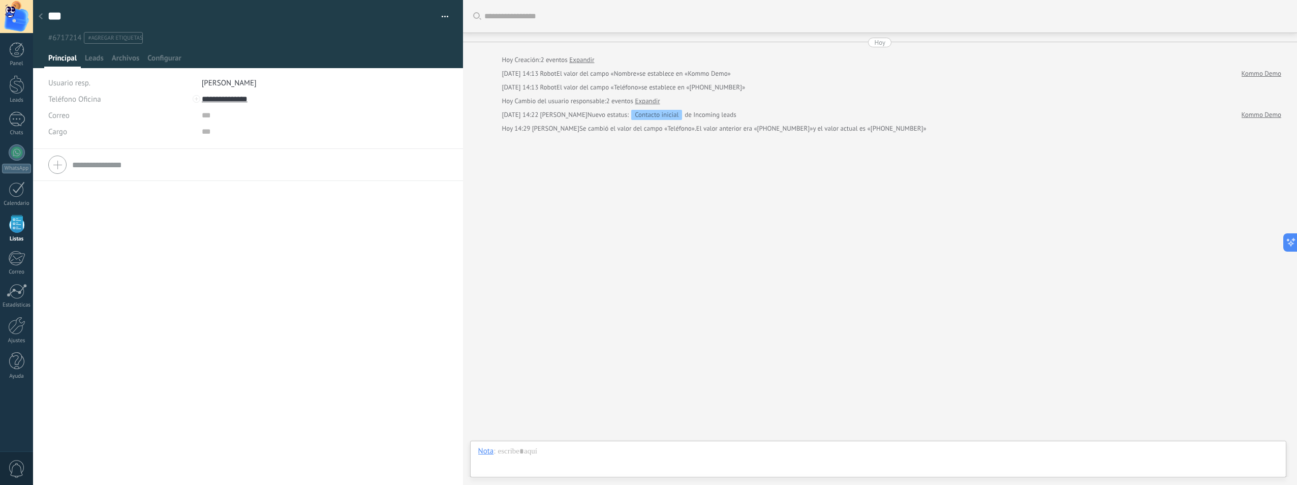
click at [649, 118] on div "Contacto inicial" at bounding box center [656, 115] width 51 height 10
click at [709, 87] on span "se establece en «[PHONE_NUMBER]»" at bounding box center [693, 87] width 104 height 10
click at [655, 111] on div "Contacto inicial" at bounding box center [656, 115] width 51 height 10
click at [591, 58] on link "Expandir" at bounding box center [581, 60] width 25 height 10
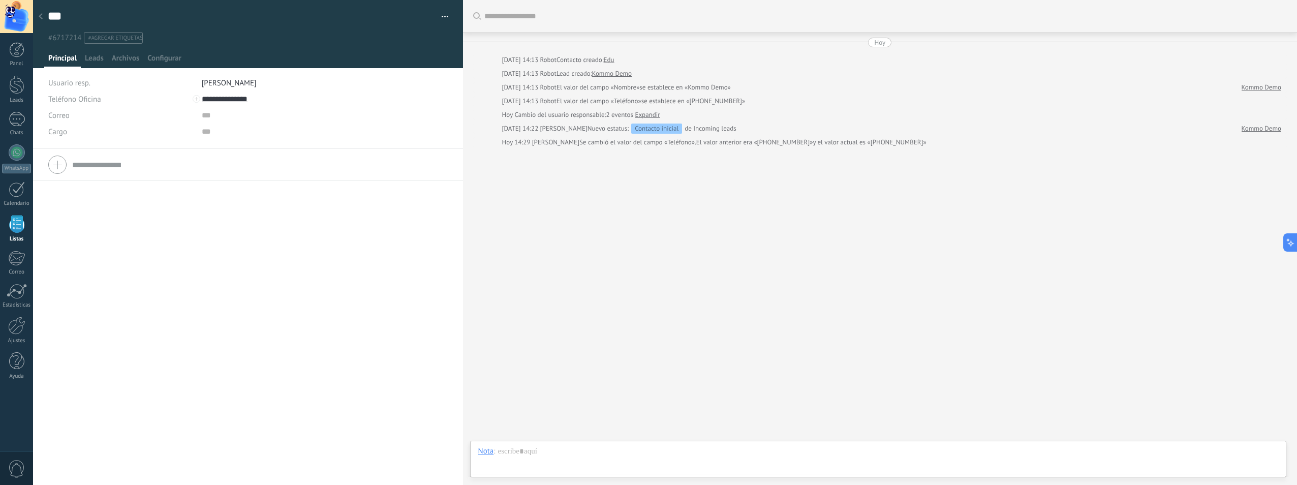
click at [1249, 89] on link "Kommo Demo" at bounding box center [1261, 87] width 40 height 10
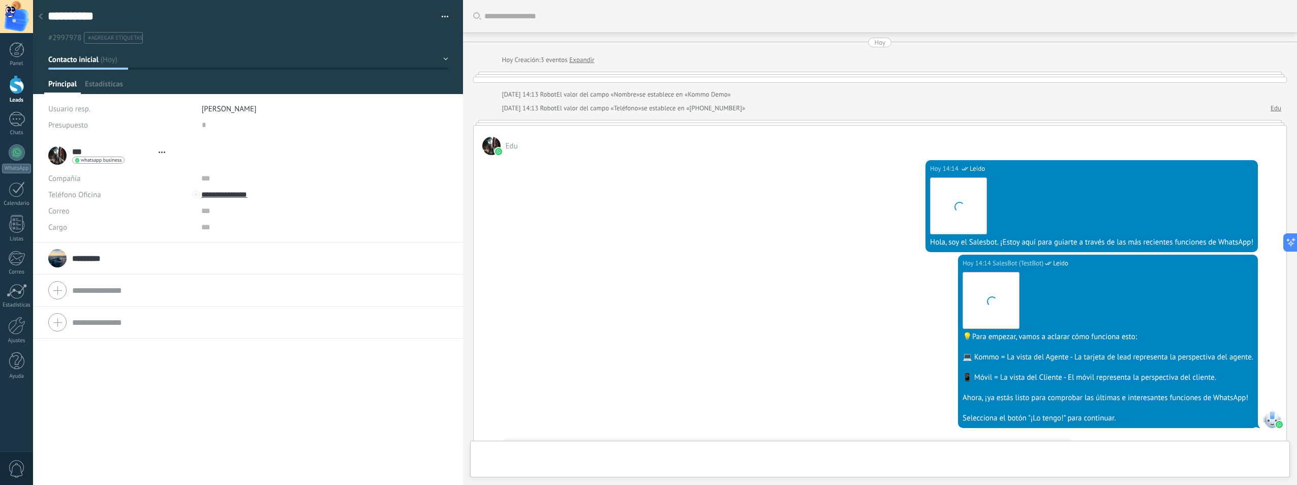
type textarea "**********"
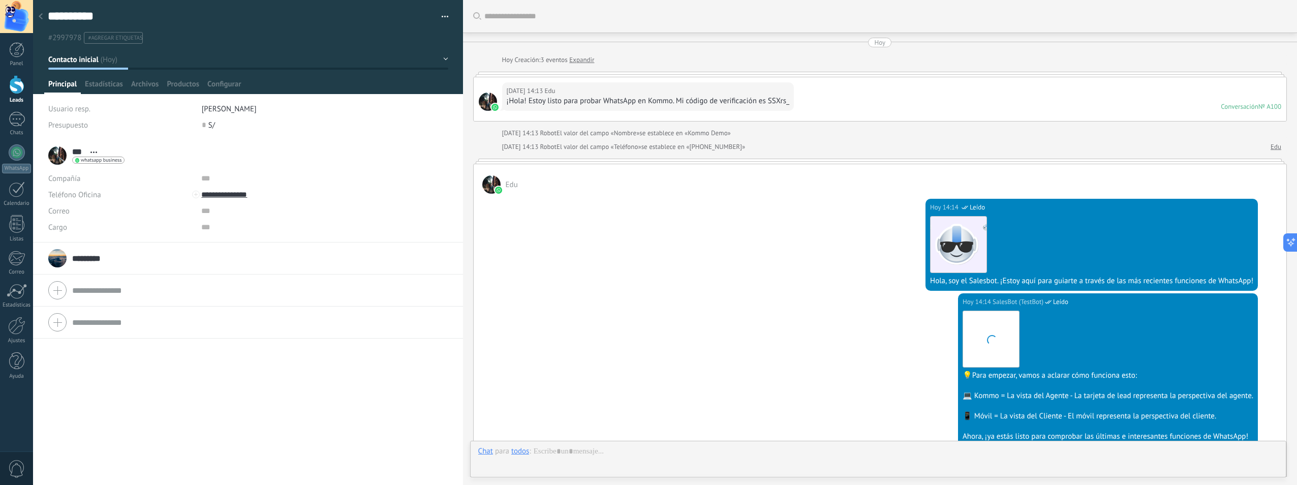
scroll to position [1297, 0]
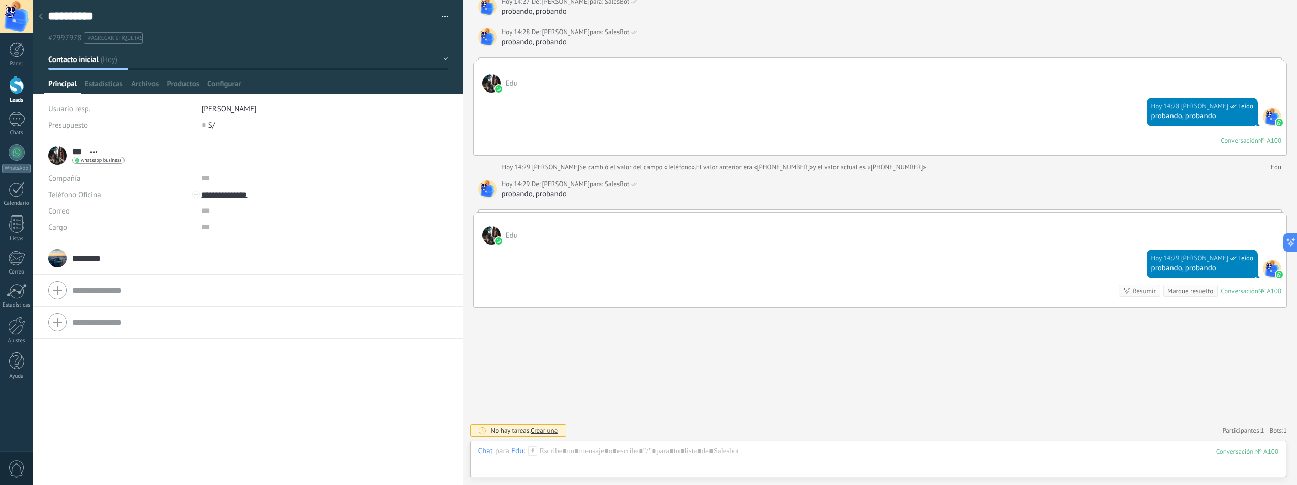
click at [590, 247] on div "[DATE] 14:29 [PERSON_NAME] Leído probando, probando Conversación № A100 Convers…" at bounding box center [880, 275] width 813 height 63
drag, startPoint x: 575, startPoint y: 451, endPoint x: 547, endPoint y: 446, distance: 28.4
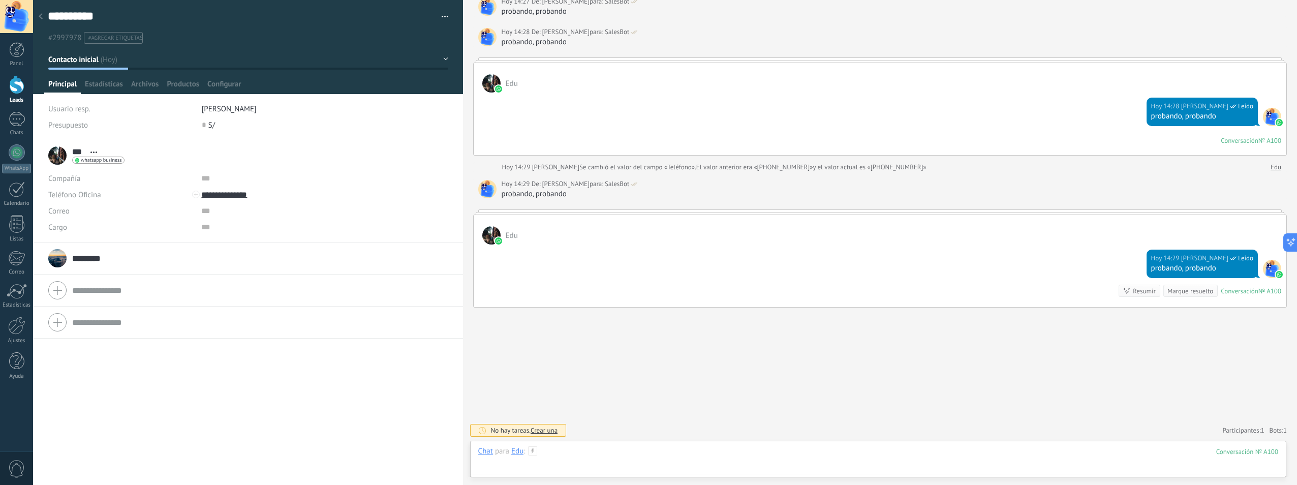
click at [565, 449] on div at bounding box center [878, 461] width 800 height 30
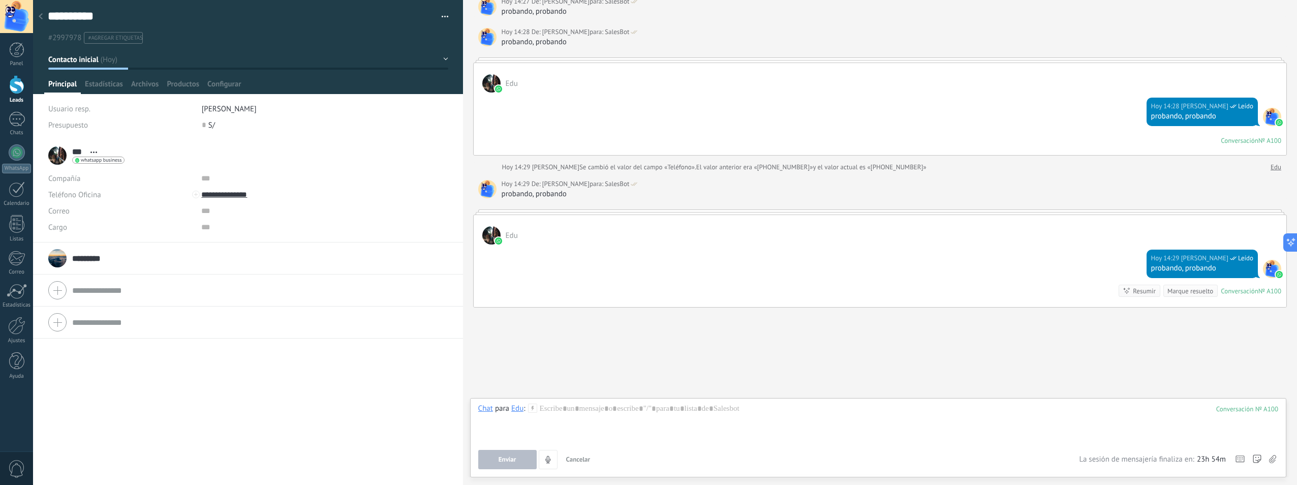
click at [519, 411] on div "Edu" at bounding box center [517, 407] width 12 height 9
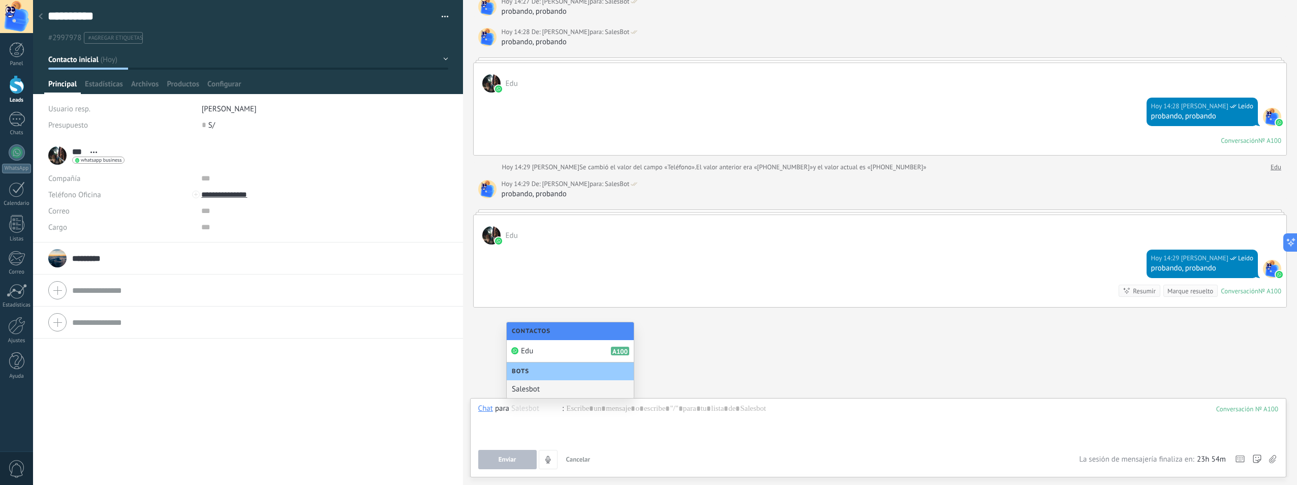
click at [542, 387] on div "Salesbot" at bounding box center [570, 389] width 127 height 18
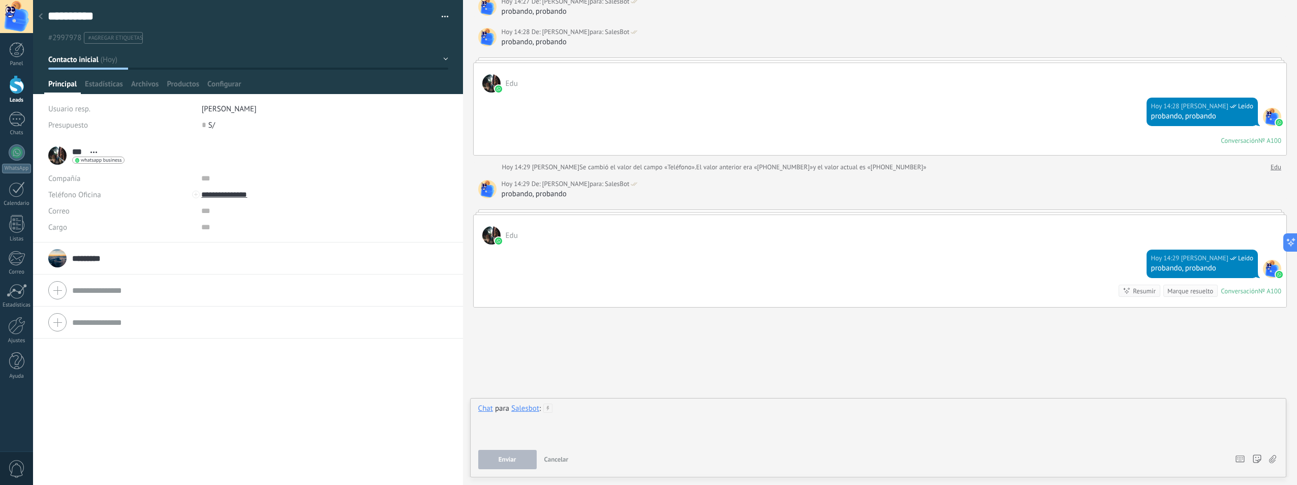
click at [616, 416] on div at bounding box center [878, 422] width 800 height 39
click at [538, 46] on div "probando, probando" at bounding box center [892, 42] width 780 height 10
click at [537, 44] on div "probando, probando" at bounding box center [892, 42] width 780 height 10
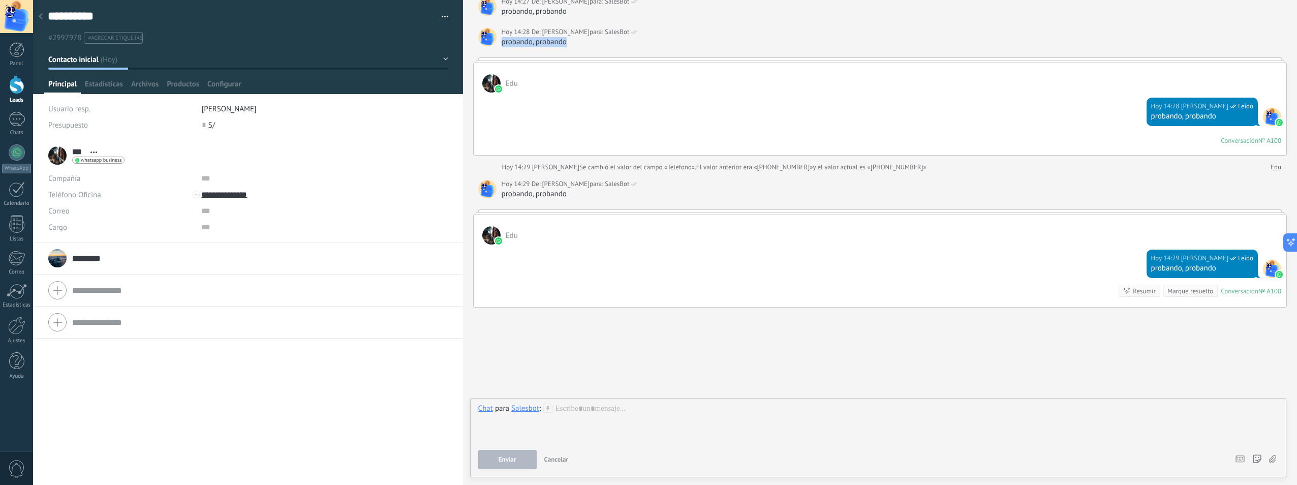
copy div "probando, probando"
click at [582, 418] on div at bounding box center [878, 422] width 800 height 39
click at [575, 412] on div at bounding box center [878, 422] width 800 height 39
paste div
click at [500, 457] on span "Enviar" at bounding box center [508, 459] width 18 height 7
